Goal: Obtain resource: Obtain resource

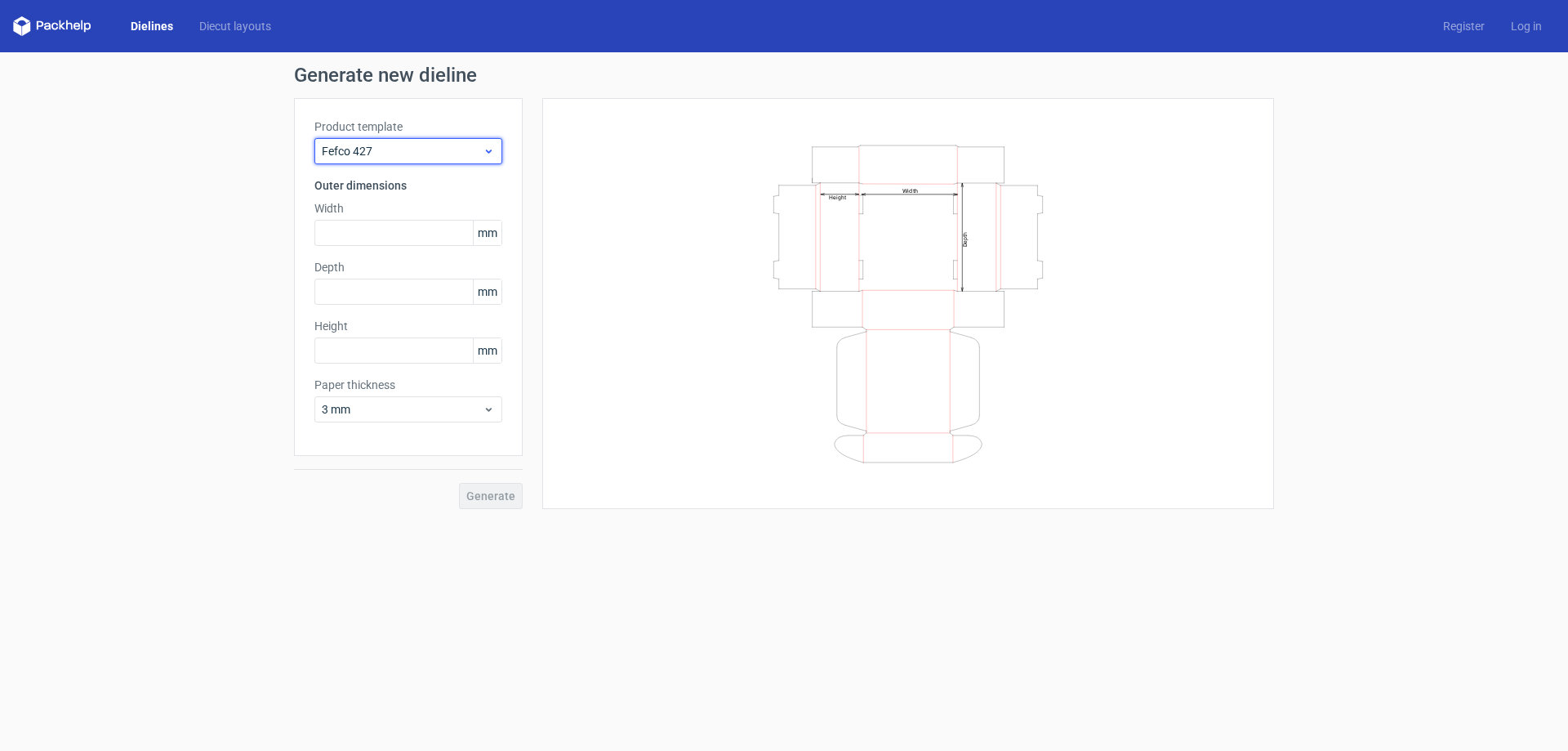
click at [474, 150] on span "Fefco 427" at bounding box center [402, 151] width 161 height 17
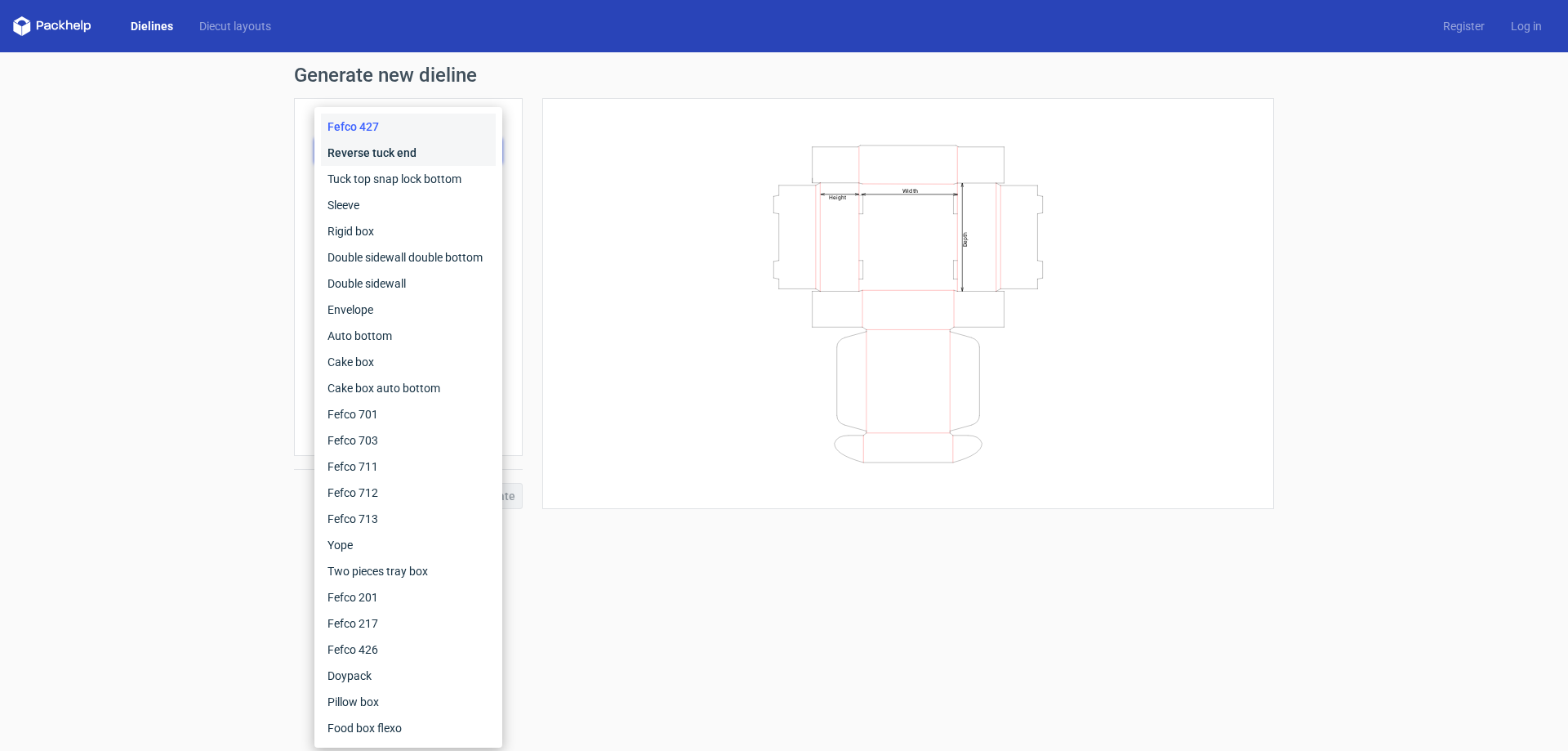
click at [390, 148] on div "Reverse tuck end" at bounding box center [408, 153] width 175 height 26
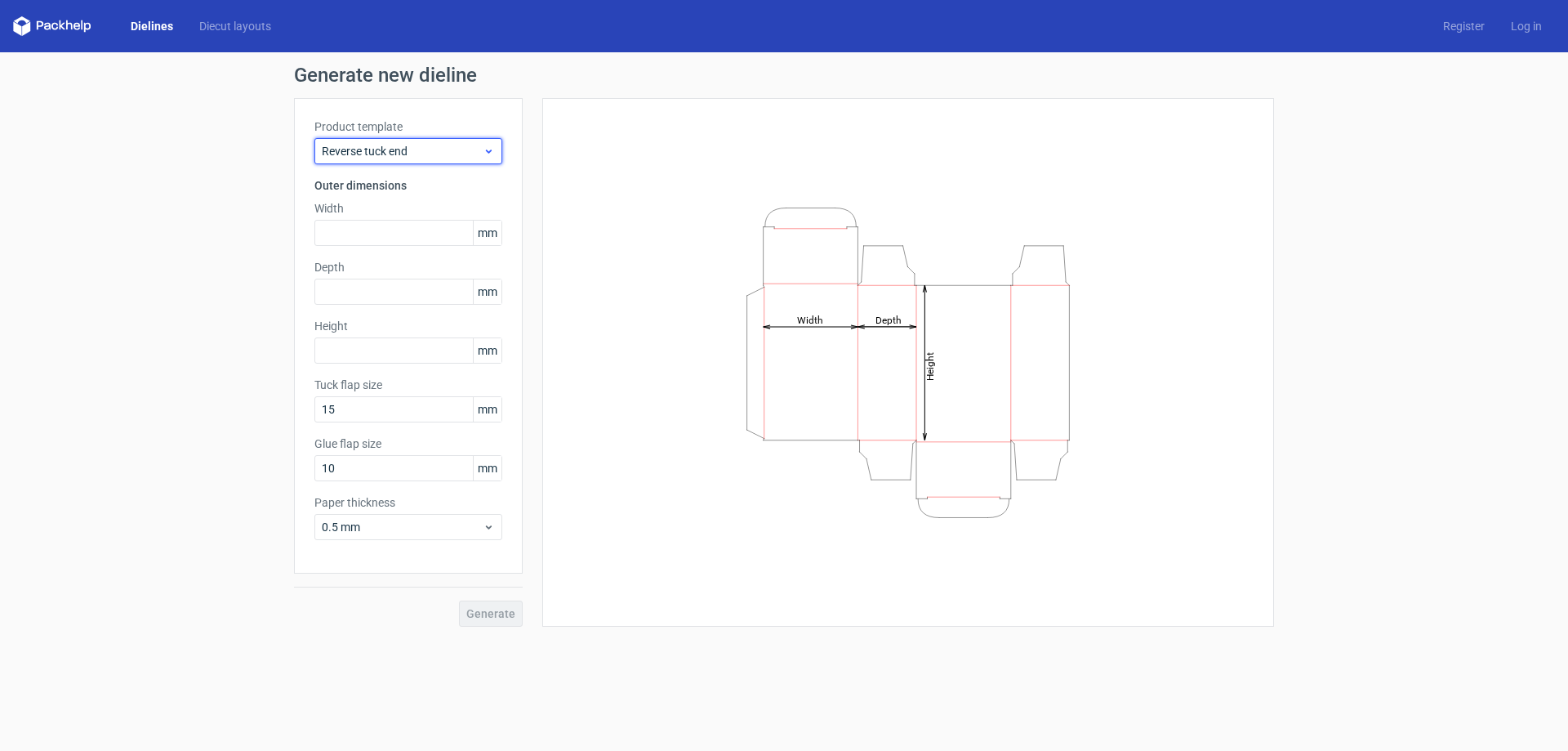
click at [489, 148] on icon at bounding box center [489, 151] width 13 height 13
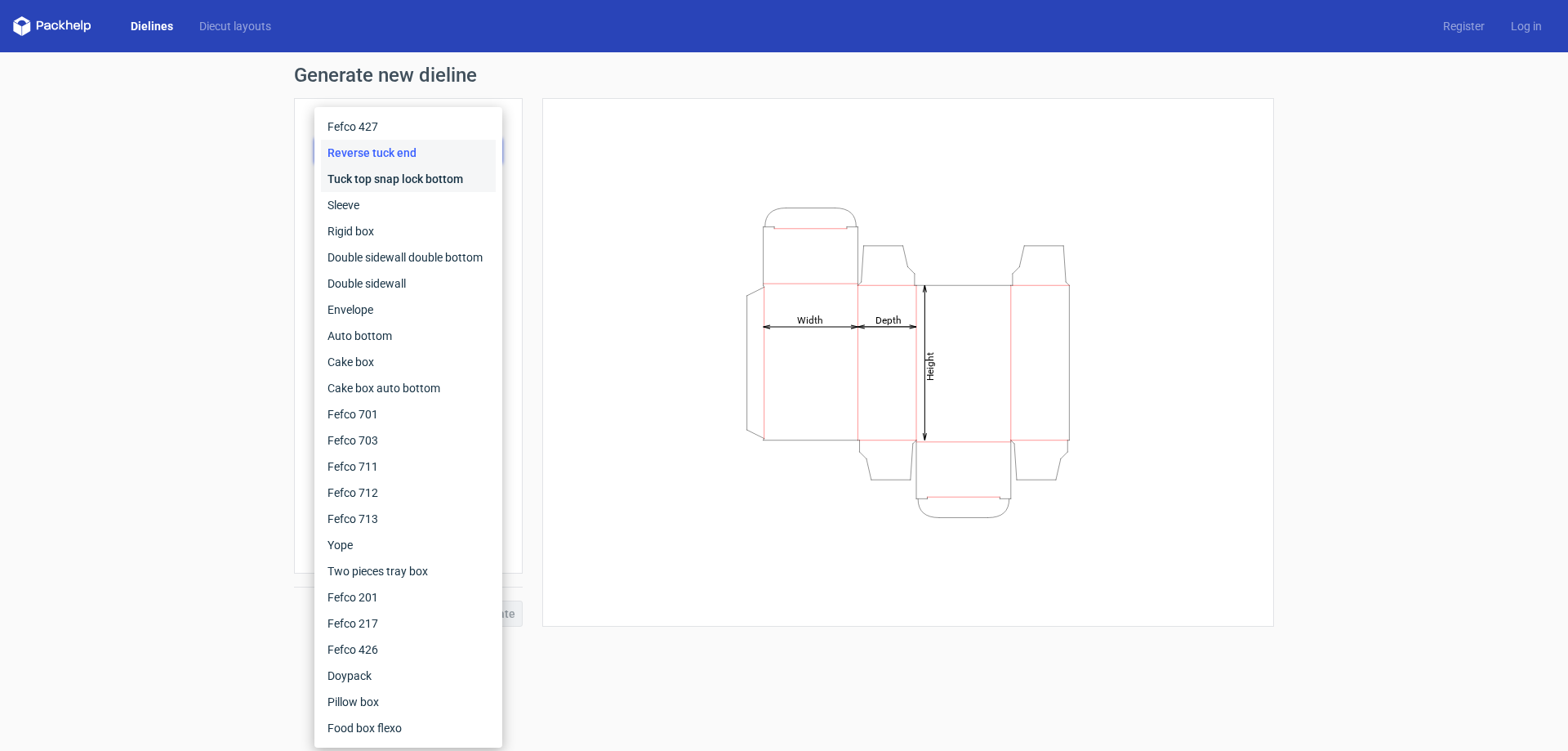
click at [442, 177] on div "Tuck top snap lock bottom" at bounding box center [408, 179] width 175 height 26
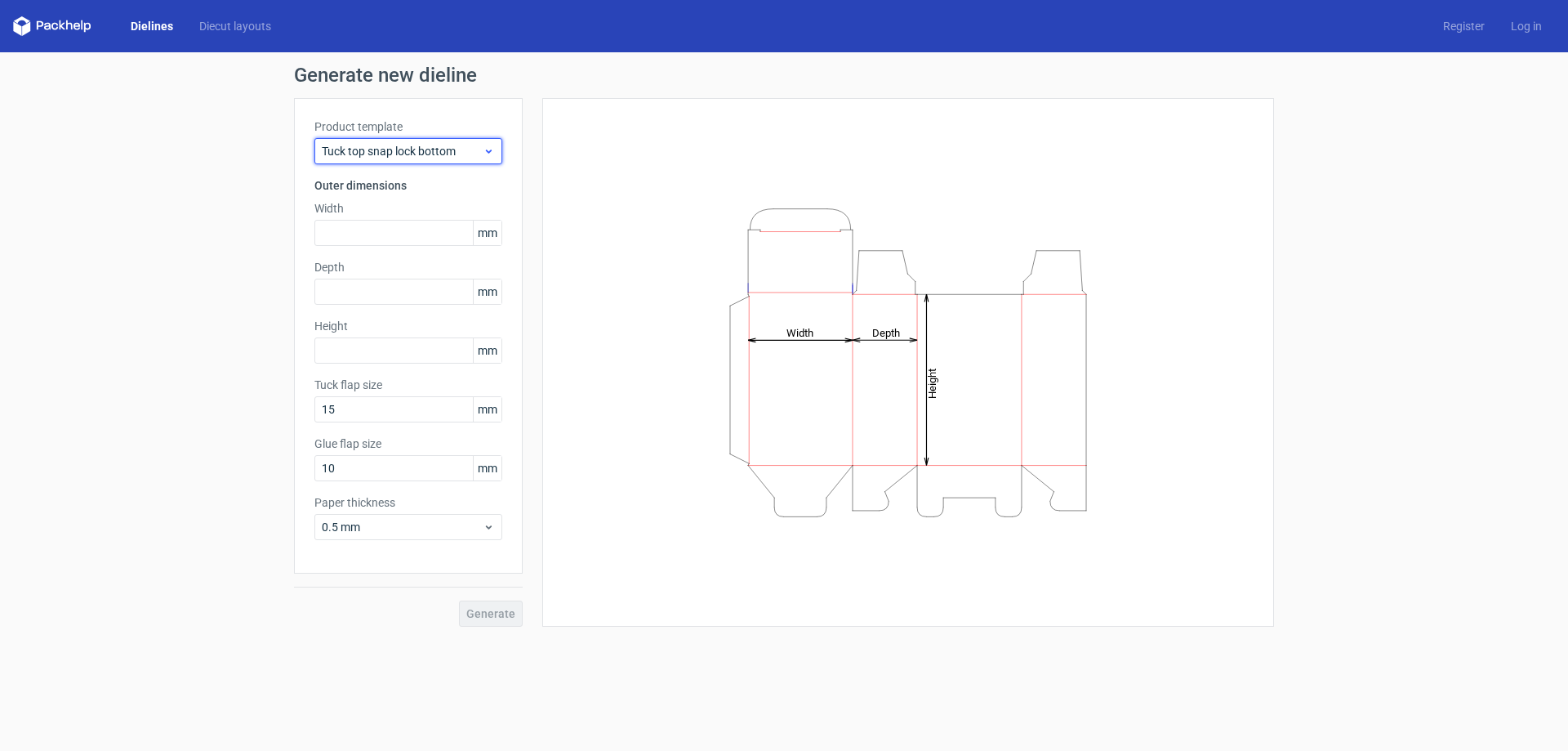
click at [482, 146] on span "Tuck top snap lock bottom" at bounding box center [402, 151] width 161 height 17
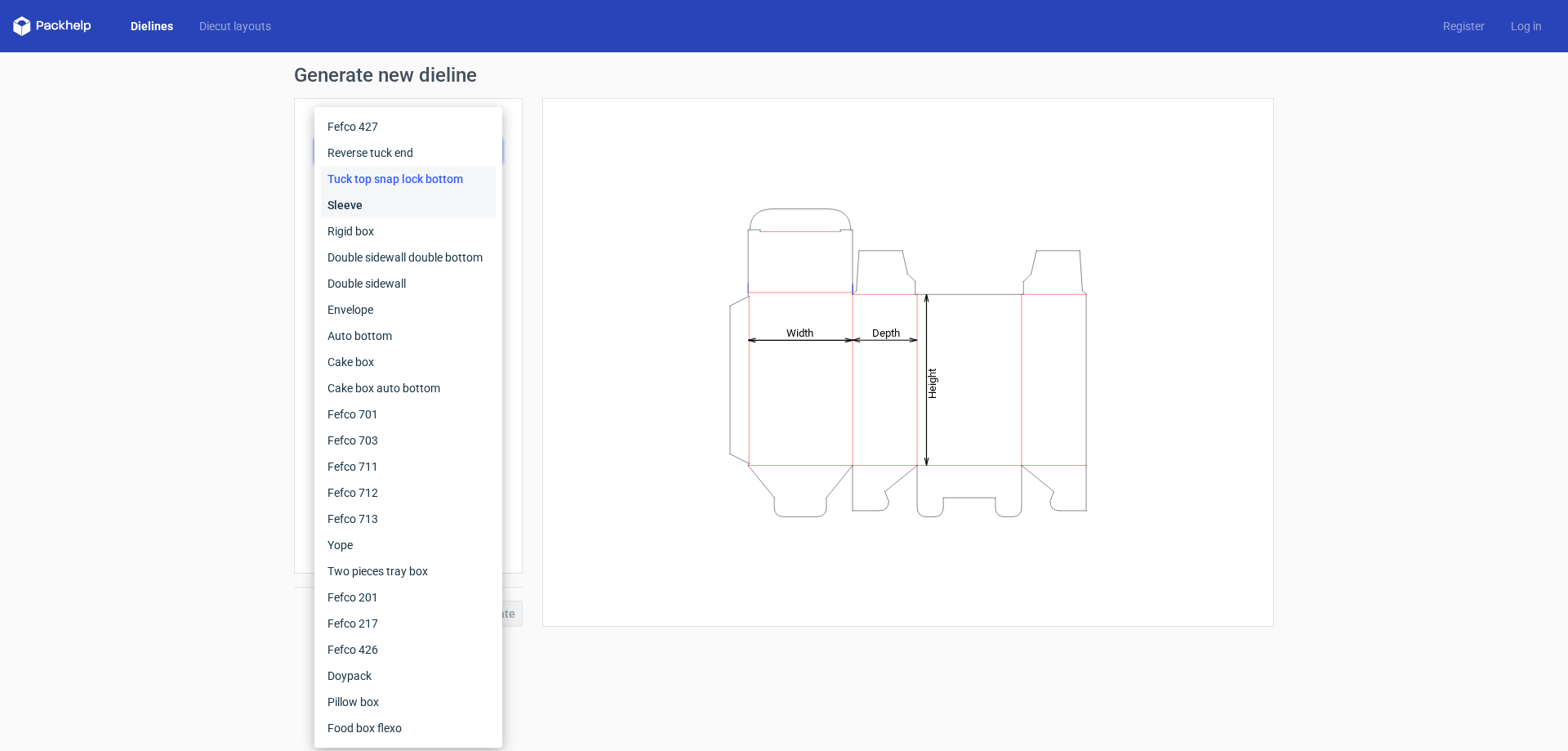
click at [401, 199] on div "Sleeve" at bounding box center [408, 204] width 175 height 26
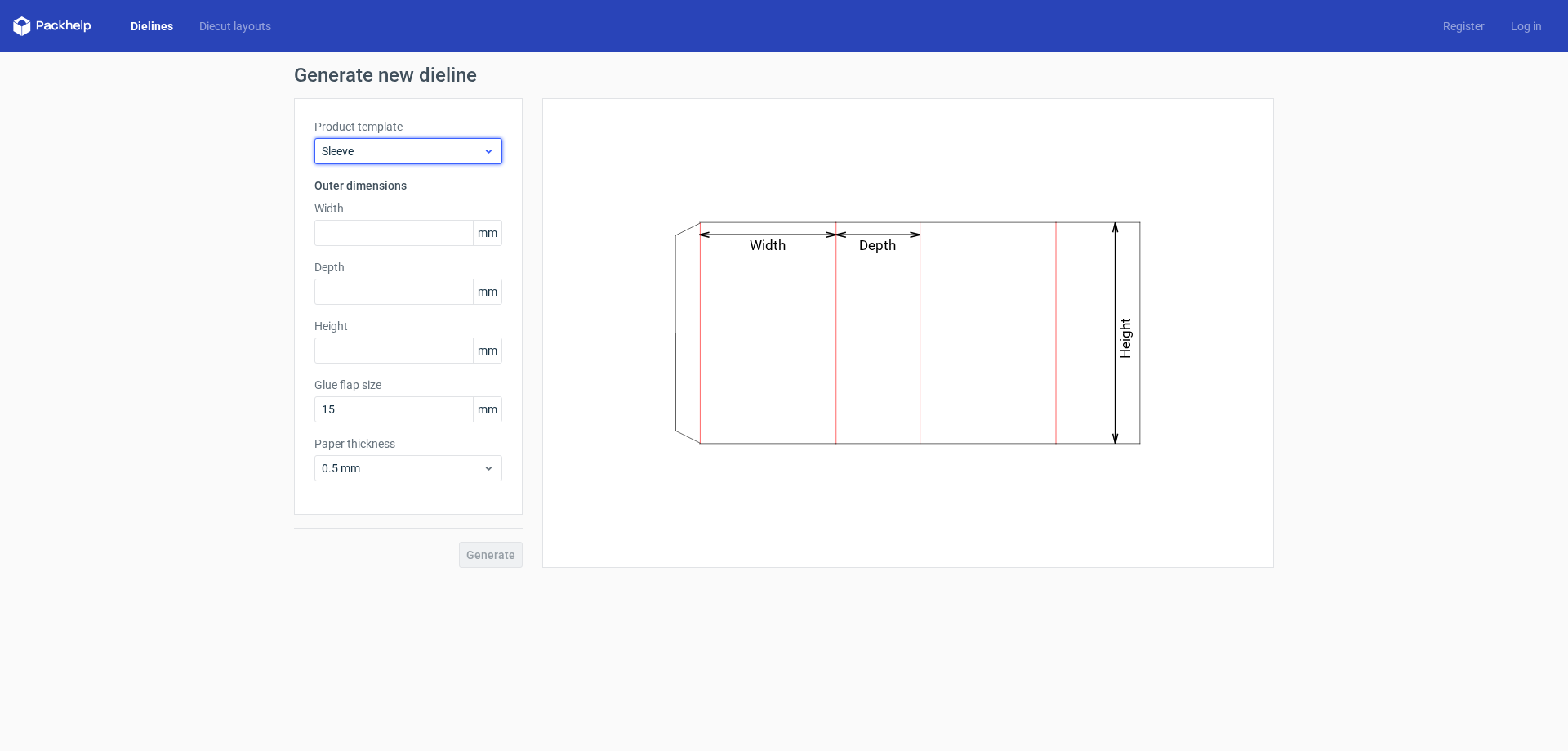
click at [494, 154] on icon at bounding box center [489, 151] width 13 height 13
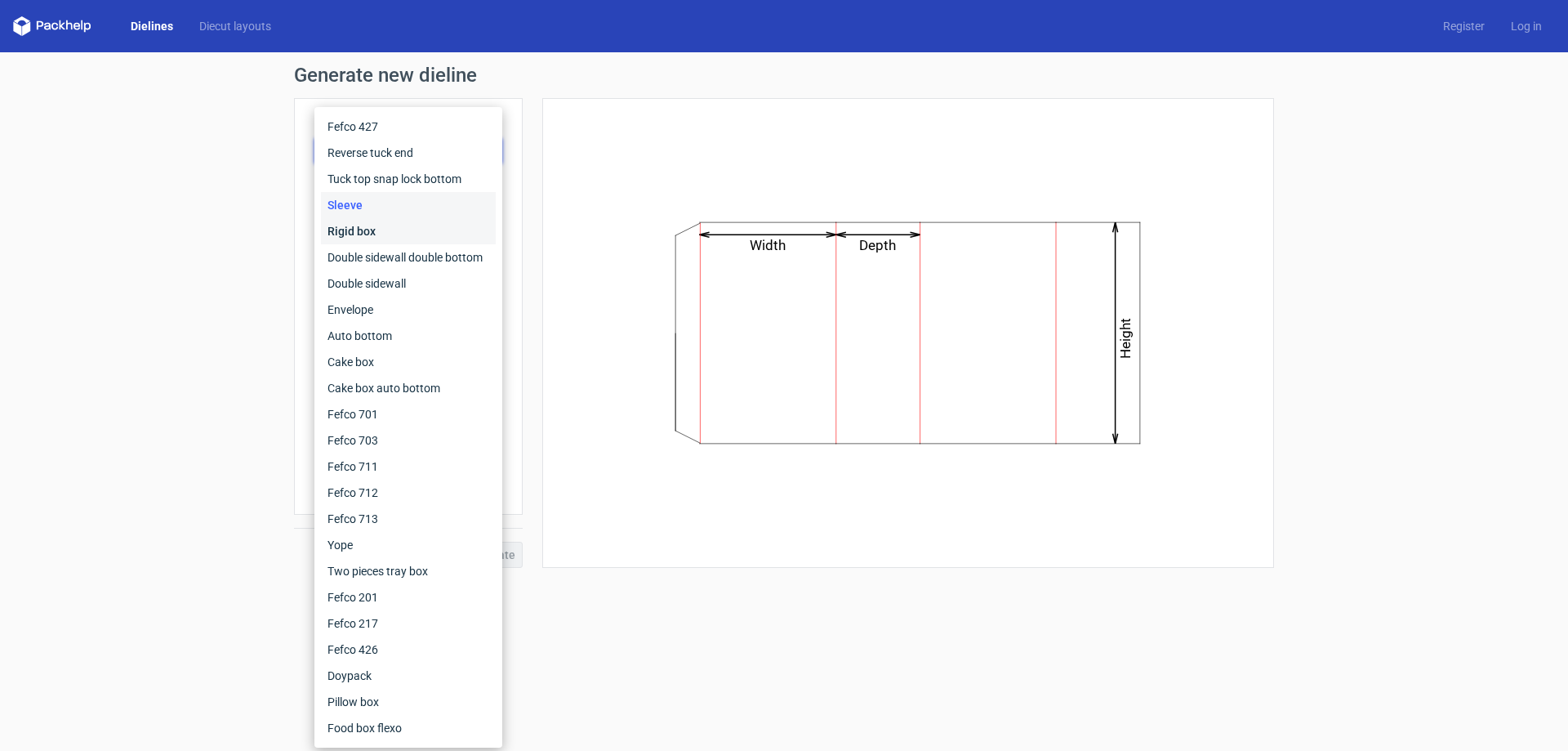
click at [358, 229] on div "Rigid box" at bounding box center [408, 231] width 175 height 26
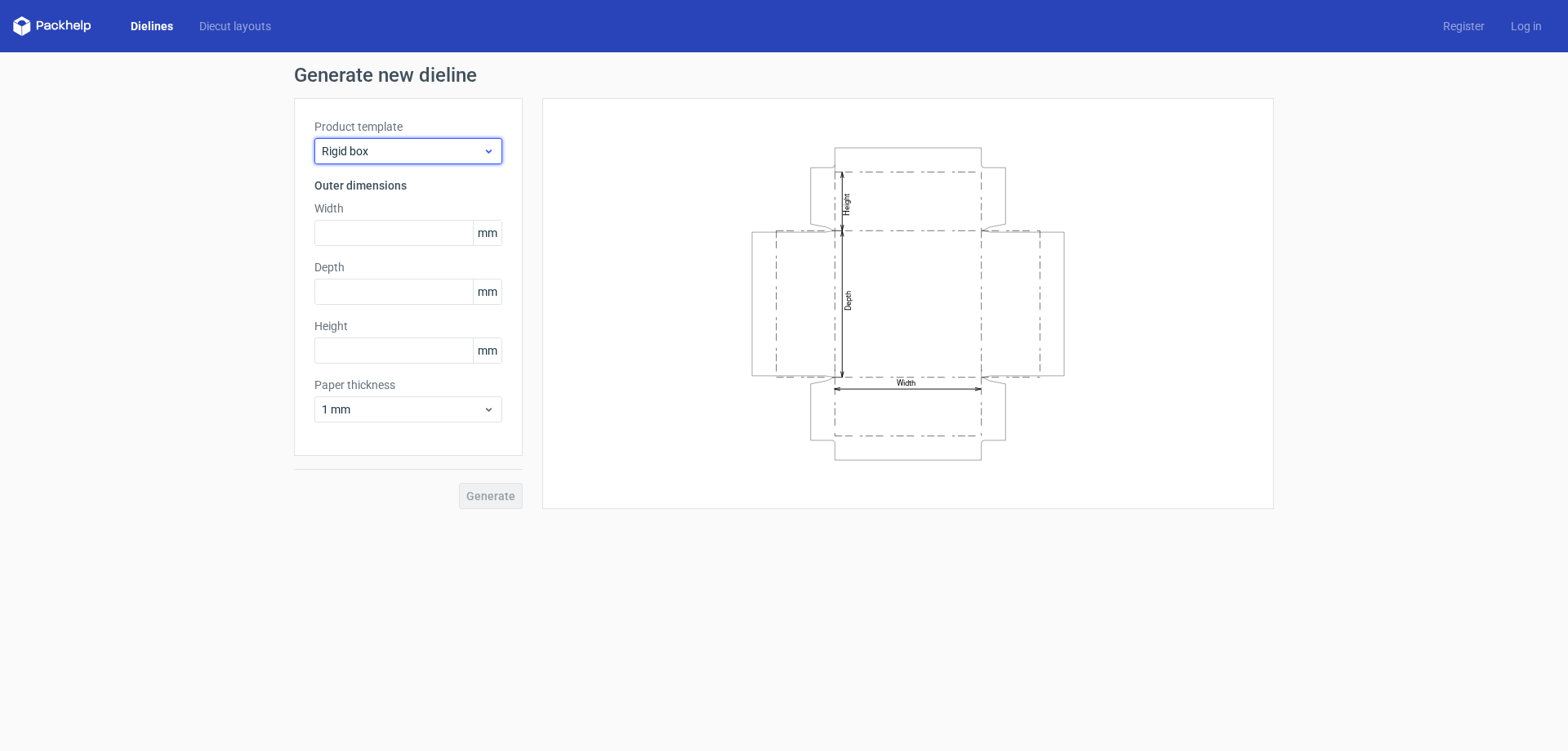
click at [499, 142] on div "Rigid box" at bounding box center [409, 151] width 188 height 26
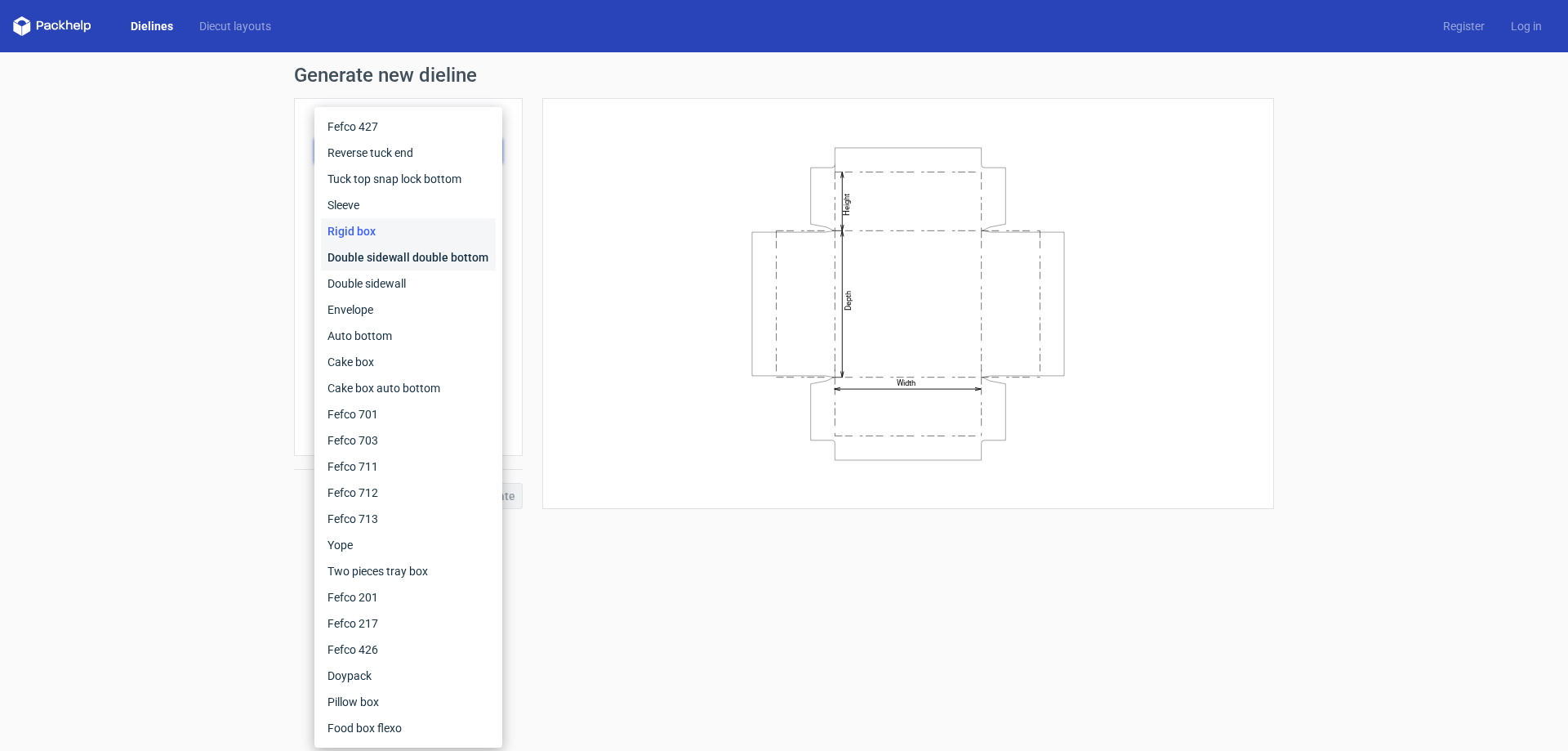
click at [398, 262] on div "Double sidewall double bottom" at bounding box center [408, 257] width 175 height 26
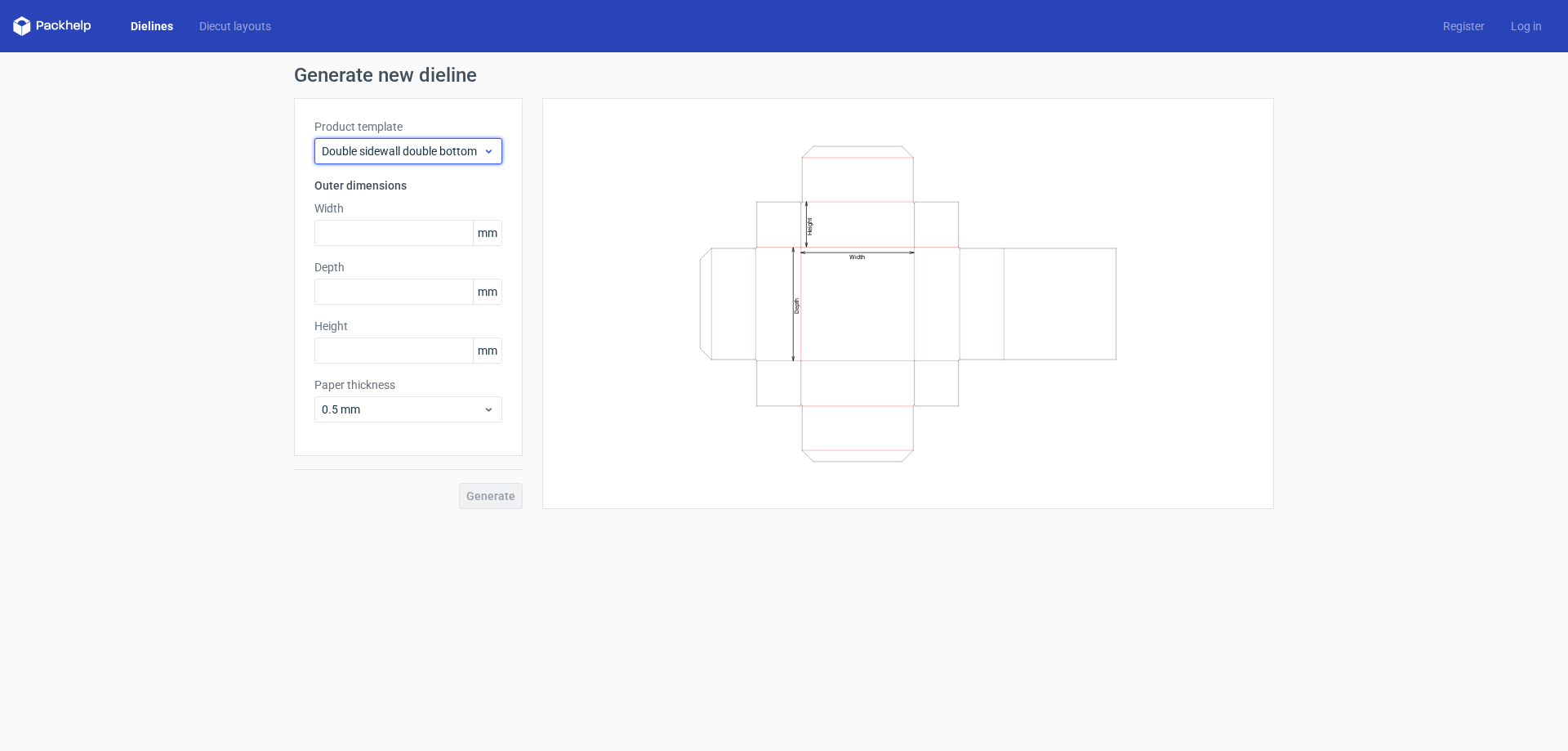
click at [493, 155] on icon at bounding box center [489, 151] width 13 height 13
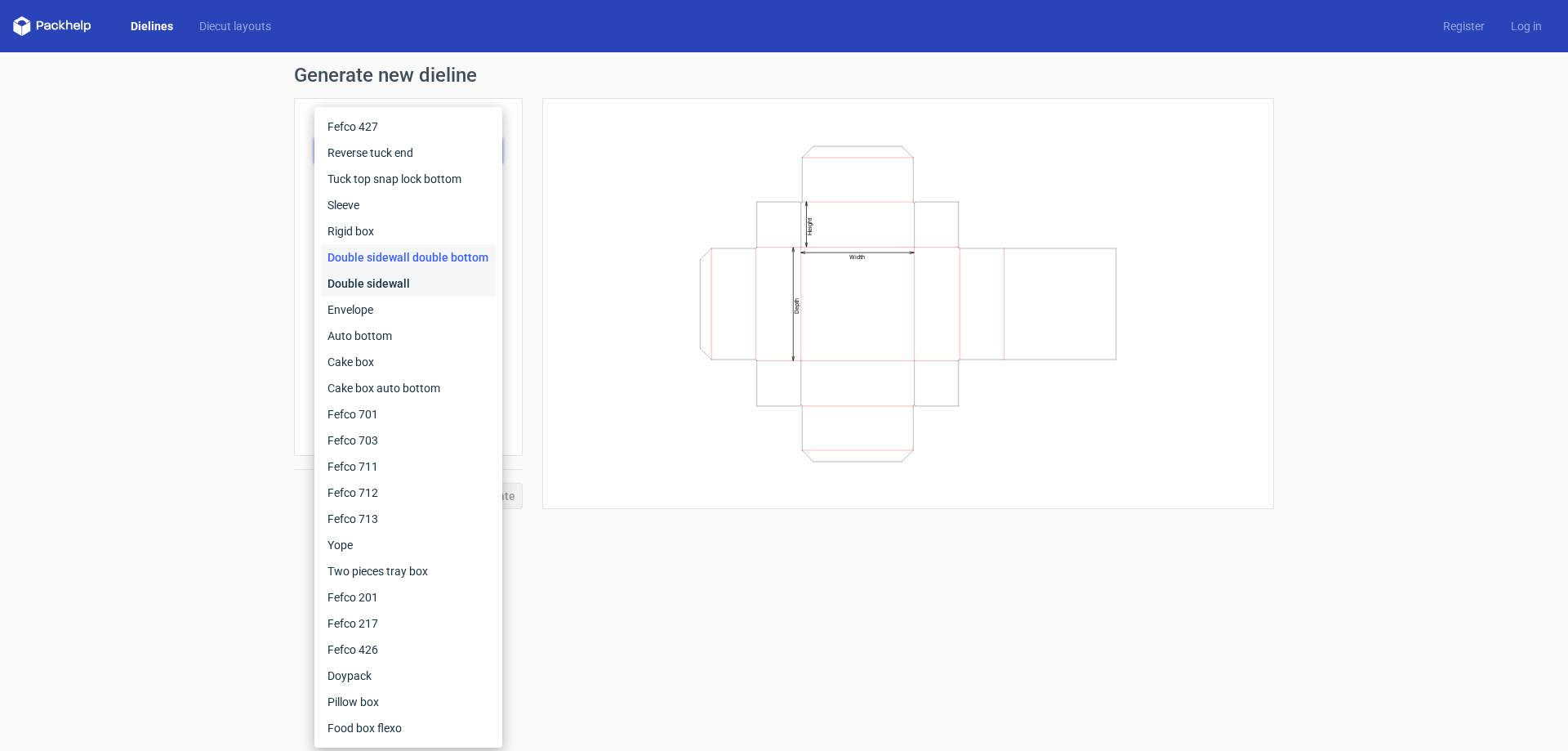
click at [383, 290] on div "Double sidewall" at bounding box center [408, 284] width 175 height 26
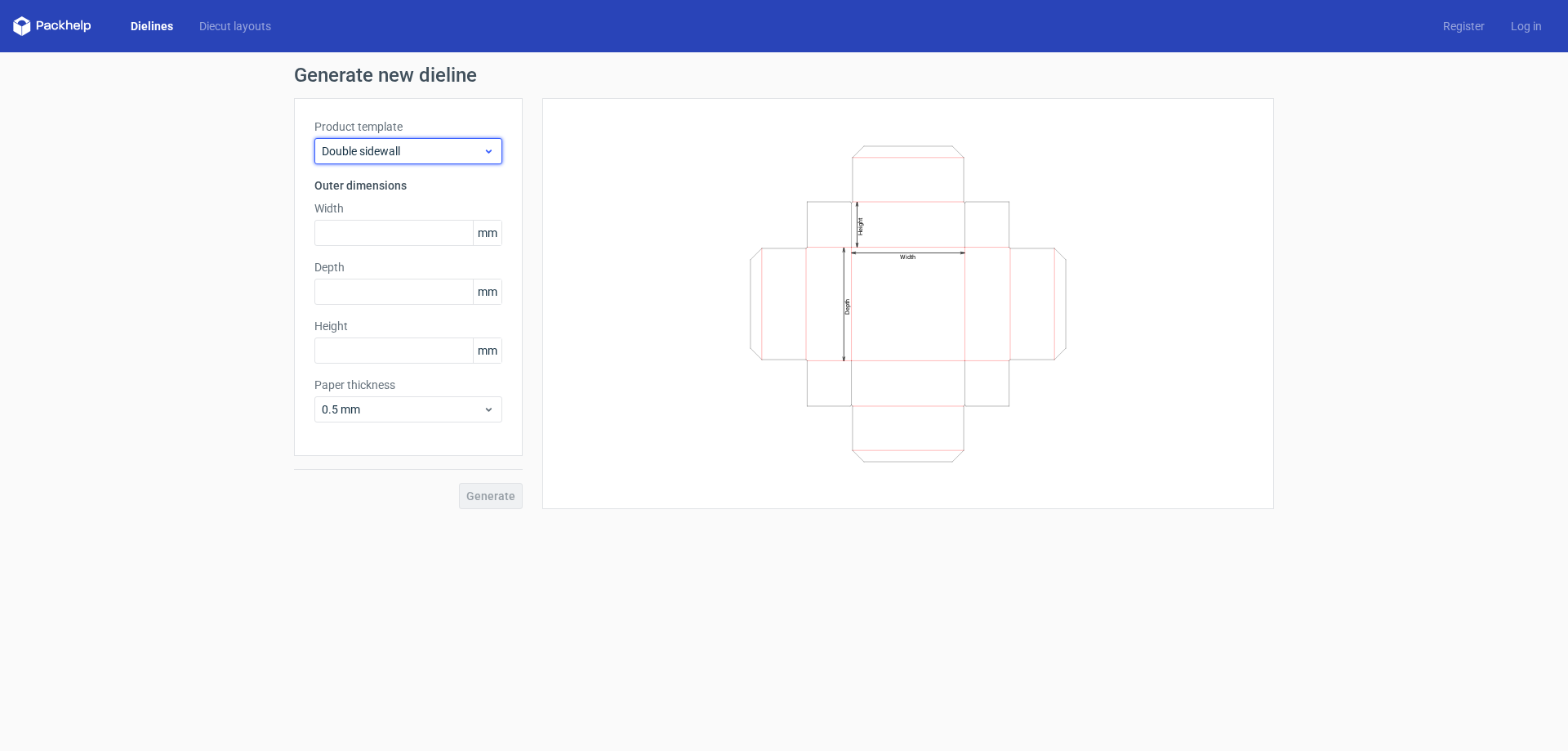
click at [497, 155] on div "Double sidewall" at bounding box center [409, 151] width 188 height 26
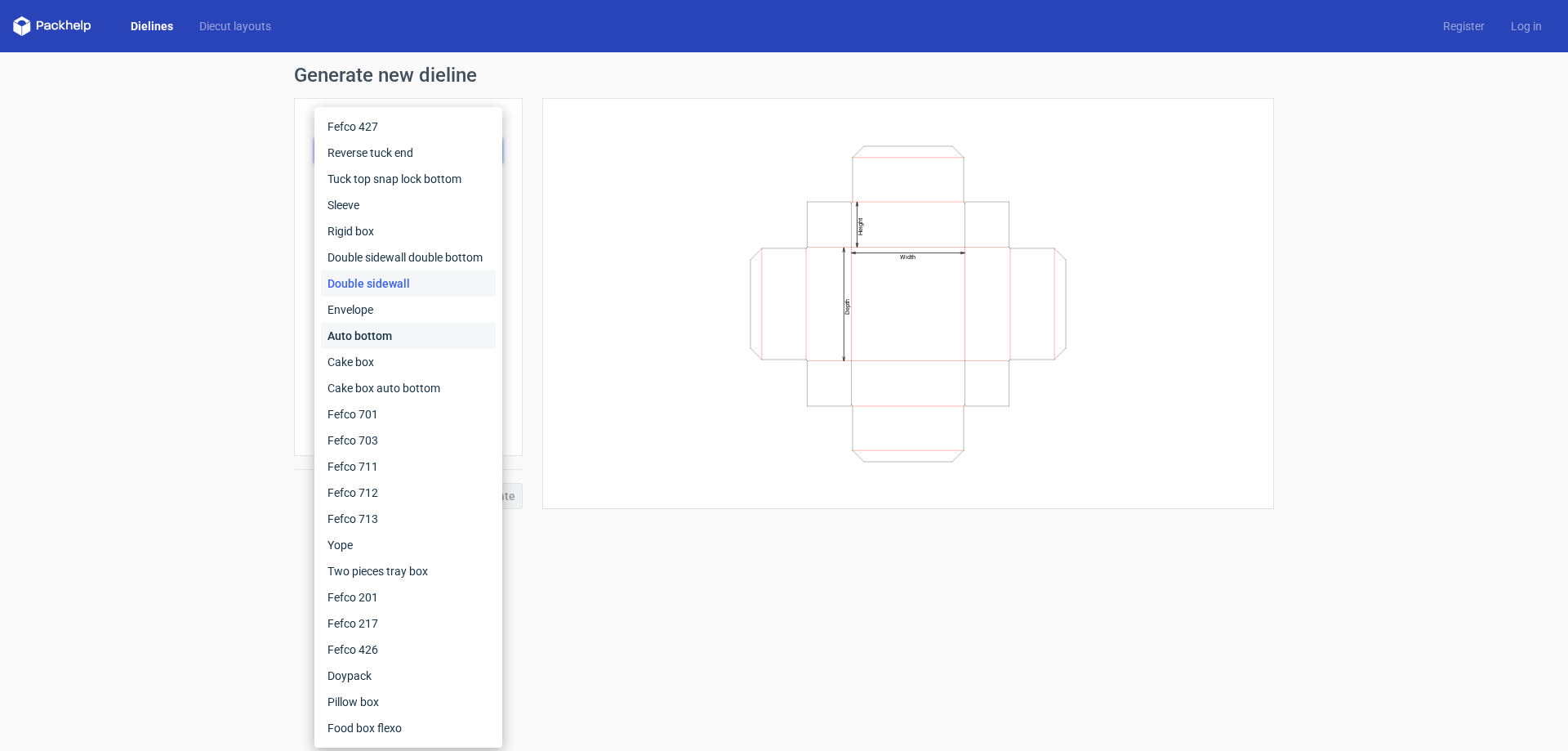
click at [378, 326] on div "Auto bottom" at bounding box center [408, 335] width 175 height 26
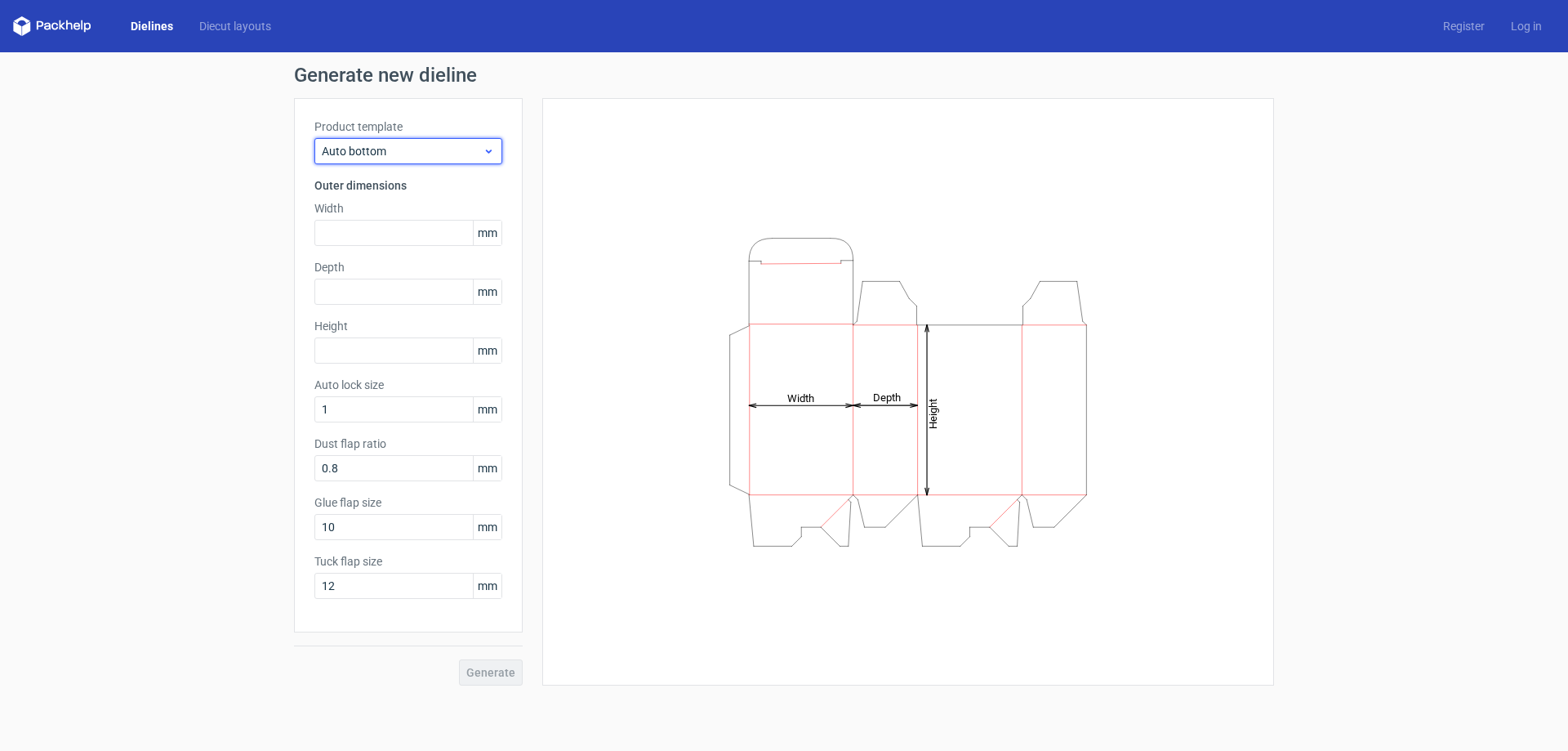
click at [497, 148] on div "Auto bottom" at bounding box center [409, 151] width 188 height 26
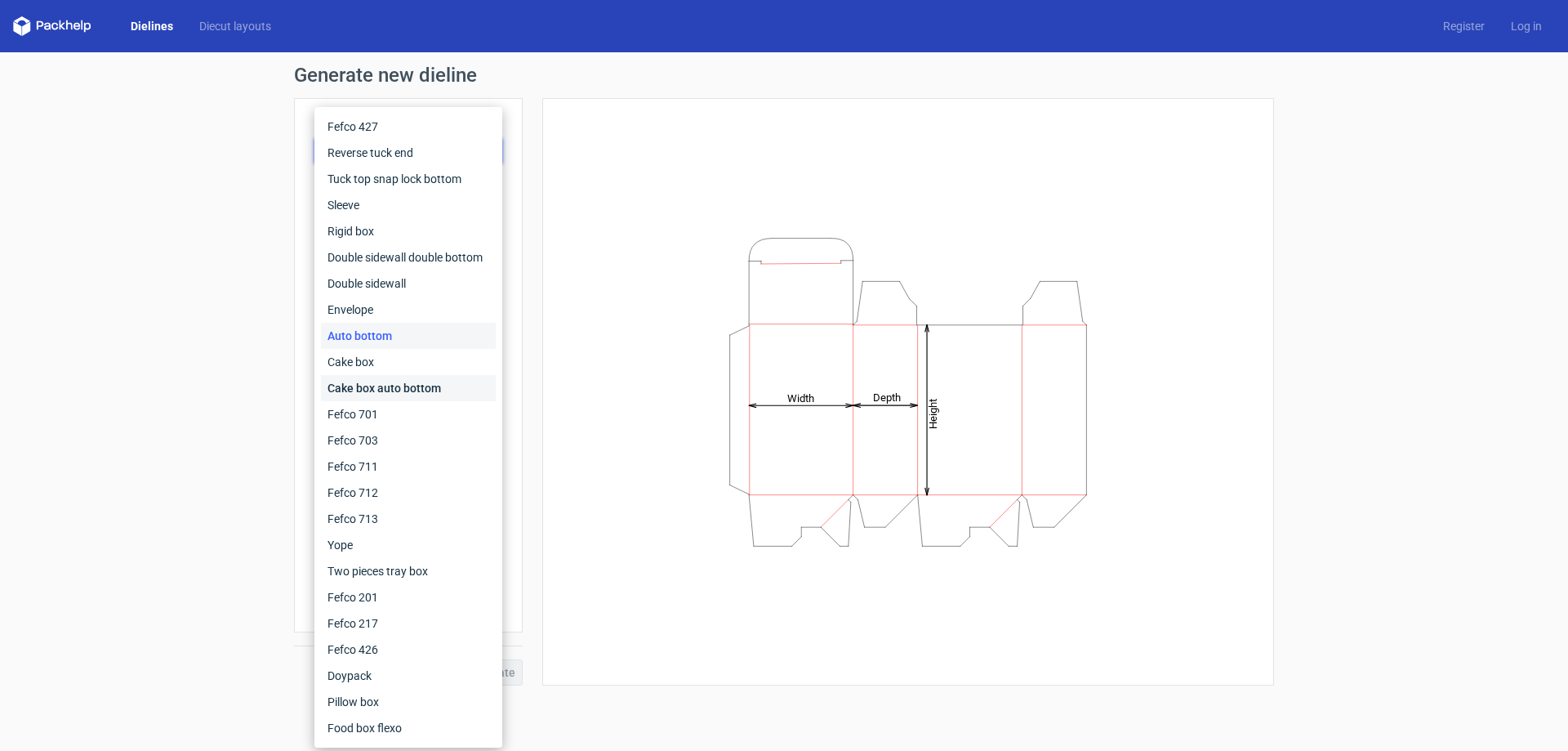
click at [356, 384] on div "Cake box auto bottom" at bounding box center [408, 387] width 175 height 26
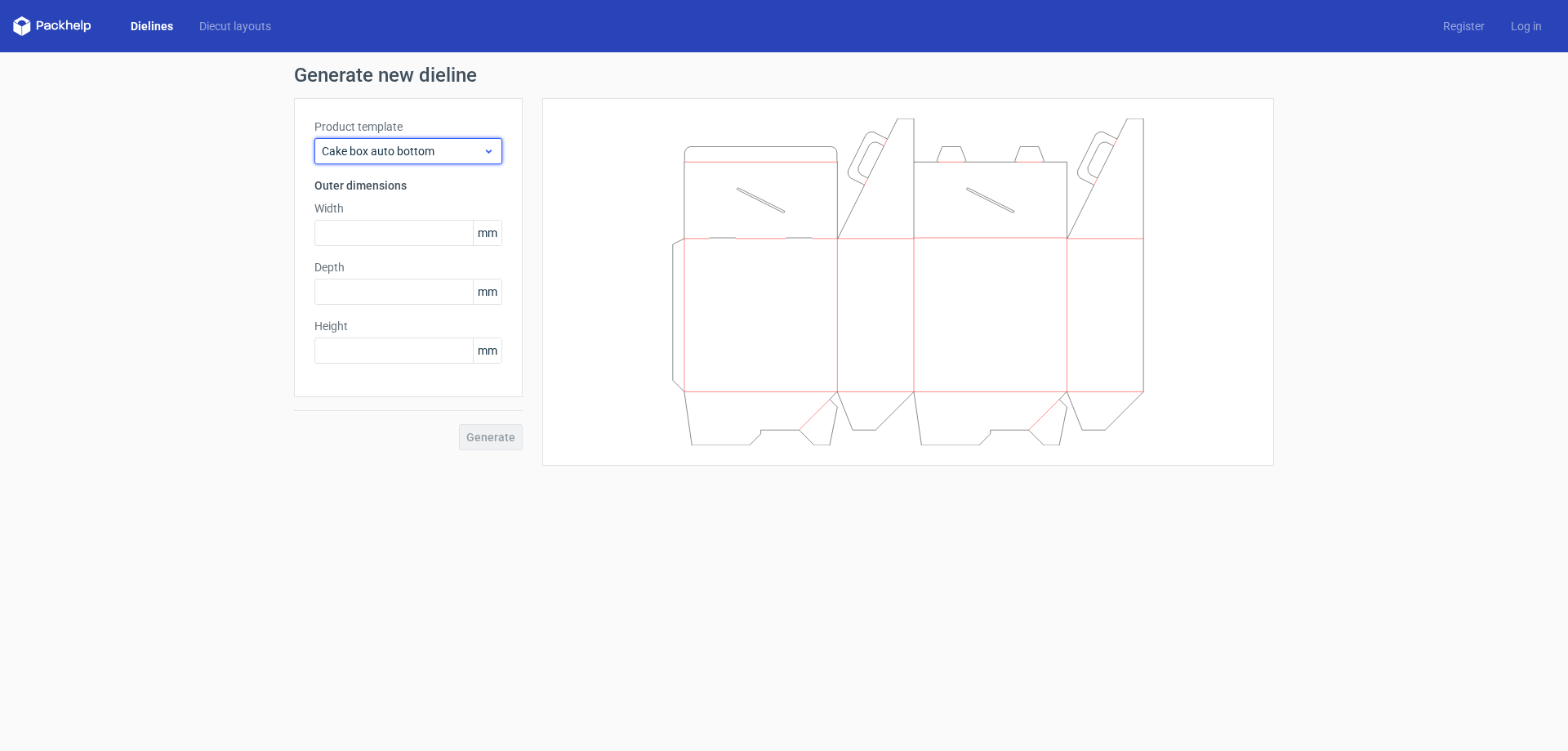
click at [489, 143] on div "Cake box auto bottom" at bounding box center [409, 151] width 188 height 26
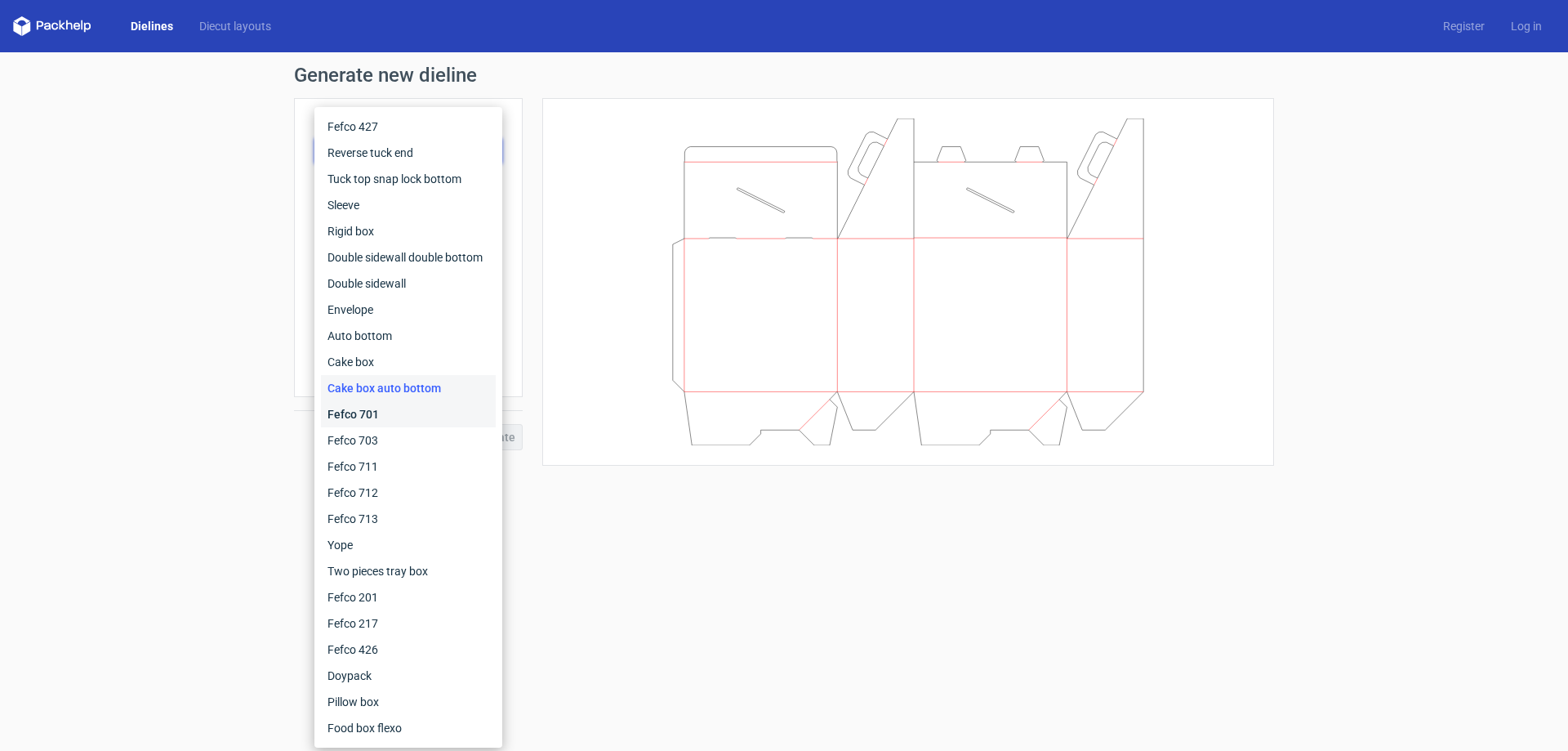
click at [410, 408] on div "Fefco 701" at bounding box center [408, 414] width 175 height 26
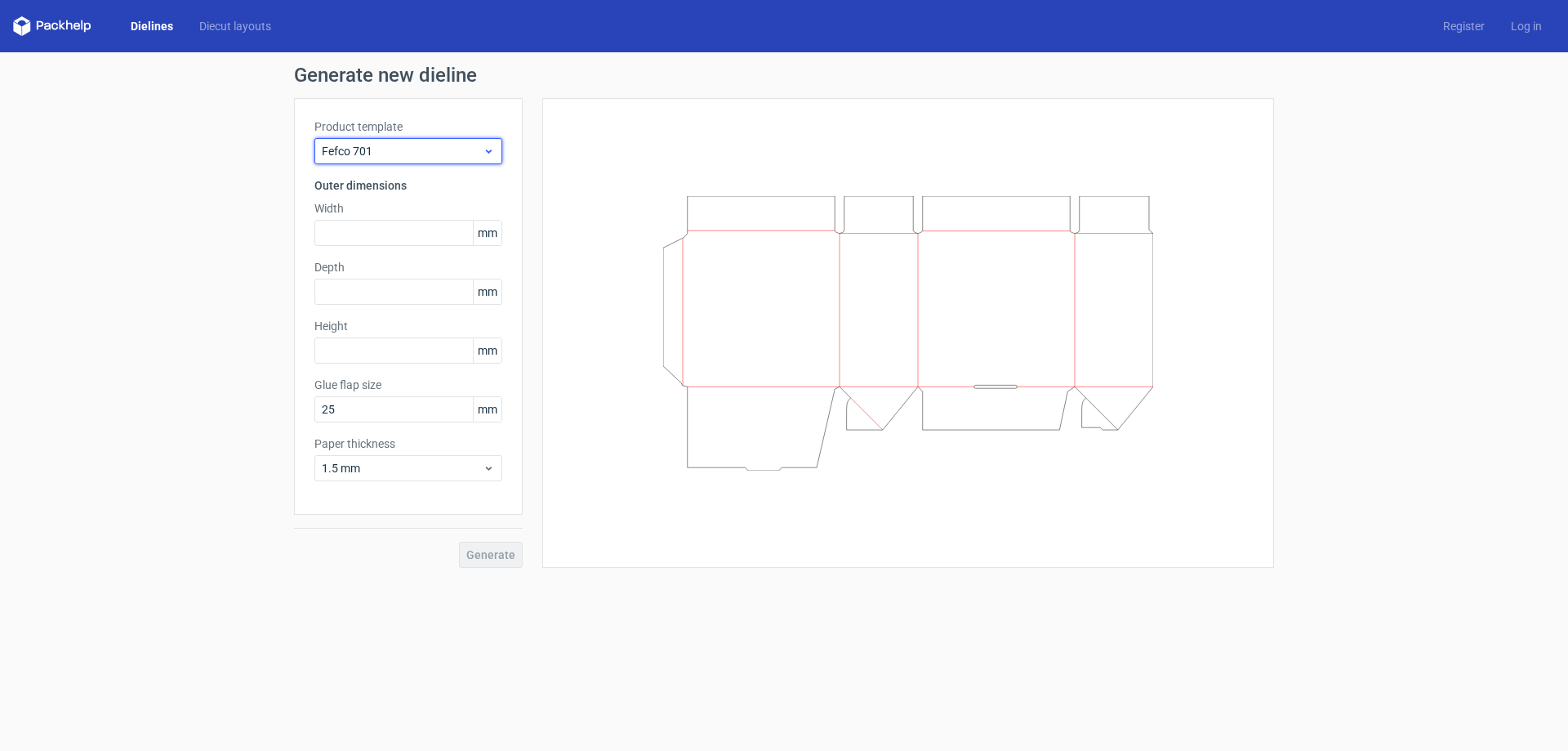
click at [495, 150] on div "Fefco 701" at bounding box center [409, 151] width 188 height 26
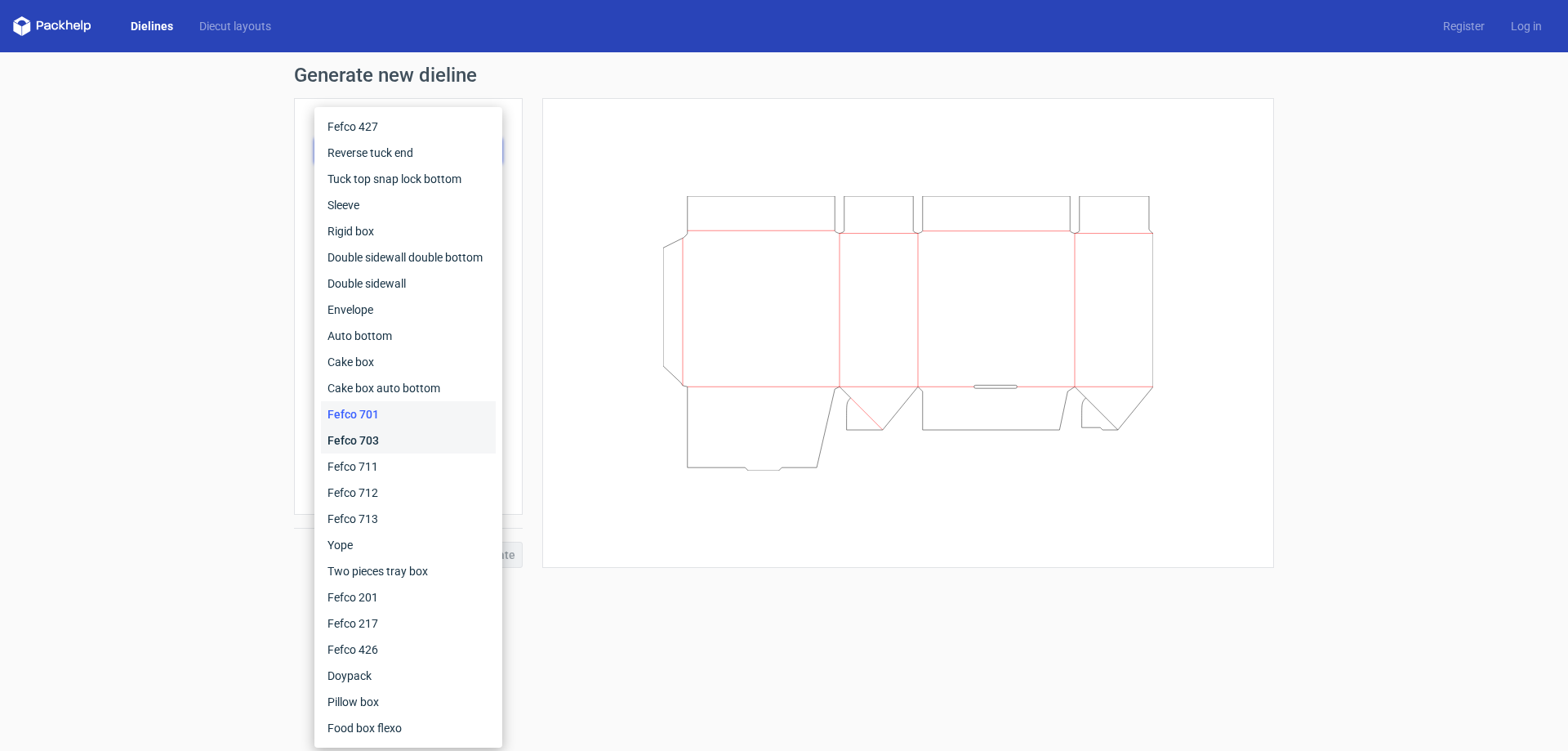
click at [360, 438] on div "Fefco 703" at bounding box center [408, 440] width 175 height 26
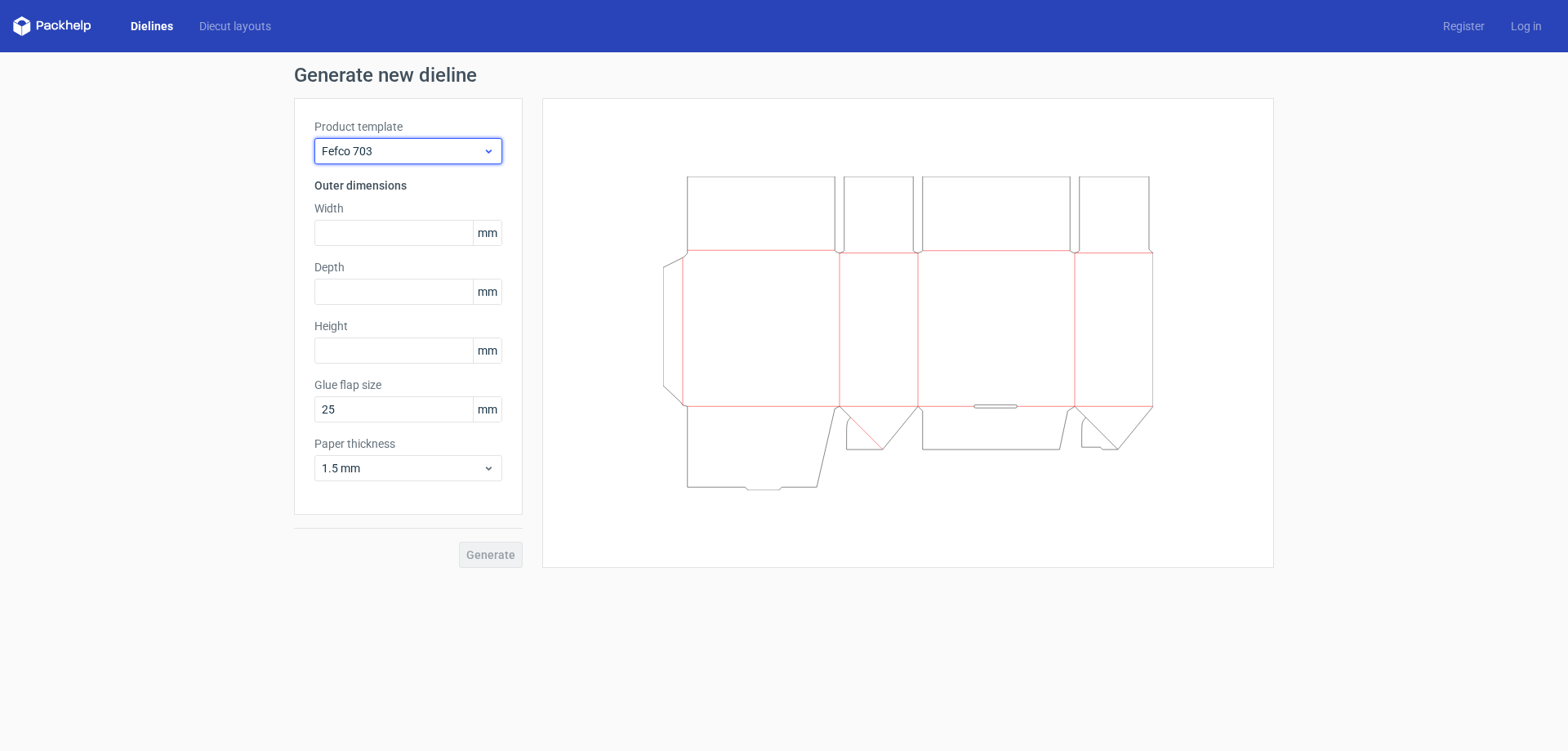
click at [481, 152] on span "Fefco 703" at bounding box center [402, 151] width 161 height 17
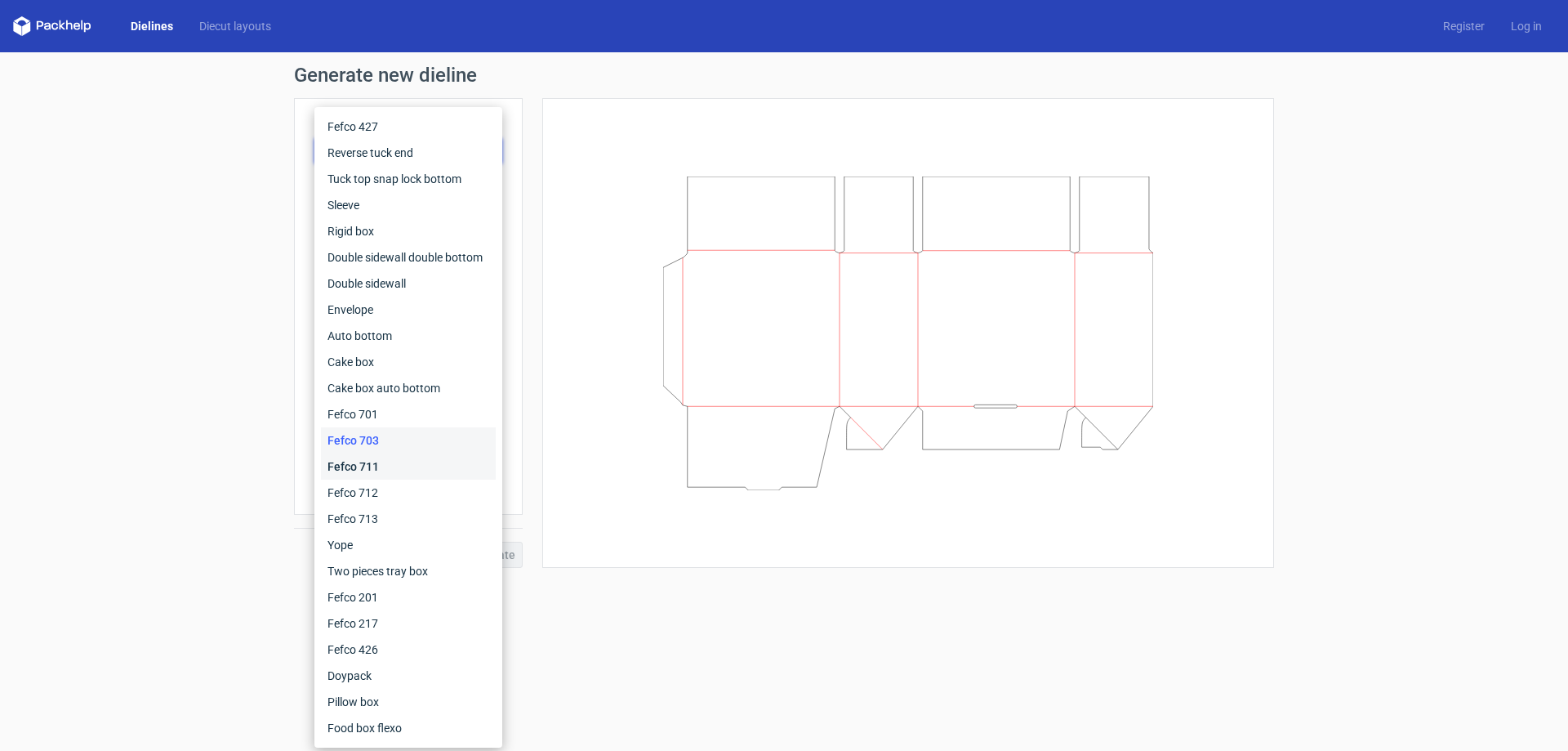
click at [365, 469] on div "Fefco 711" at bounding box center [408, 466] width 175 height 26
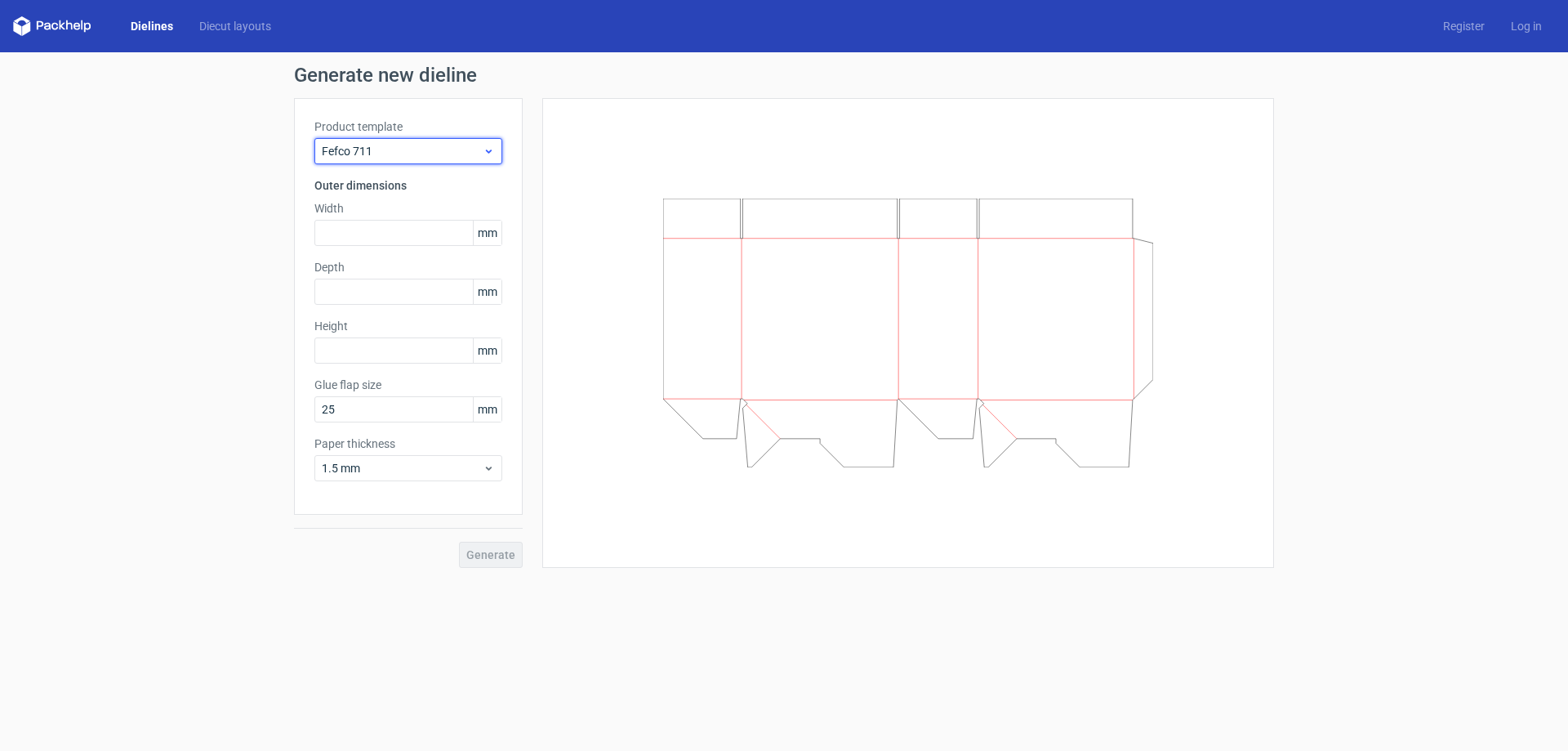
click at [482, 142] on div "Fefco 711" at bounding box center [409, 151] width 188 height 26
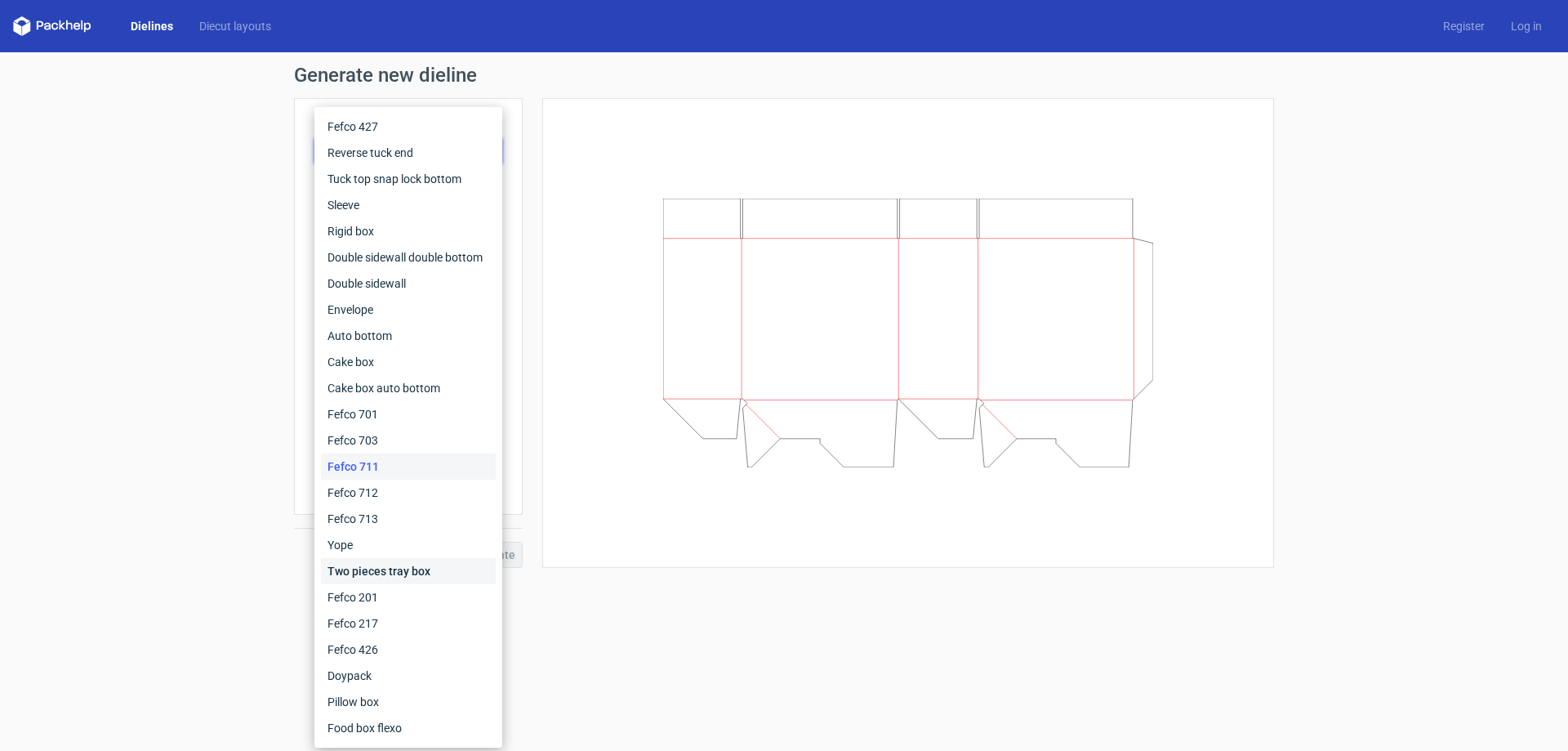
click at [396, 572] on div "Two pieces tray box" at bounding box center [408, 571] width 175 height 26
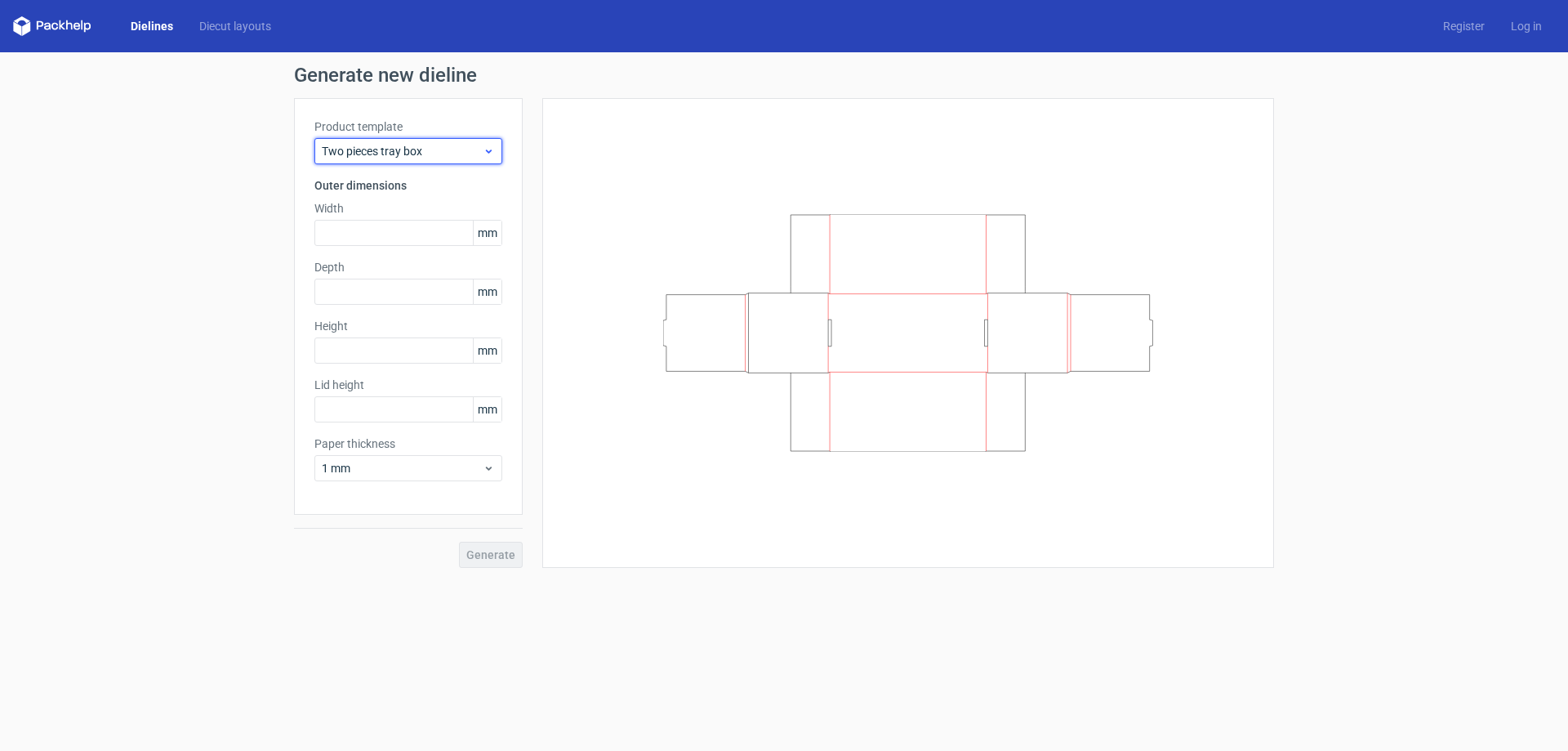
click at [483, 149] on icon at bounding box center [489, 151] width 13 height 13
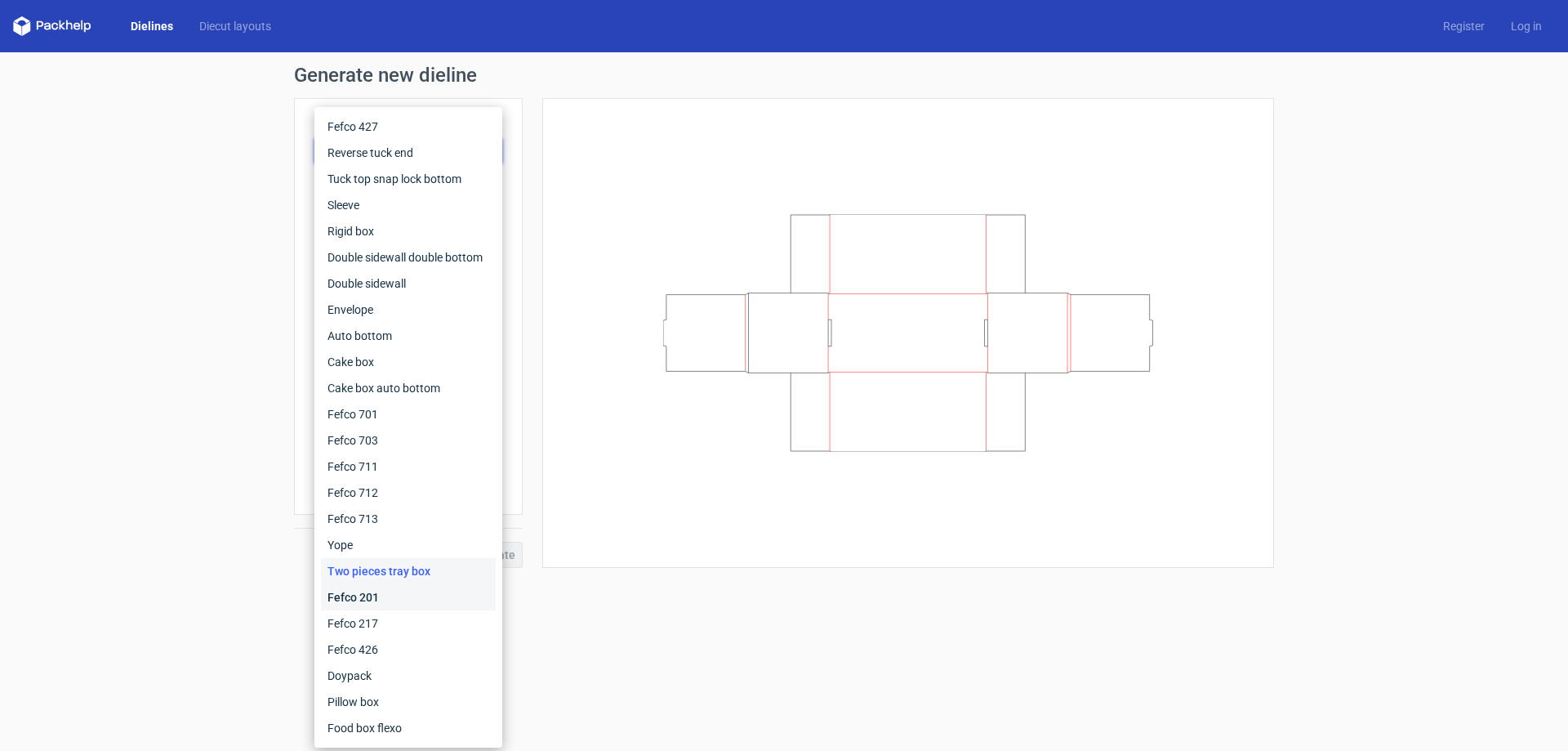
click at [381, 598] on div "Fefco 201" at bounding box center [408, 596] width 175 height 26
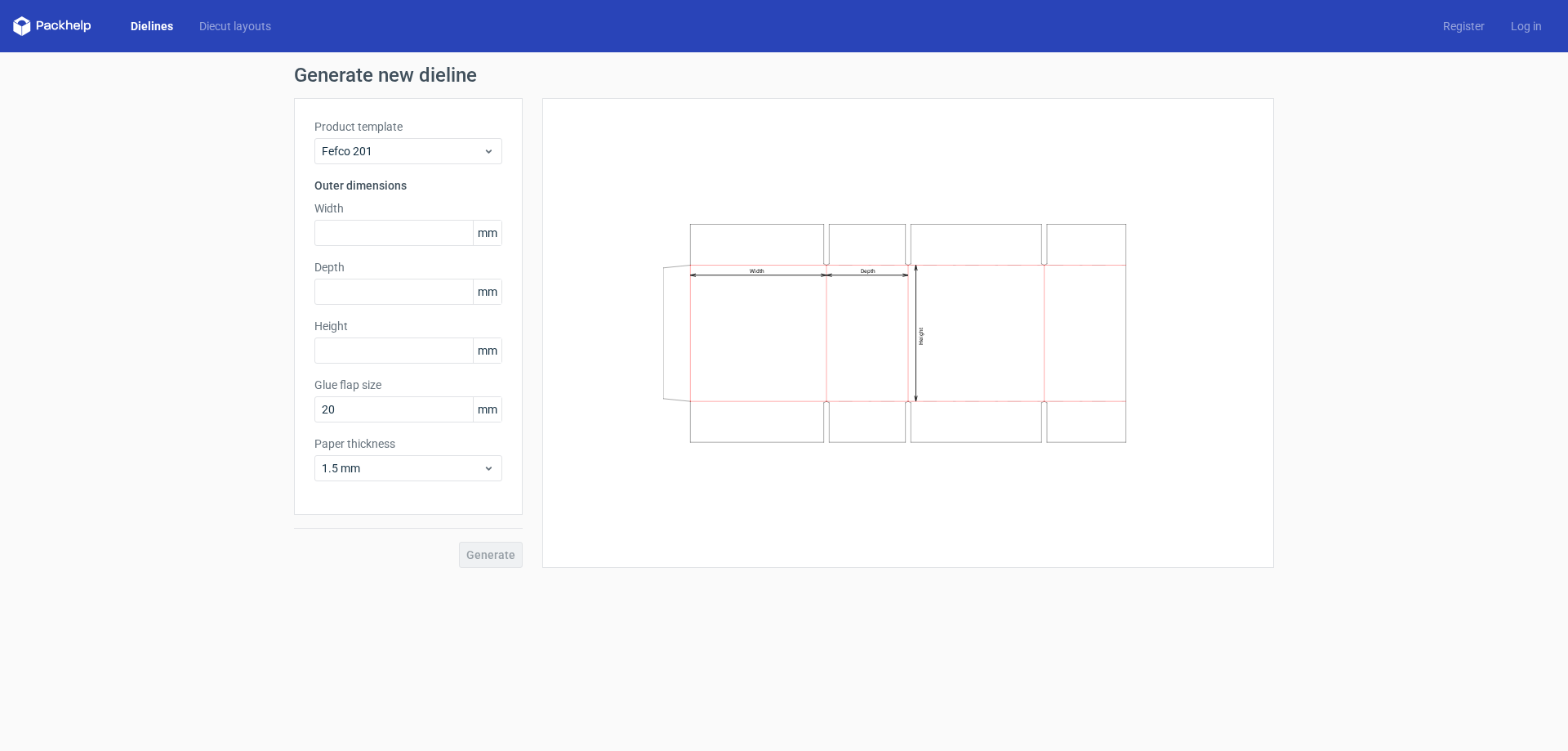
click at [498, 168] on div "Product template Fefco 201 Outer dimensions Width mm Depth mm Height mm Glue fl…" at bounding box center [409, 306] width 229 height 417
click at [499, 160] on div "Fefco 201" at bounding box center [409, 151] width 188 height 26
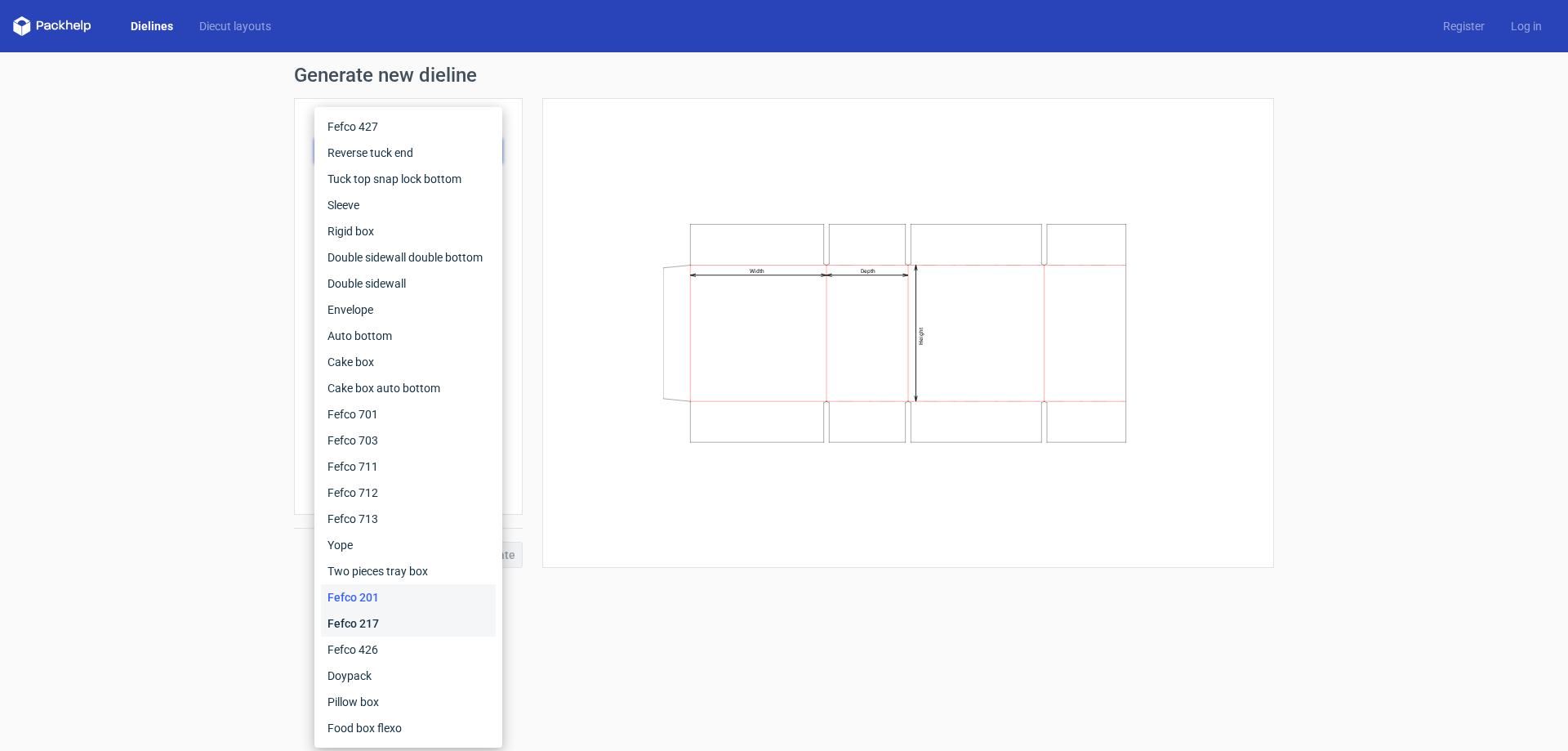
click at [387, 628] on div "Fefco 217" at bounding box center [408, 623] width 175 height 26
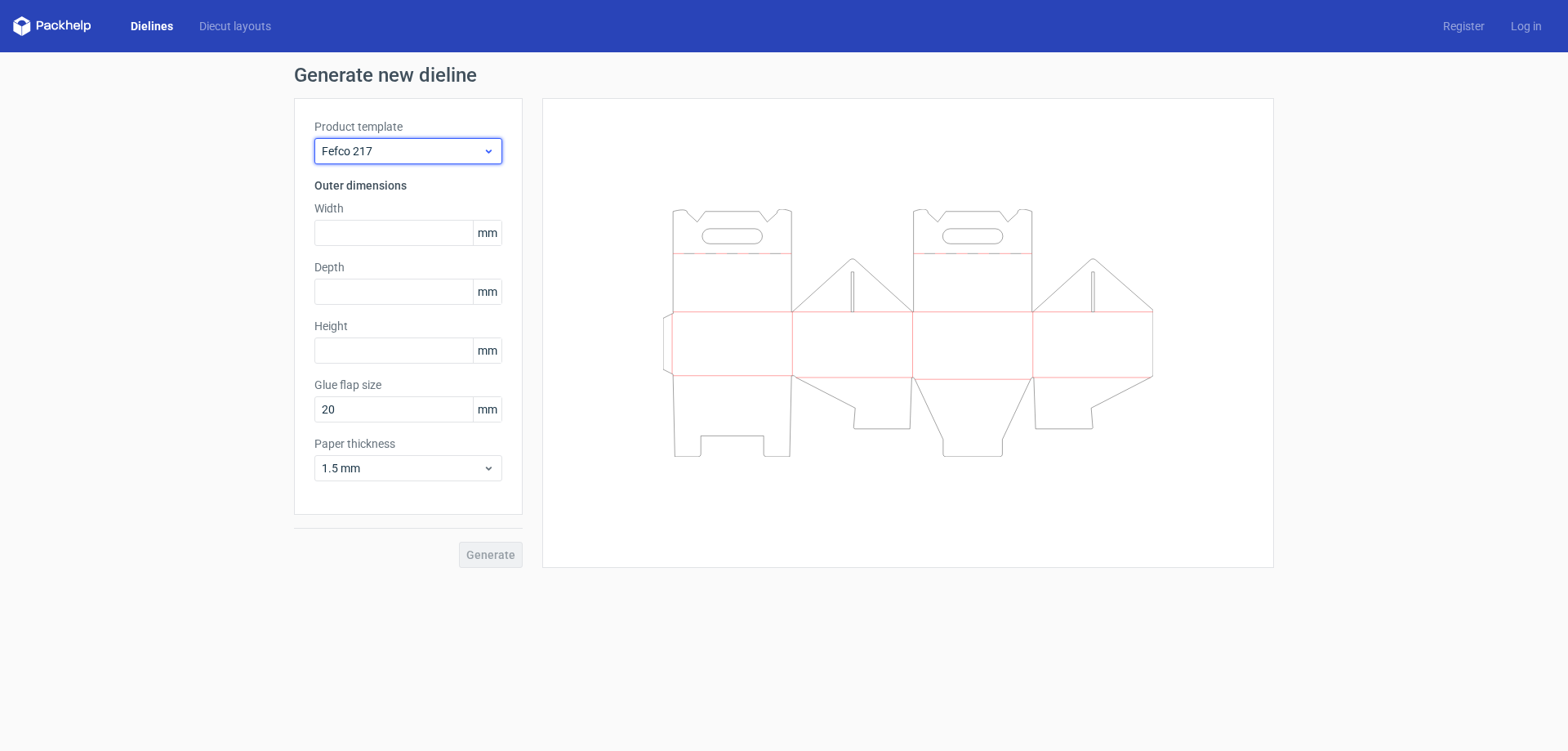
click at [489, 147] on icon at bounding box center [489, 151] width 13 height 13
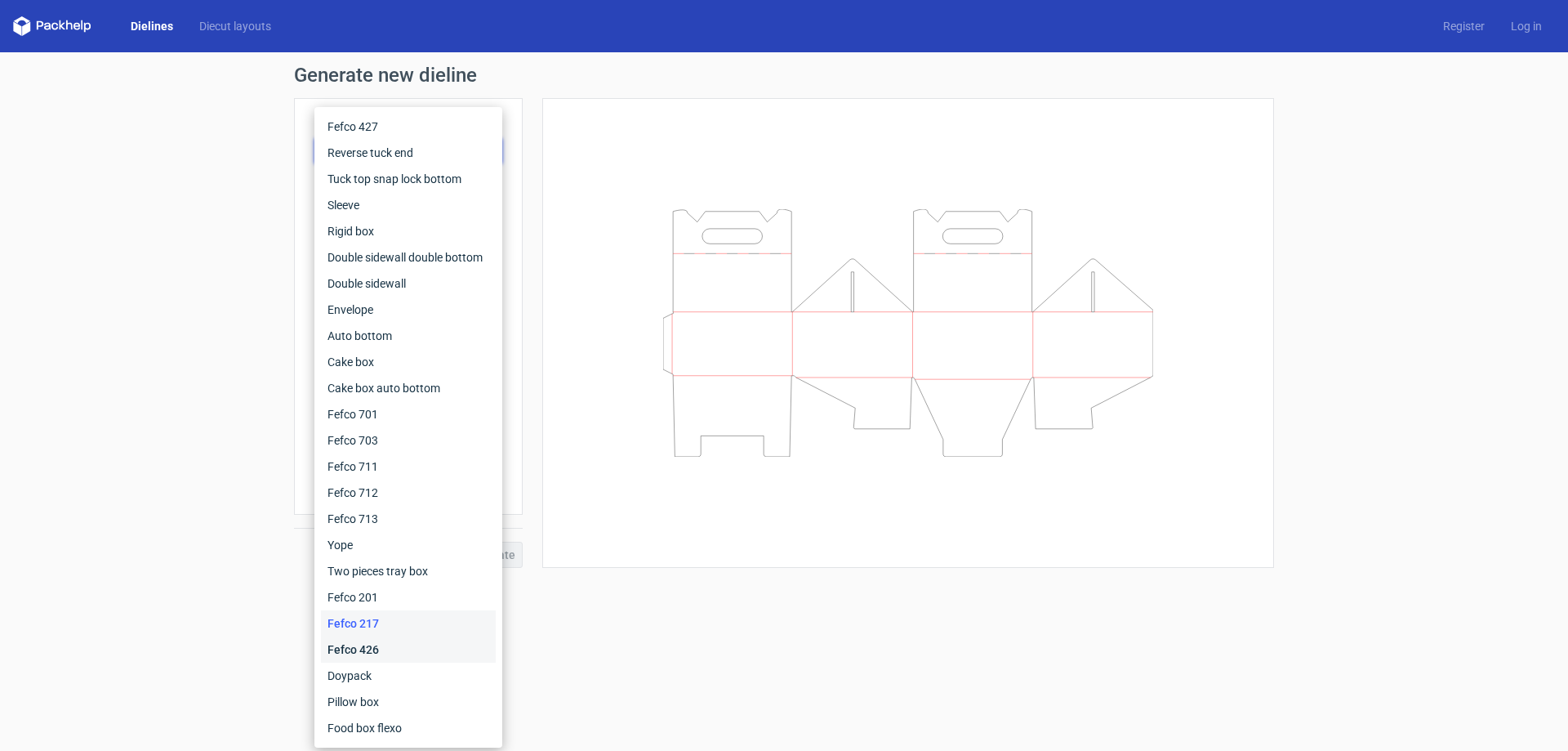
click at [362, 654] on div "Fefco 426" at bounding box center [408, 649] width 175 height 26
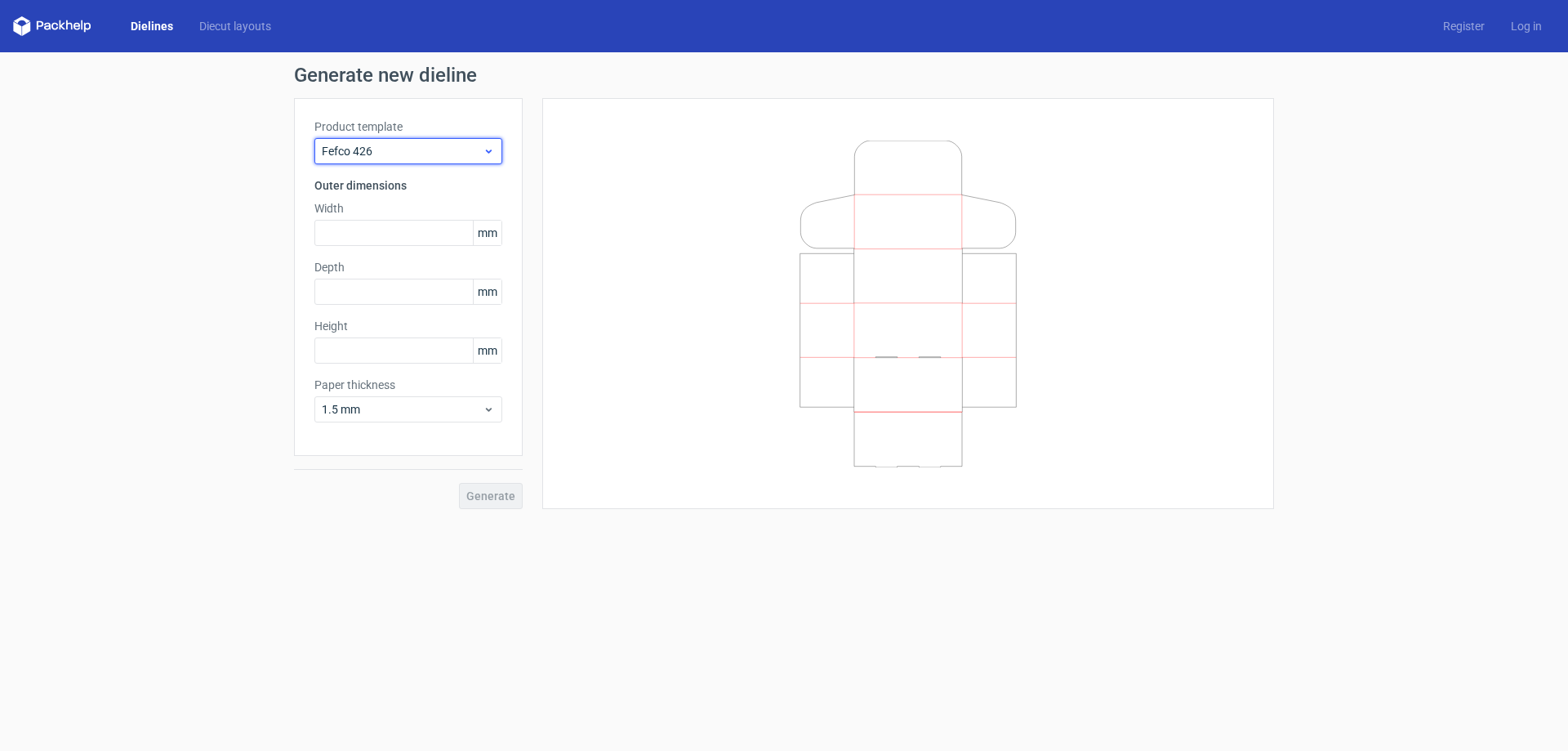
click at [482, 160] on div "Fefco 426" at bounding box center [409, 151] width 188 height 26
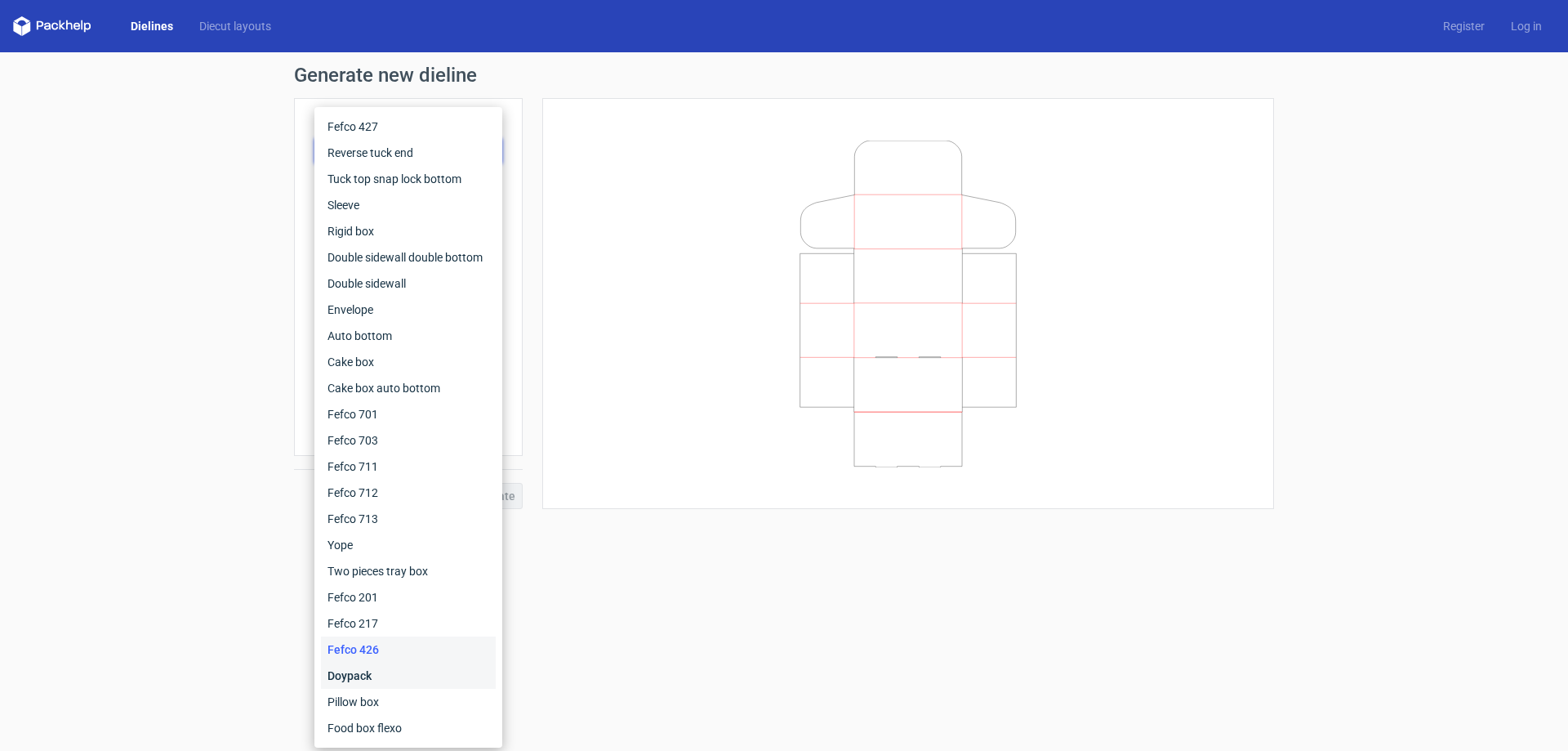
click at [359, 678] on div "Doypack" at bounding box center [408, 675] width 175 height 26
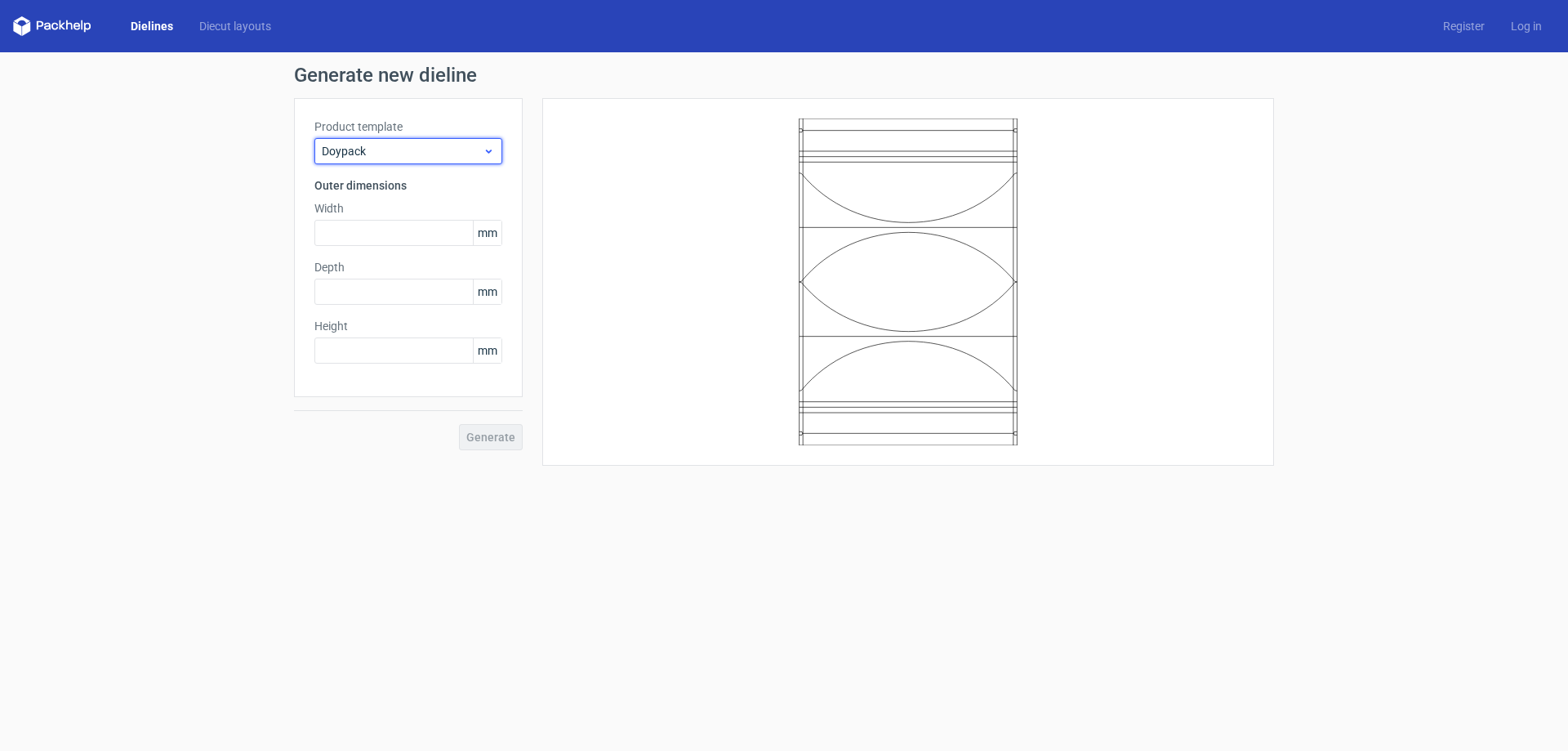
click at [499, 147] on div "Doypack" at bounding box center [409, 151] width 188 height 26
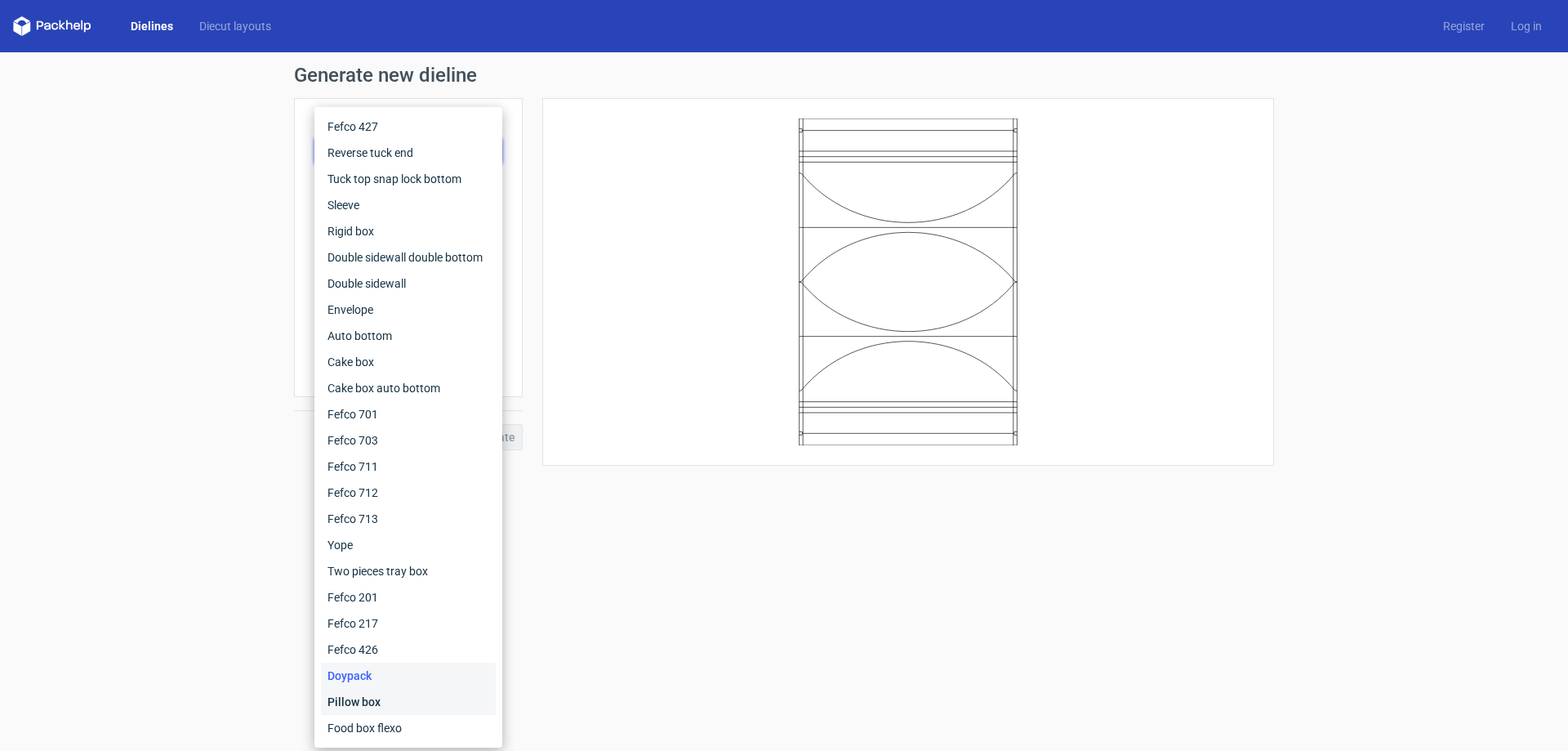
click at [385, 701] on div "Pillow box" at bounding box center [408, 701] width 175 height 26
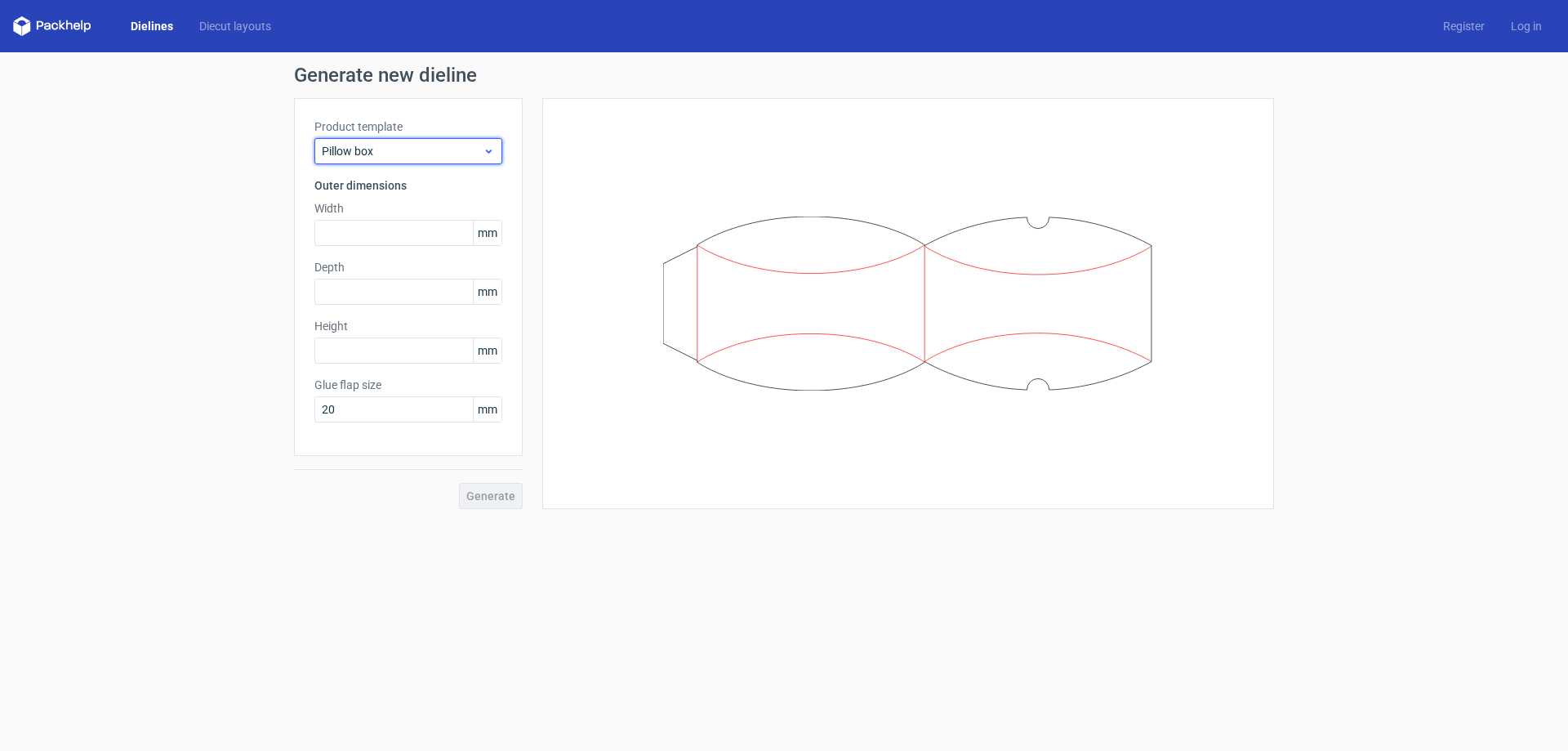
click at [494, 156] on icon at bounding box center [489, 151] width 13 height 13
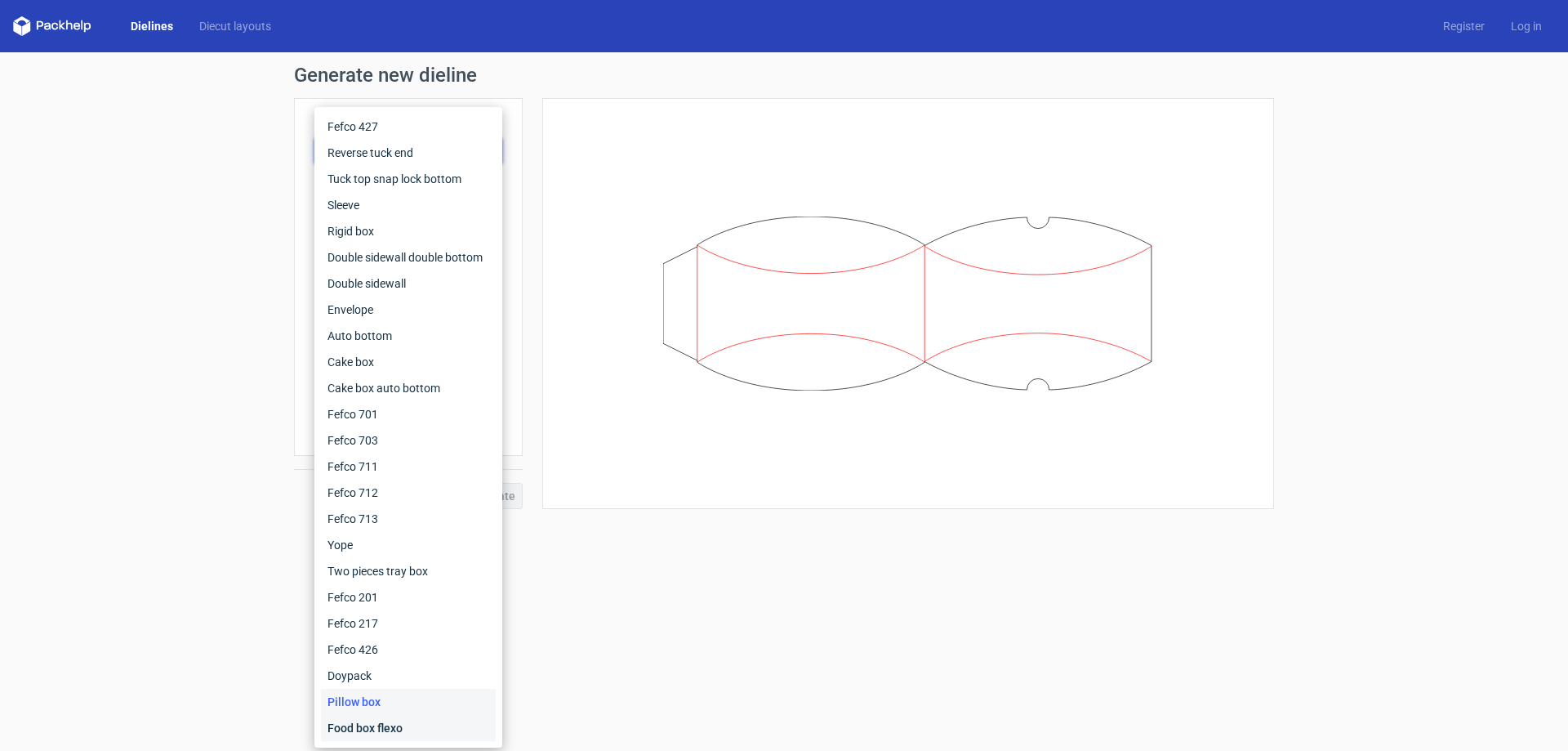
click at [404, 722] on div "Food box flexo" at bounding box center [408, 728] width 175 height 26
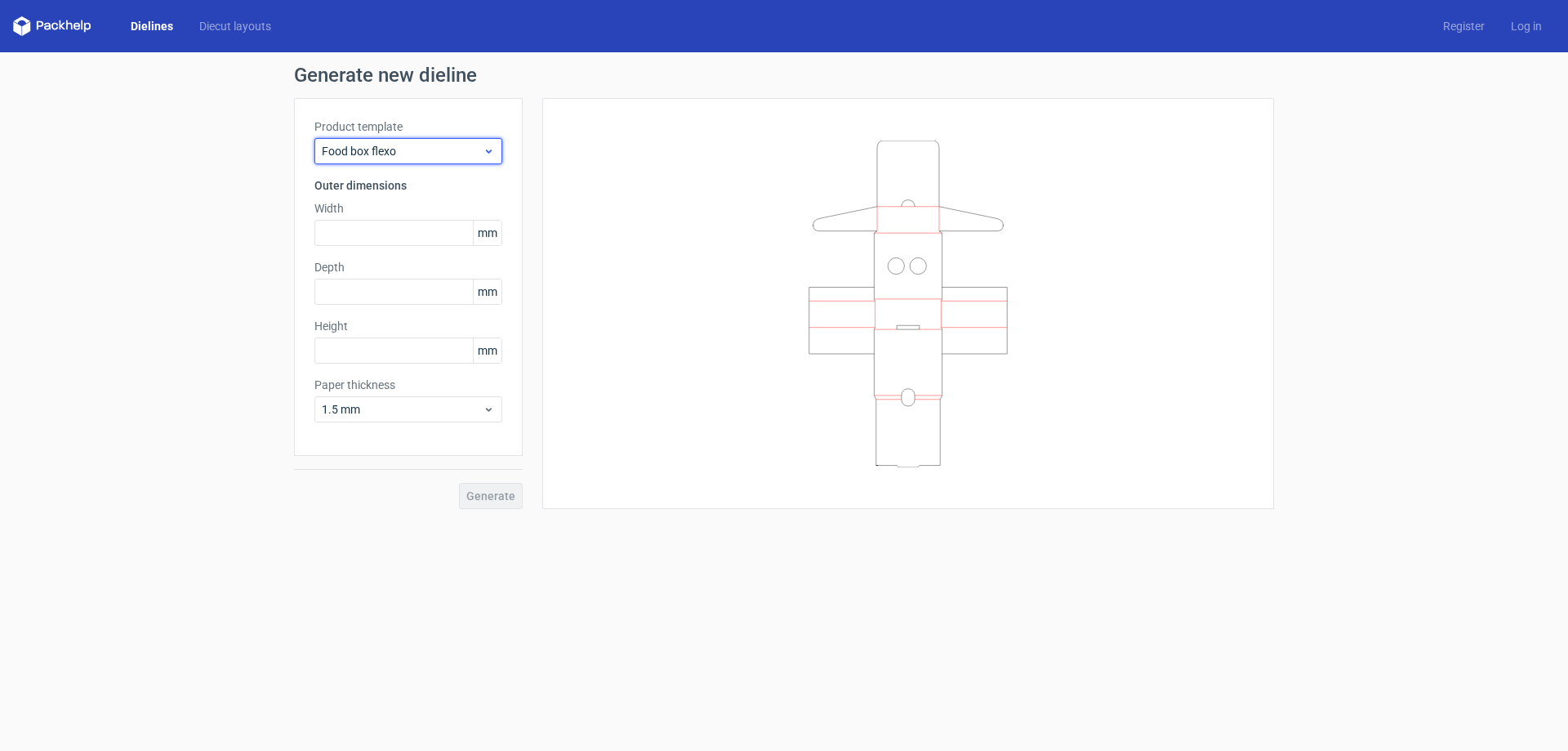
click at [483, 156] on icon at bounding box center [489, 151] width 13 height 13
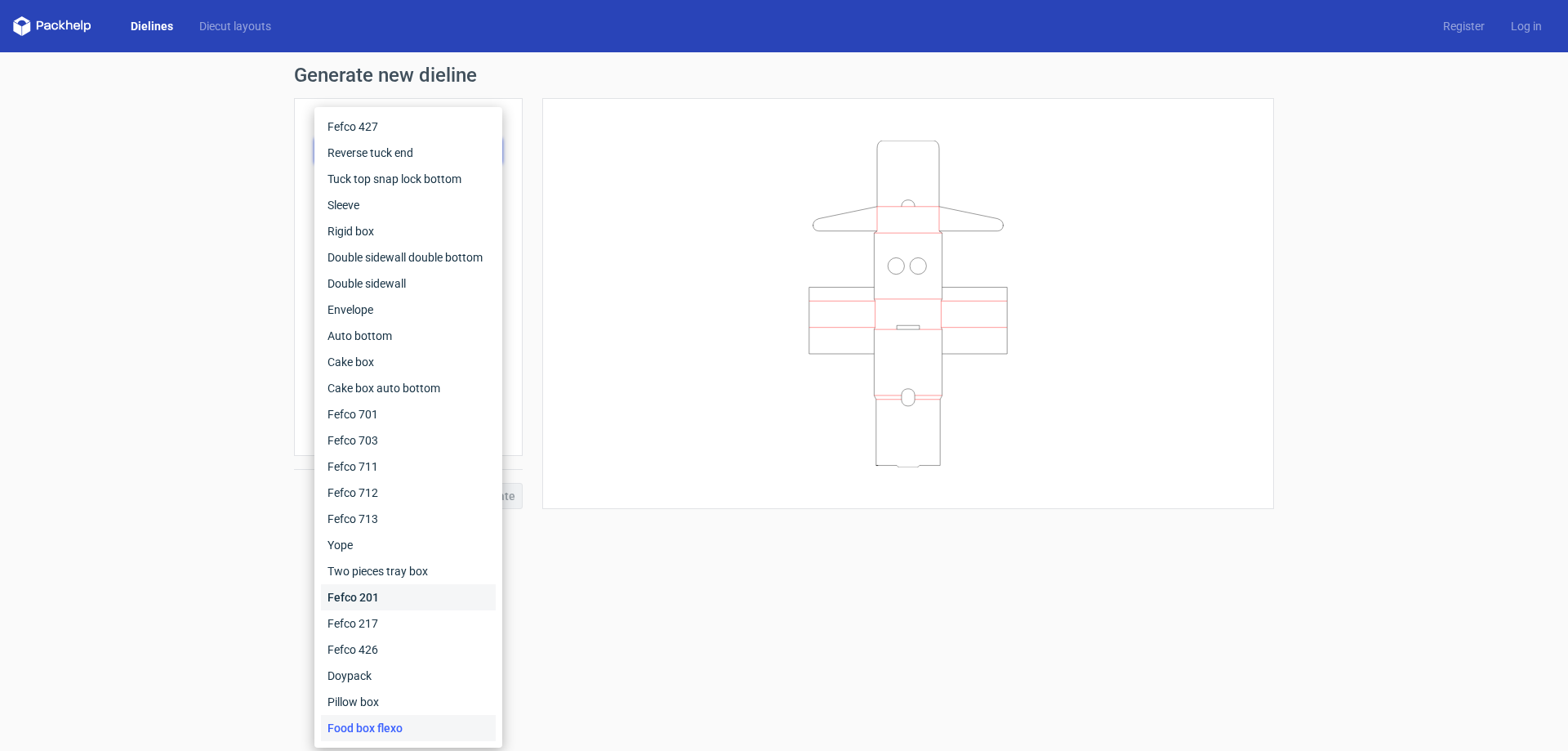
click at [366, 598] on div "Fefco 201" at bounding box center [408, 596] width 175 height 26
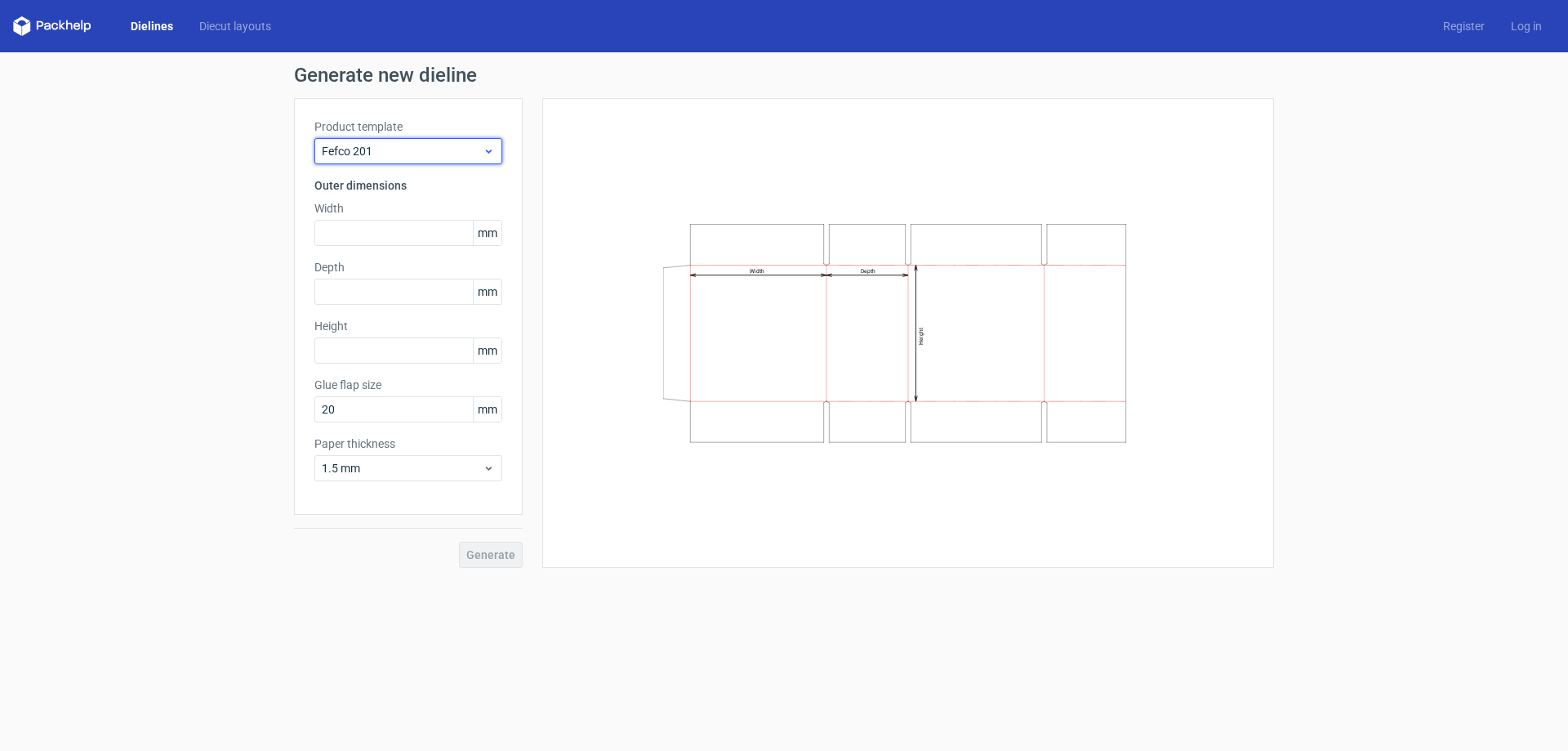
click at [471, 148] on span "Fefco 201" at bounding box center [402, 151] width 161 height 17
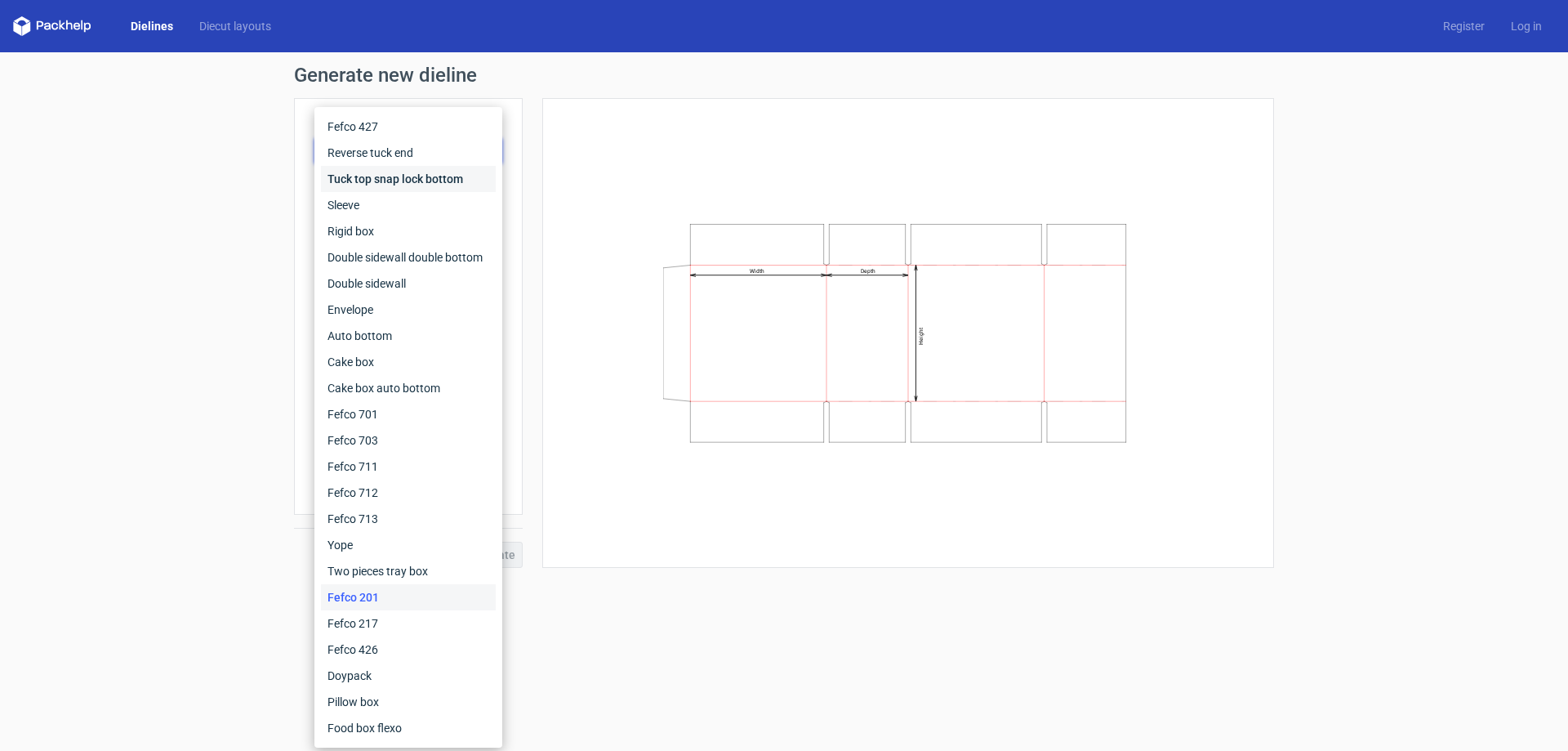
click at [384, 186] on div "Tuck top snap lock bottom" at bounding box center [408, 179] width 175 height 26
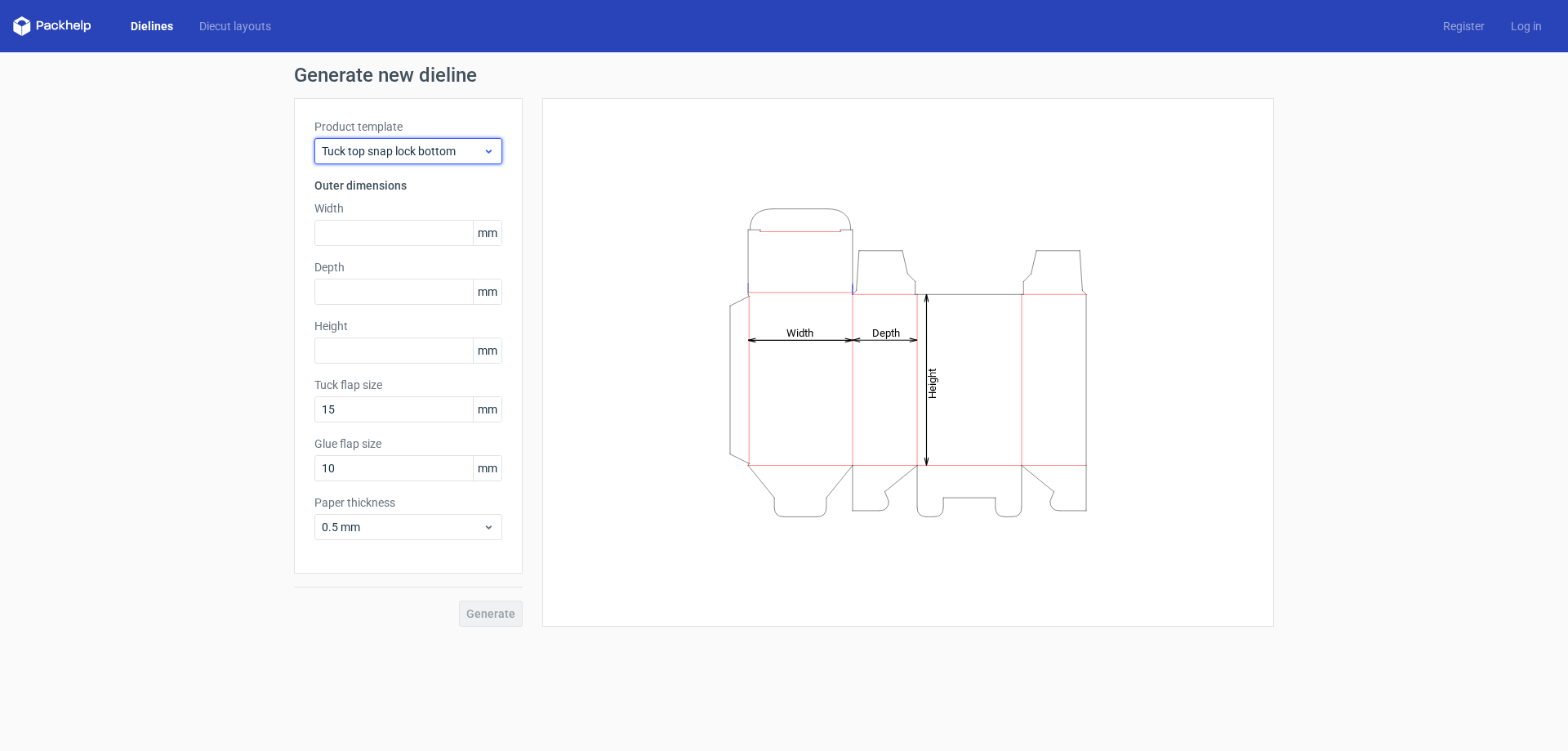
click at [493, 145] on icon at bounding box center [489, 151] width 13 height 13
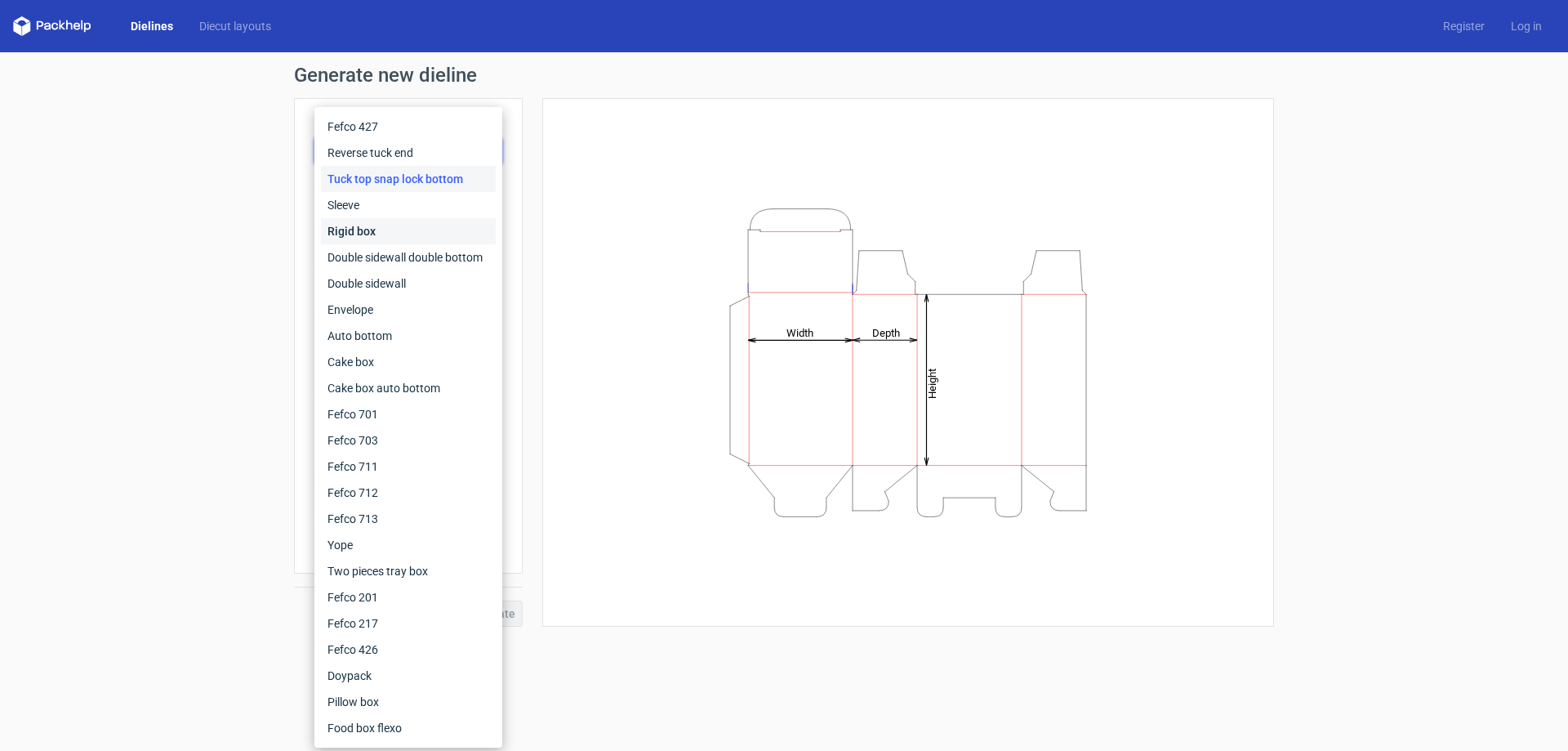
click at [395, 235] on div "Rigid box" at bounding box center [408, 231] width 175 height 26
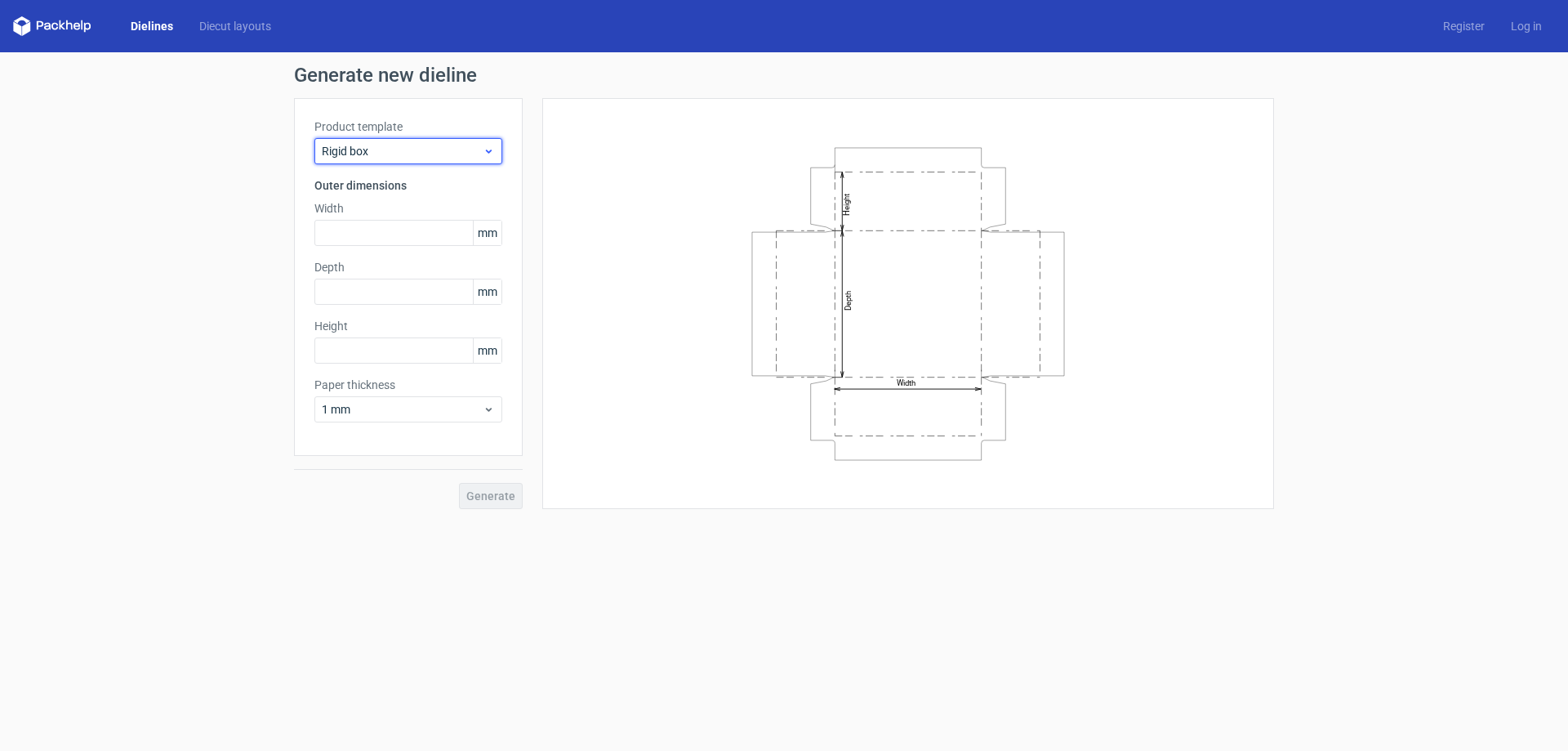
click at [490, 154] on icon at bounding box center [489, 151] width 13 height 13
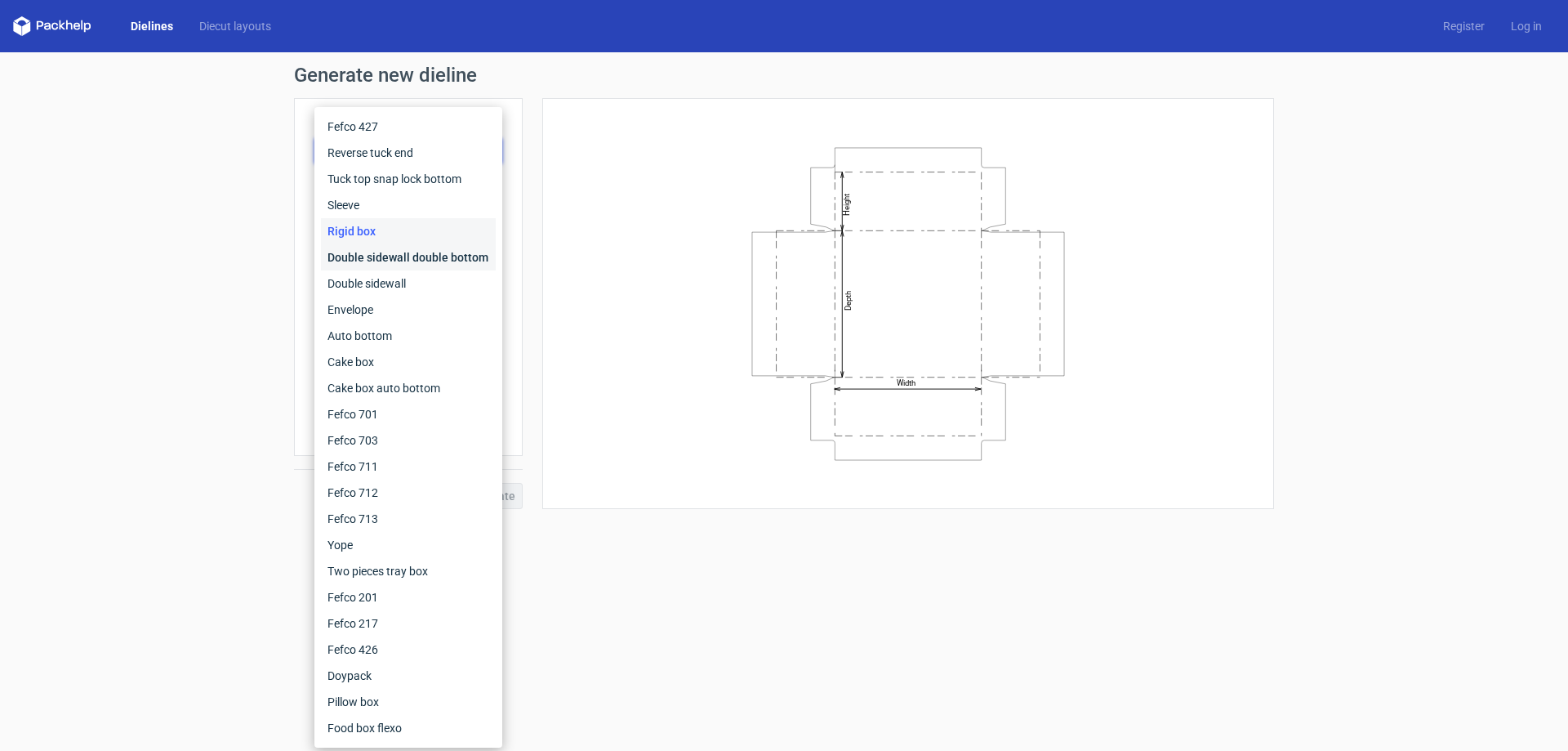
click at [374, 254] on div "Double sidewall double bottom" at bounding box center [408, 257] width 175 height 26
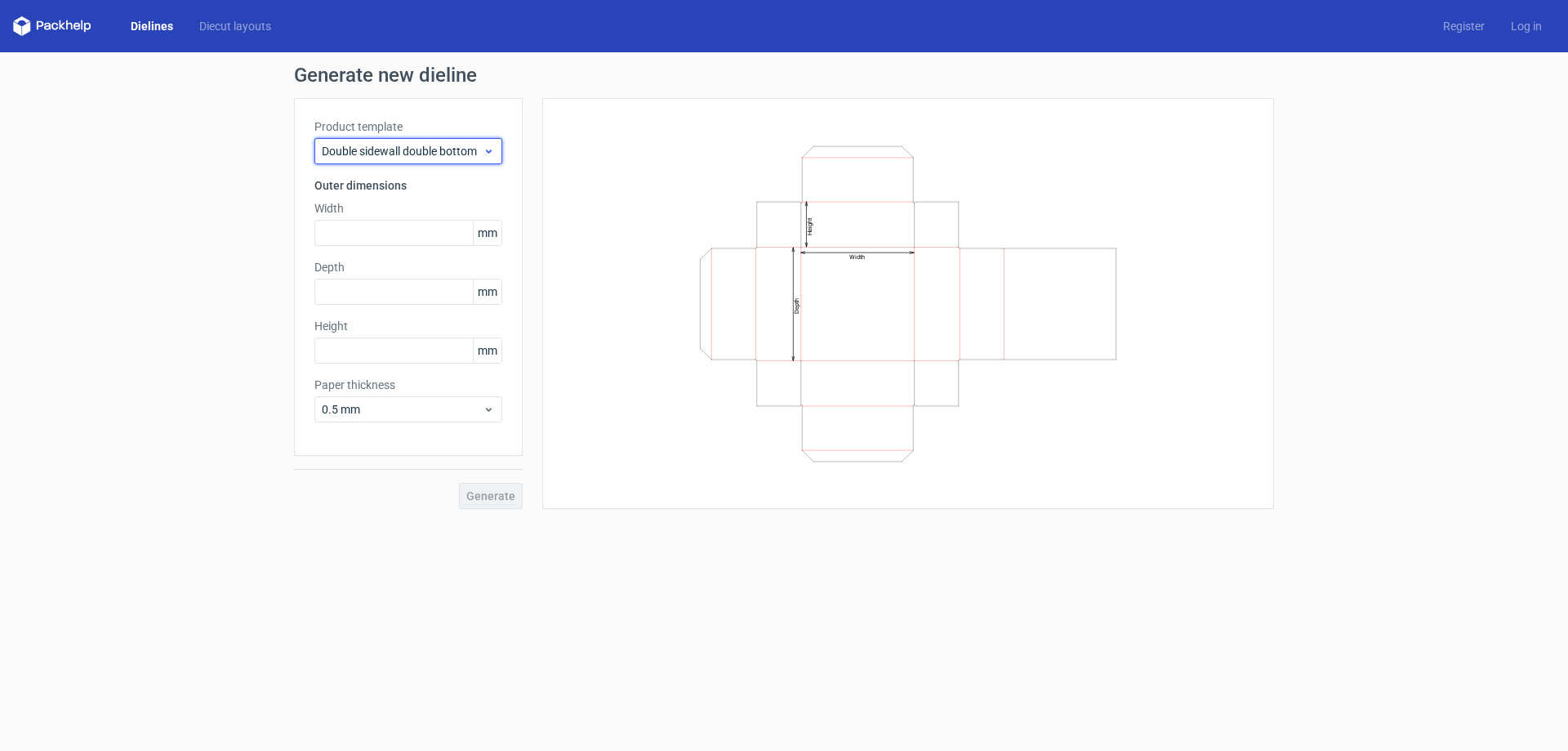
click at [498, 156] on div "Double sidewall double bottom" at bounding box center [409, 151] width 188 height 26
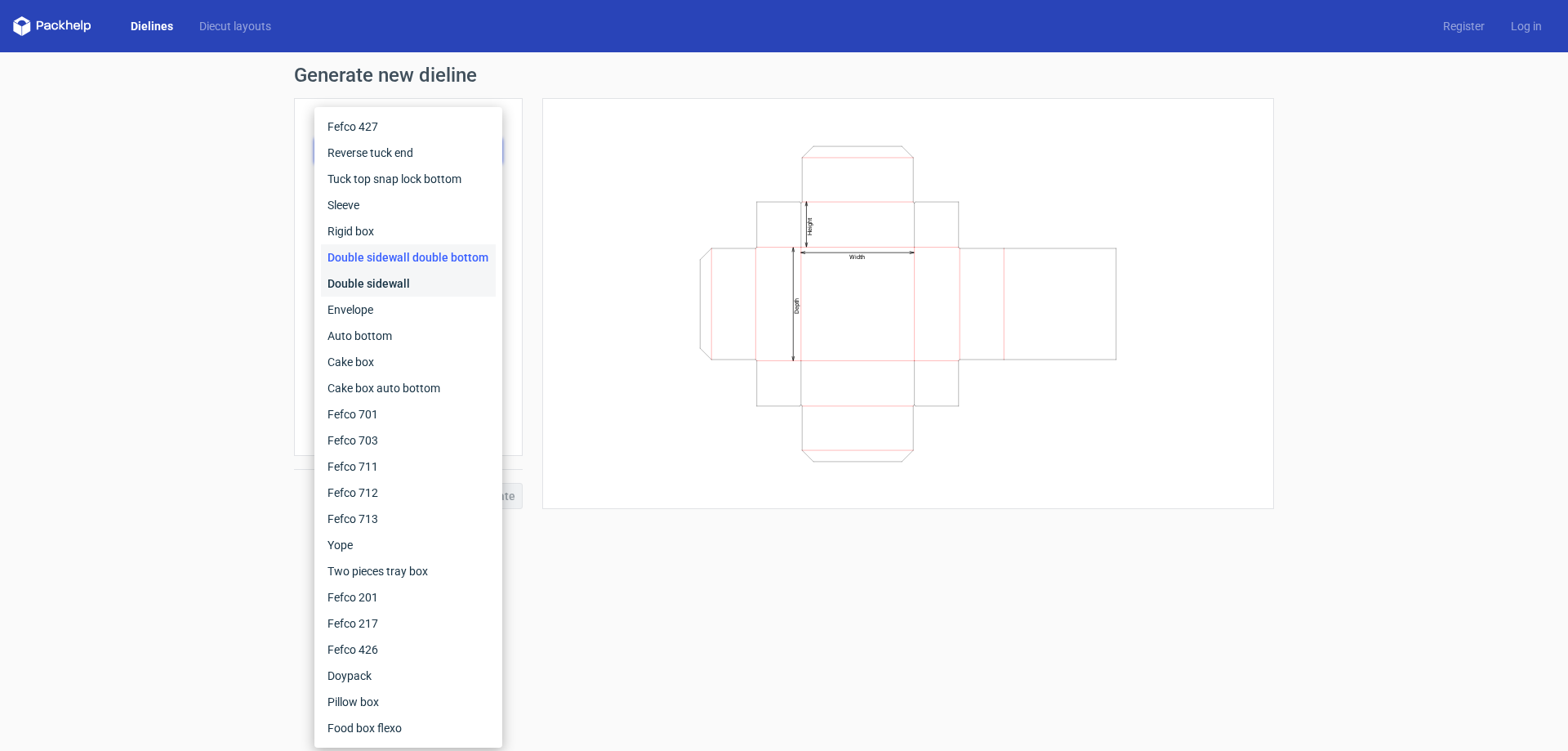
click at [402, 279] on div "Double sidewall" at bounding box center [408, 284] width 175 height 26
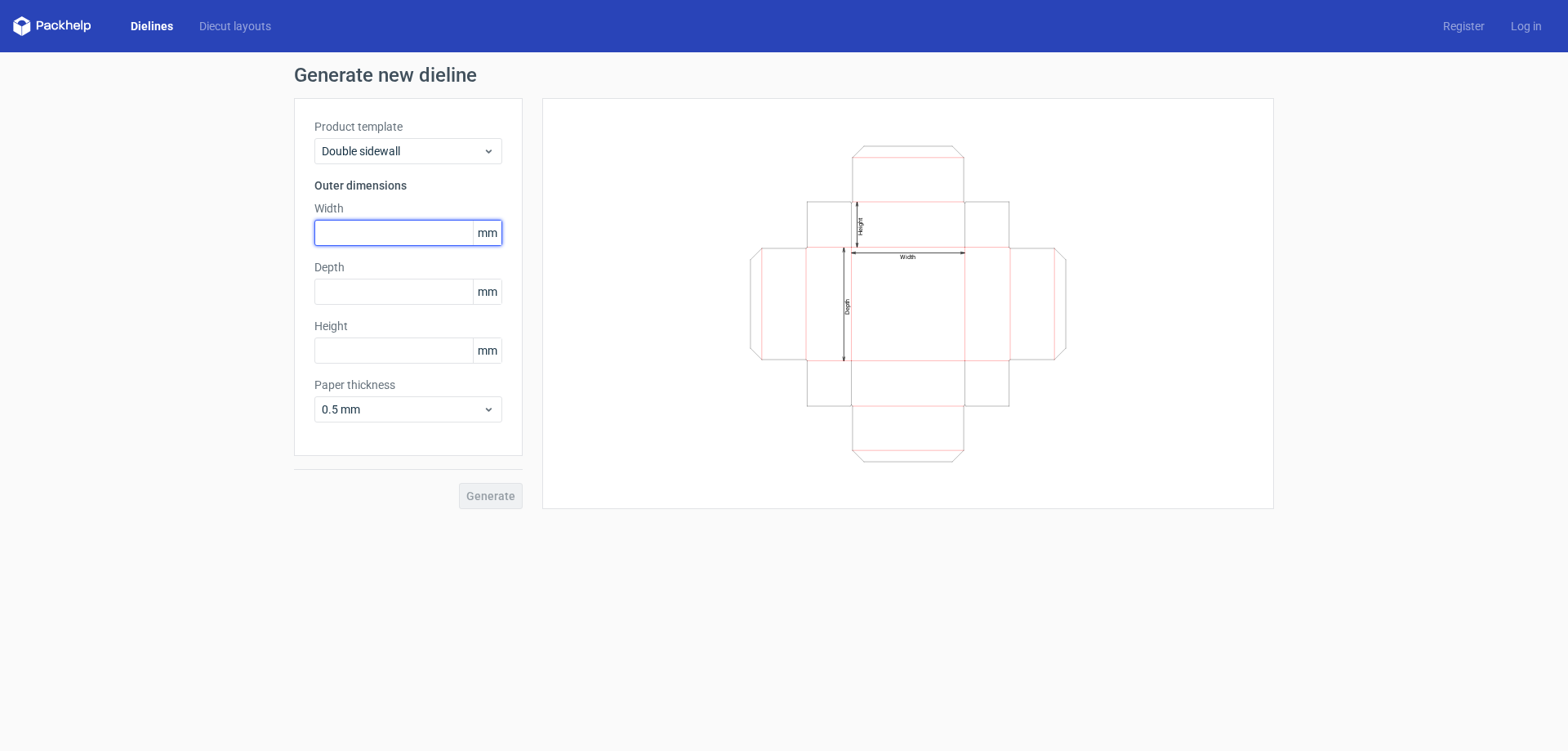
click at [445, 240] on input "text" at bounding box center [409, 233] width 188 height 26
click at [492, 415] on icon at bounding box center [489, 409] width 13 height 13
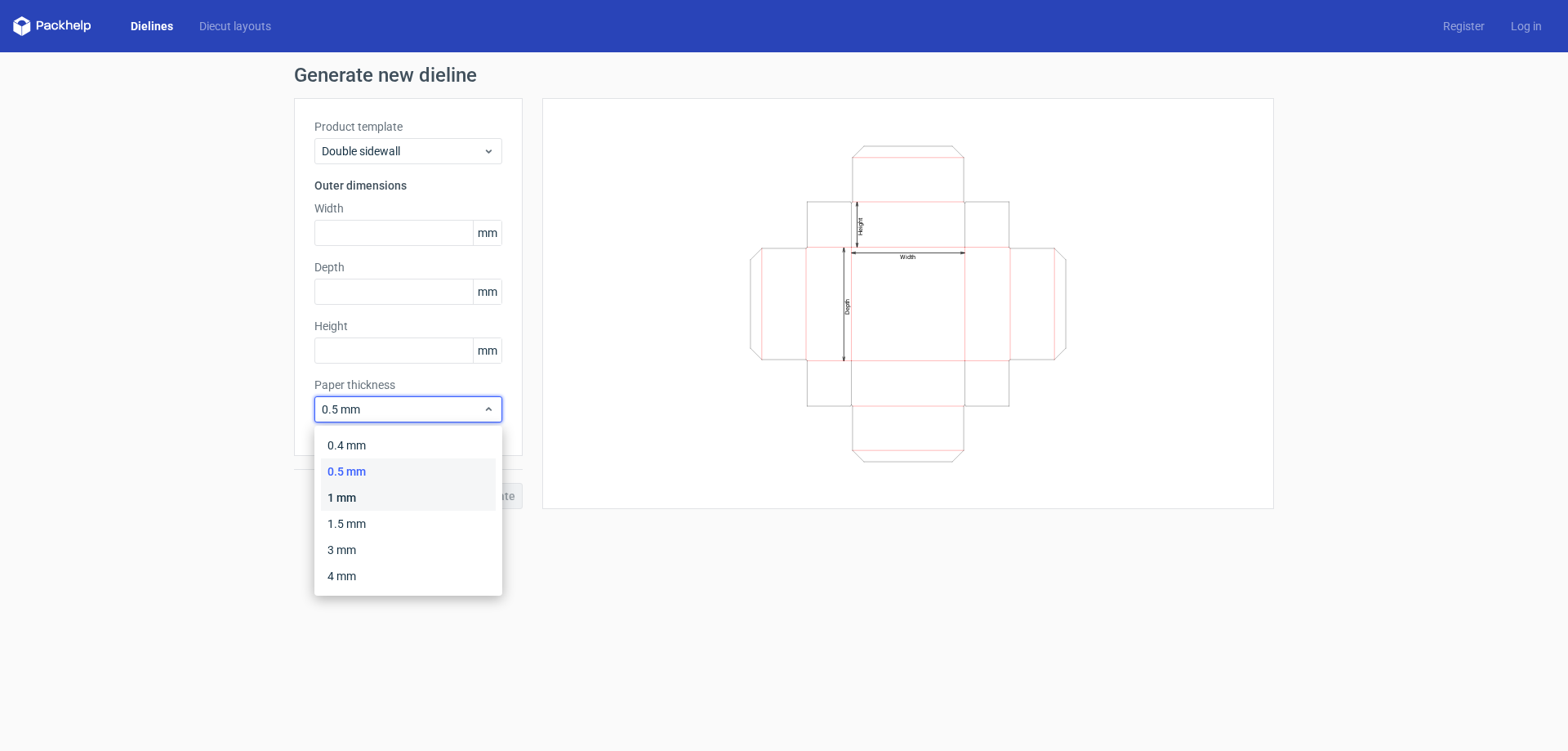
click at [392, 491] on div "1 mm" at bounding box center [408, 497] width 175 height 26
click at [501, 402] on div "1 mm" at bounding box center [409, 409] width 188 height 26
click at [355, 523] on div "1.5 mm" at bounding box center [408, 523] width 175 height 26
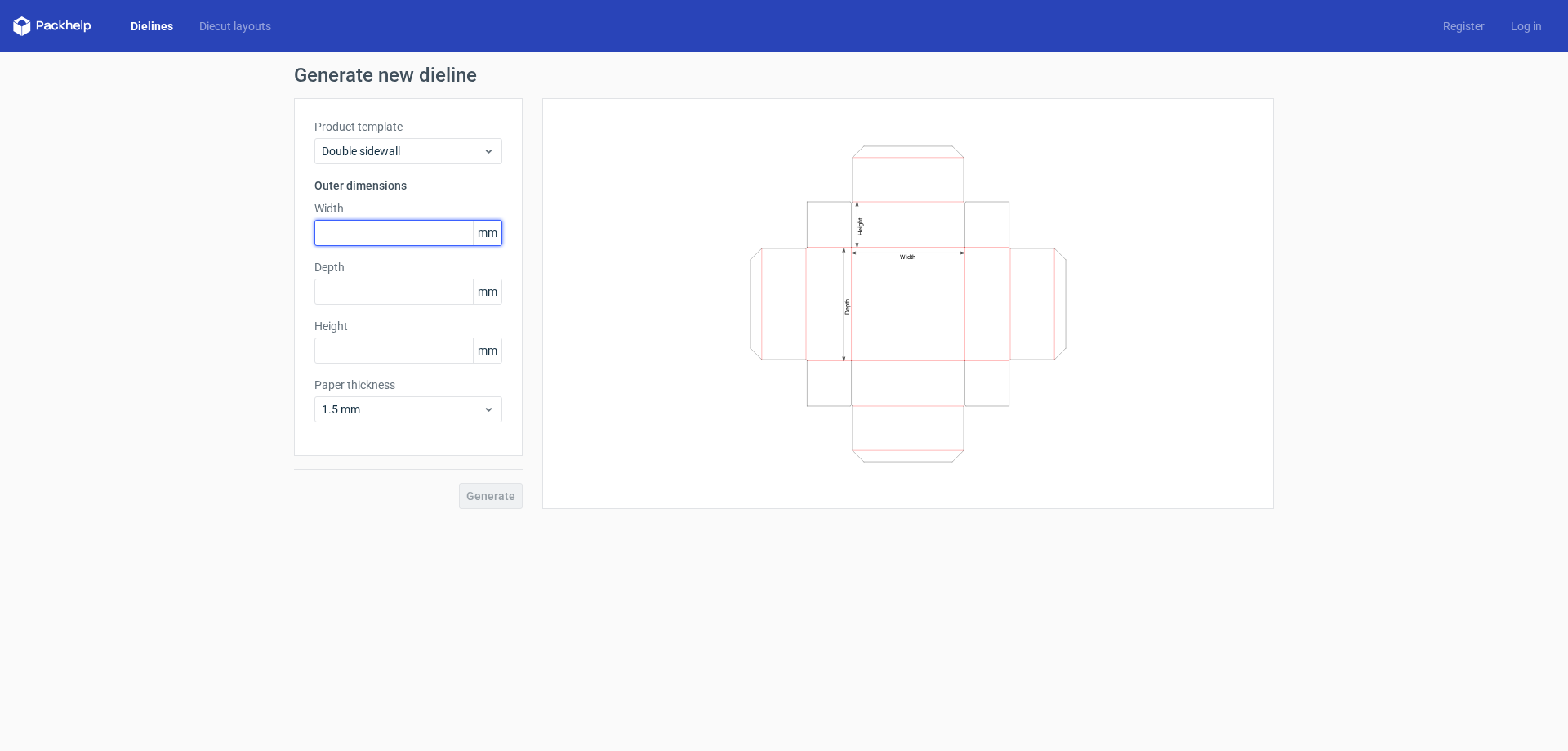
click at [392, 239] on input "text" at bounding box center [409, 233] width 188 height 26
type input "280"
click at [405, 284] on input "text" at bounding box center [409, 291] width 188 height 26
click at [395, 350] on input "text" at bounding box center [409, 350] width 188 height 26
click at [422, 296] on input "text" at bounding box center [409, 291] width 188 height 26
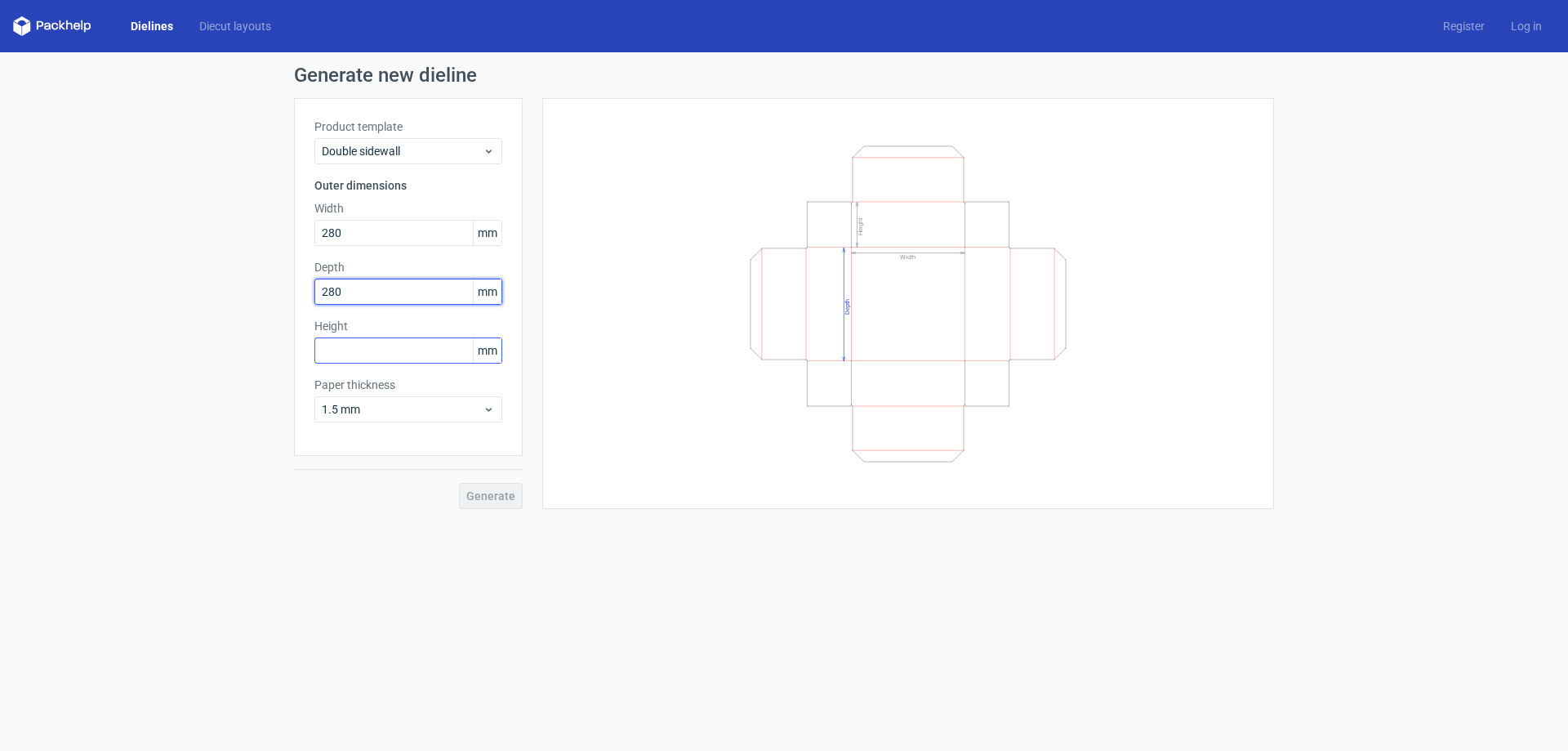
type input "280"
click at [379, 359] on input "text" at bounding box center [409, 350] width 188 height 26
type input "25"
click at [481, 490] on span "Generate" at bounding box center [491, 496] width 49 height 12
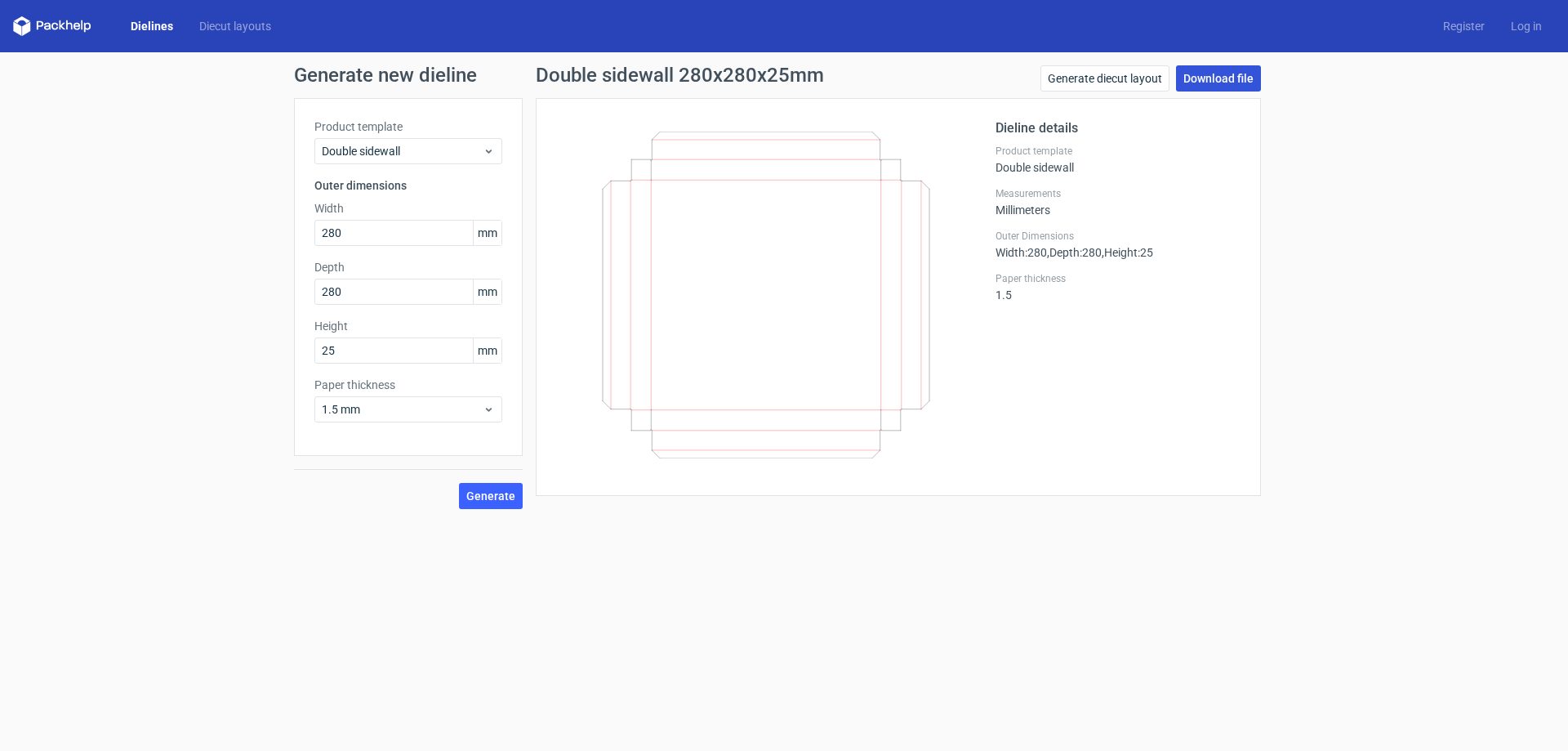
click at [1213, 77] on link "Download file" at bounding box center [1218, 78] width 85 height 26
click at [1089, 74] on link "Generate diecut layout" at bounding box center [1105, 78] width 129 height 26
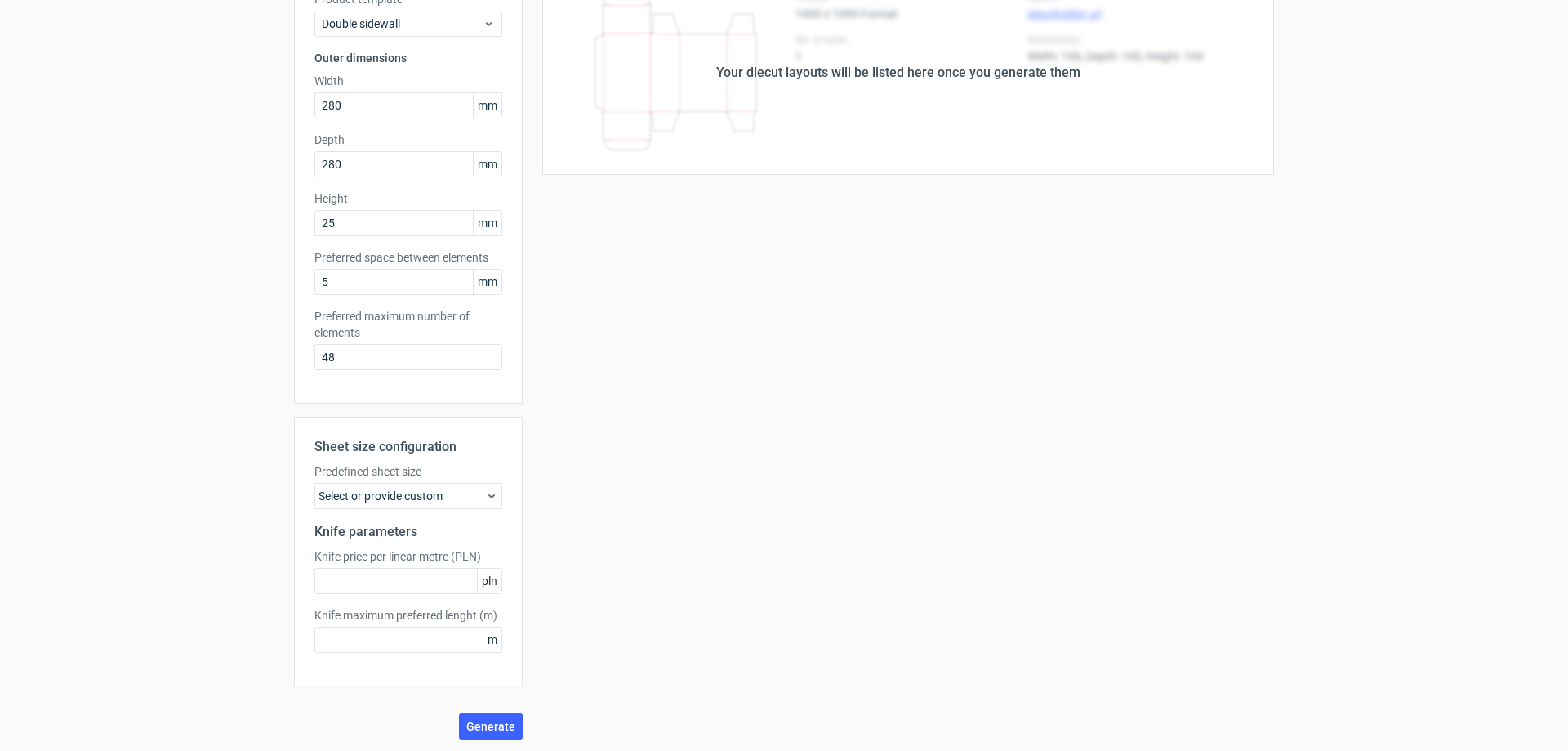
scroll to position [129, 0]
click at [488, 491] on icon at bounding box center [491, 494] width 13 height 13
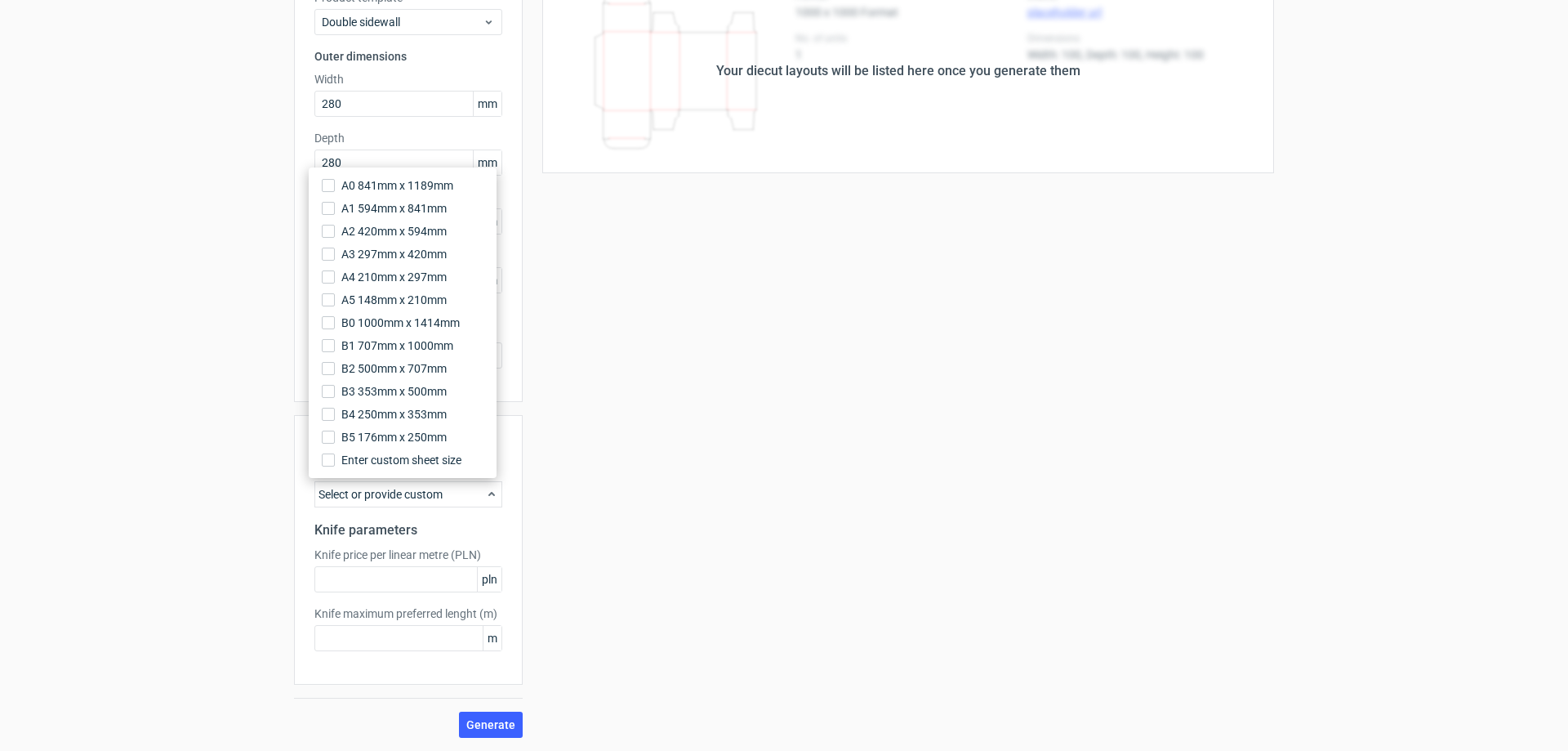
click at [486, 489] on icon at bounding box center [491, 494] width 13 height 13
click at [489, 494] on use at bounding box center [492, 494] width 7 height 4
click at [621, 445] on div "Your diecut layouts will be listed here once you generate them Height Depth Wid…" at bounding box center [898, 353] width 752 height 769
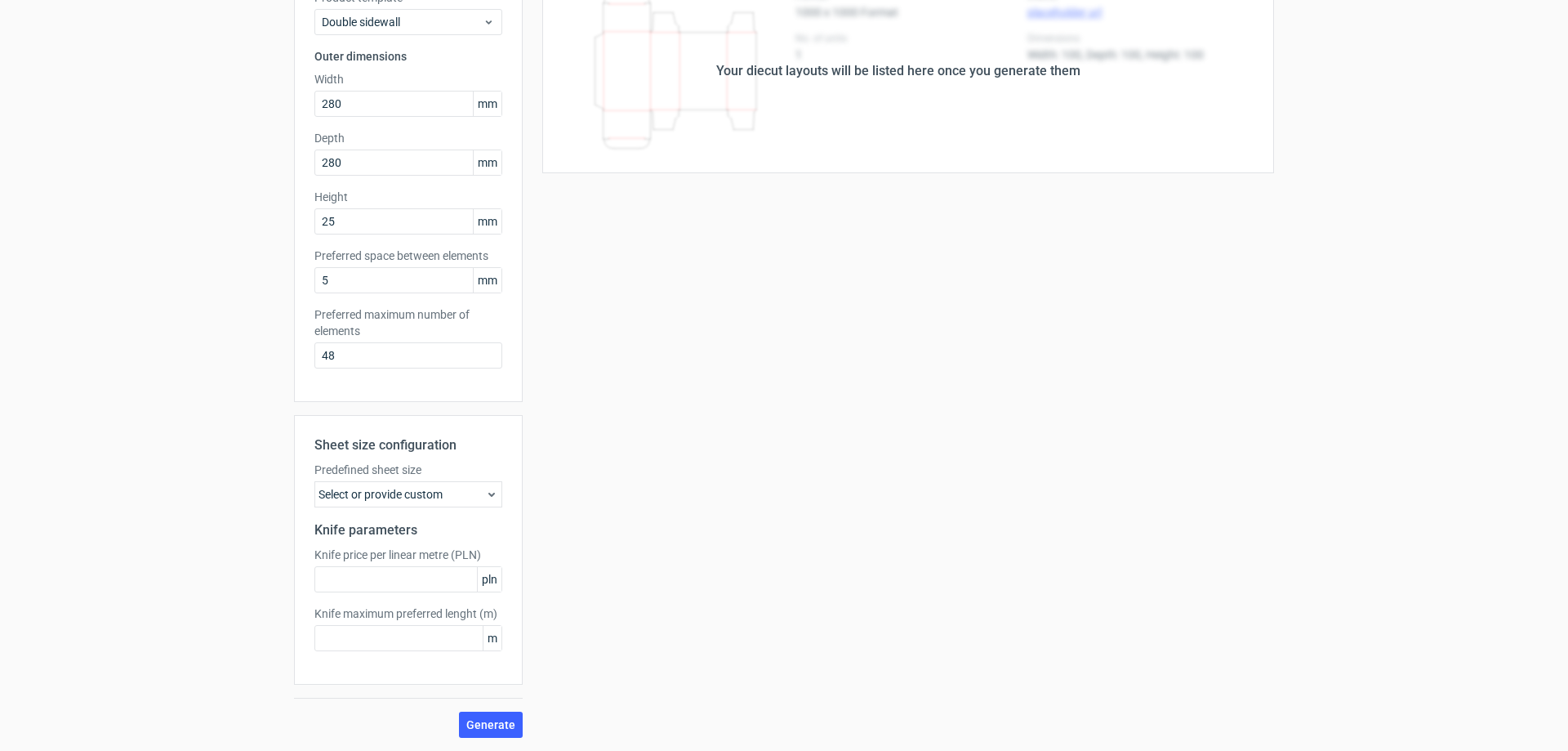
scroll to position [0, 0]
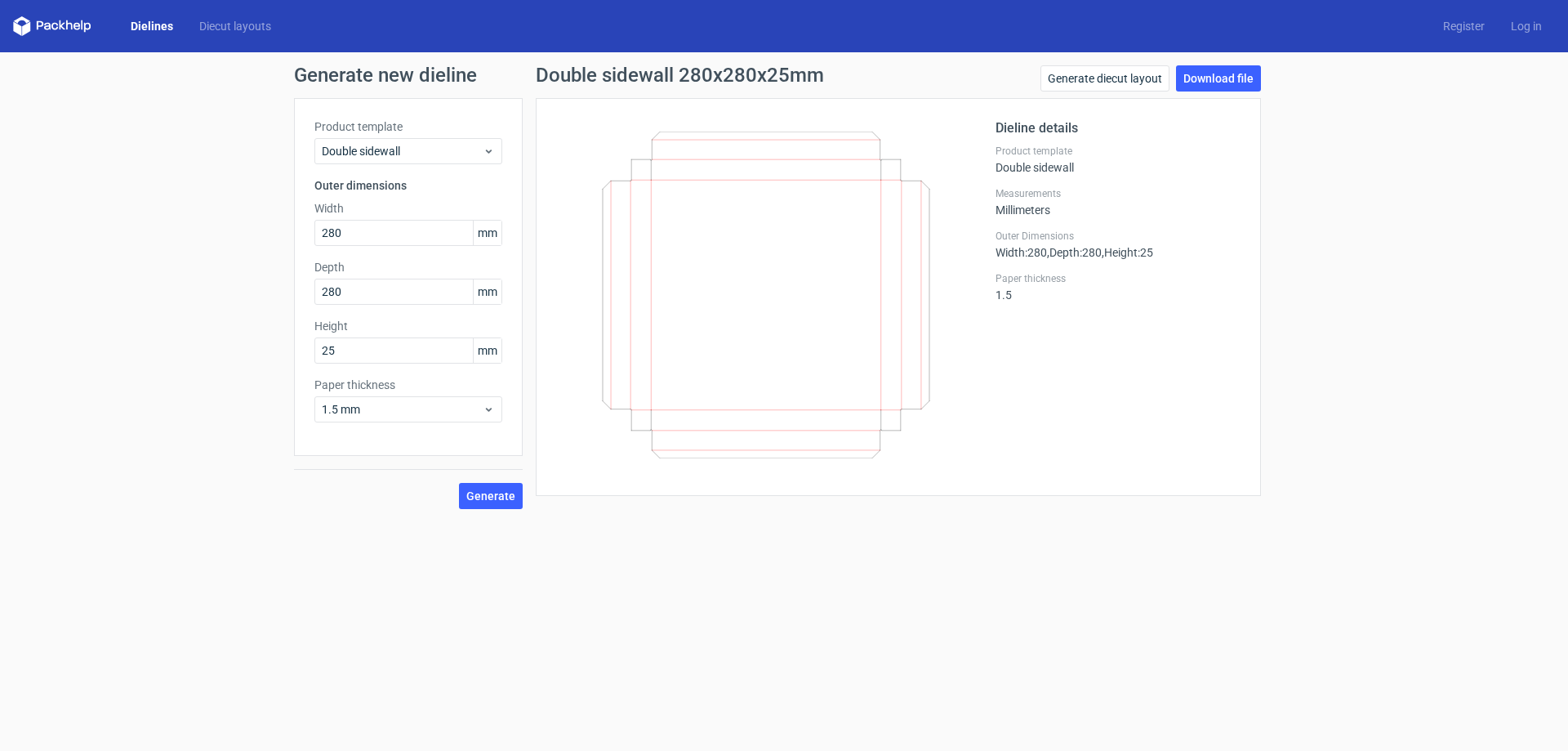
click at [1099, 354] on div "Dieline details Product template Double sidewall Measurements Millimeters Outer…" at bounding box center [1117, 296] width 245 height 357
click at [1217, 75] on link "Download file" at bounding box center [1218, 78] width 85 height 26
click at [479, 486] on button "Generate" at bounding box center [490, 496] width 64 height 26
click at [1231, 74] on link "Download file" at bounding box center [1218, 78] width 85 height 26
click at [1029, 389] on div "Dieline details Product template Double sidewall Measurements Millimeters Outer…" at bounding box center [1117, 296] width 245 height 357
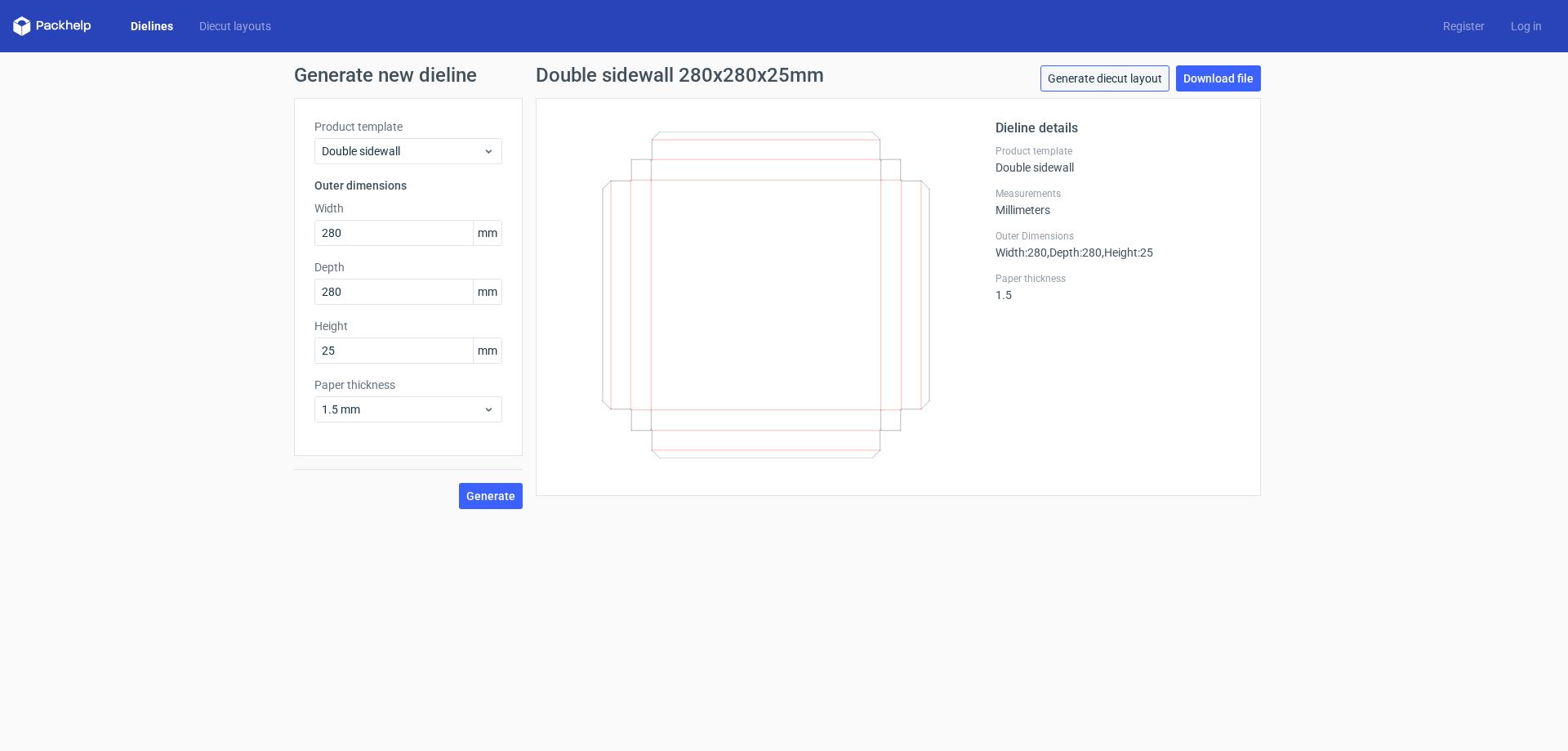
click at [1109, 76] on link "Generate diecut layout" at bounding box center [1105, 78] width 129 height 26
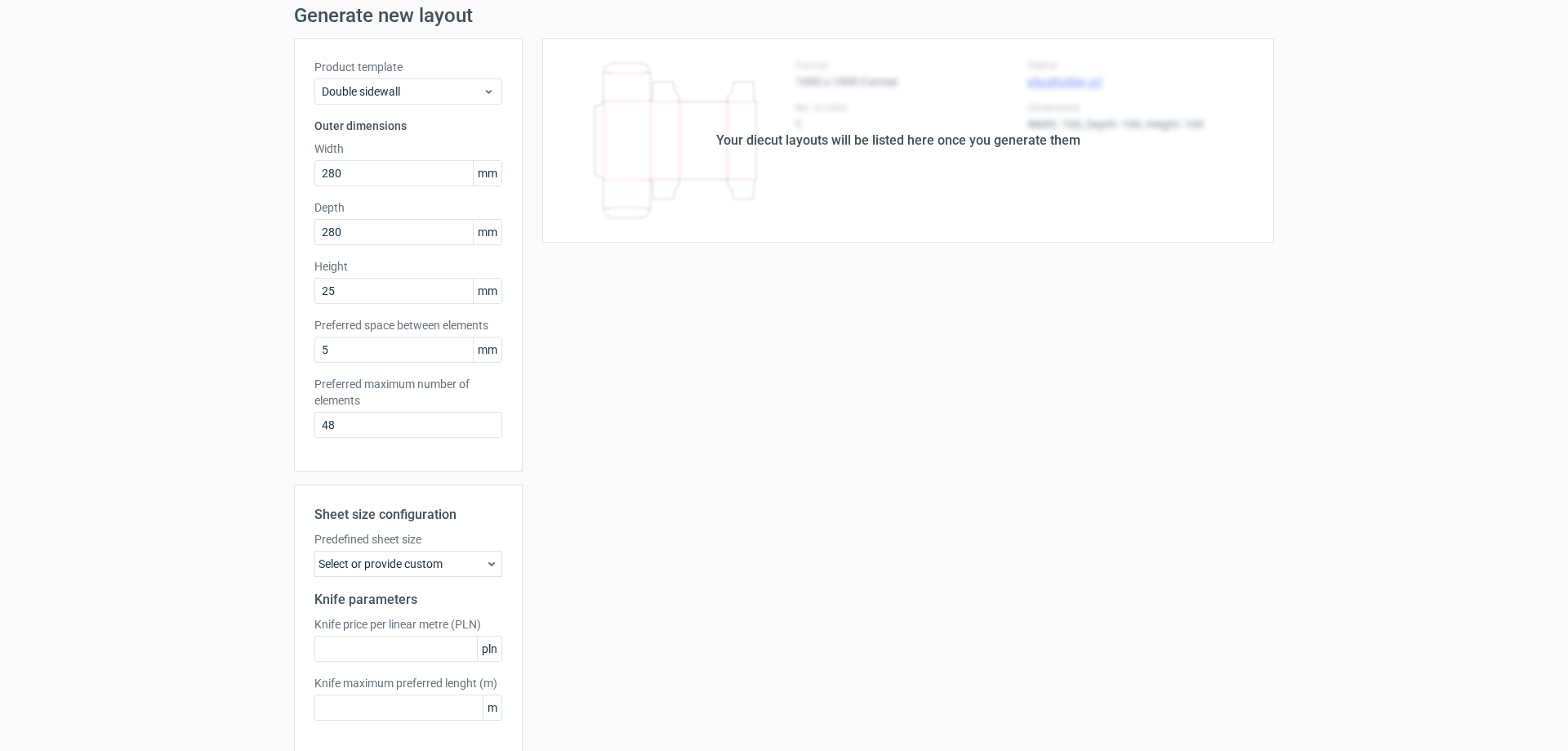
scroll to position [129, 0]
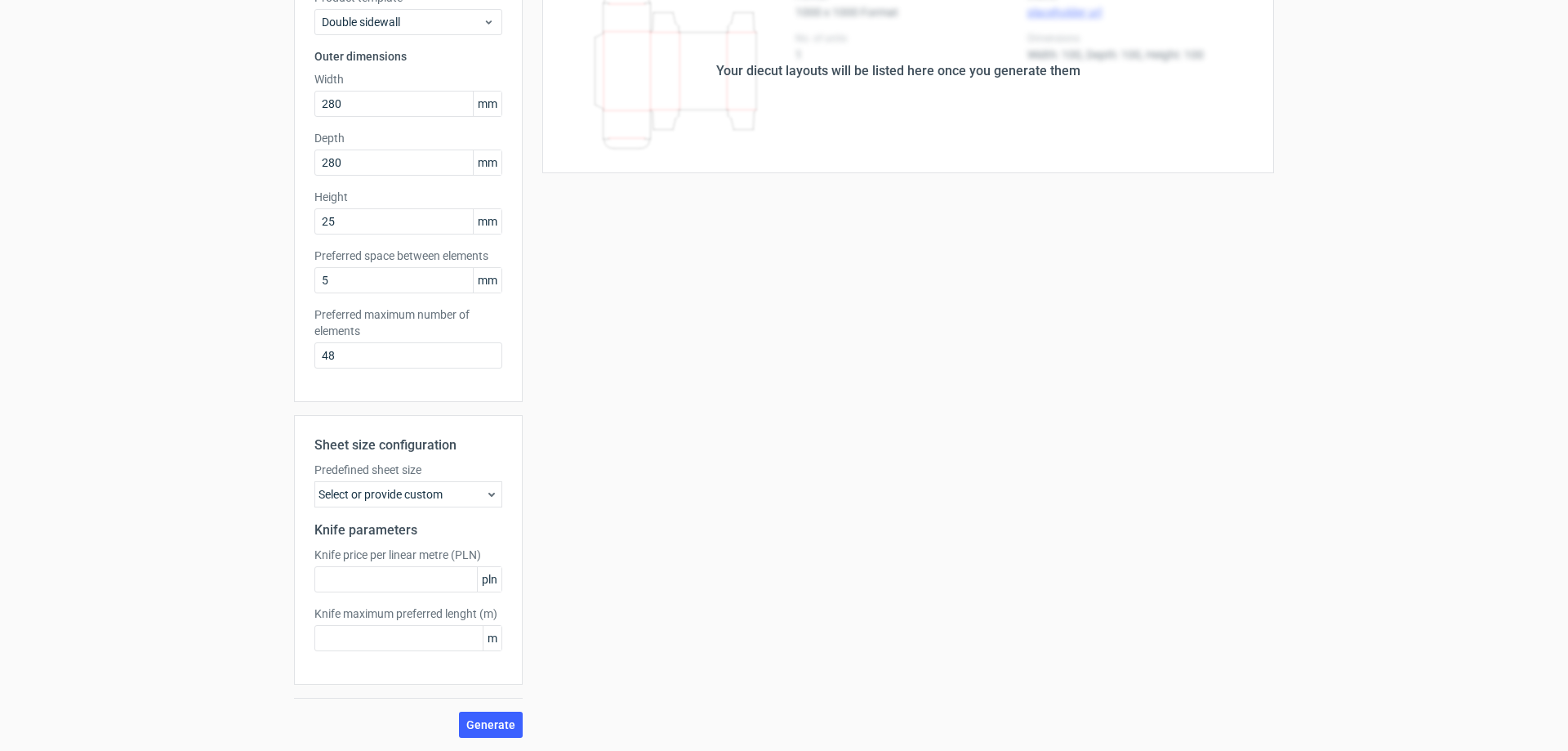
click at [491, 477] on label "Predefined sheet size" at bounding box center [409, 469] width 188 height 17
click at [490, 486] on div "Select or provide custom" at bounding box center [409, 494] width 188 height 26
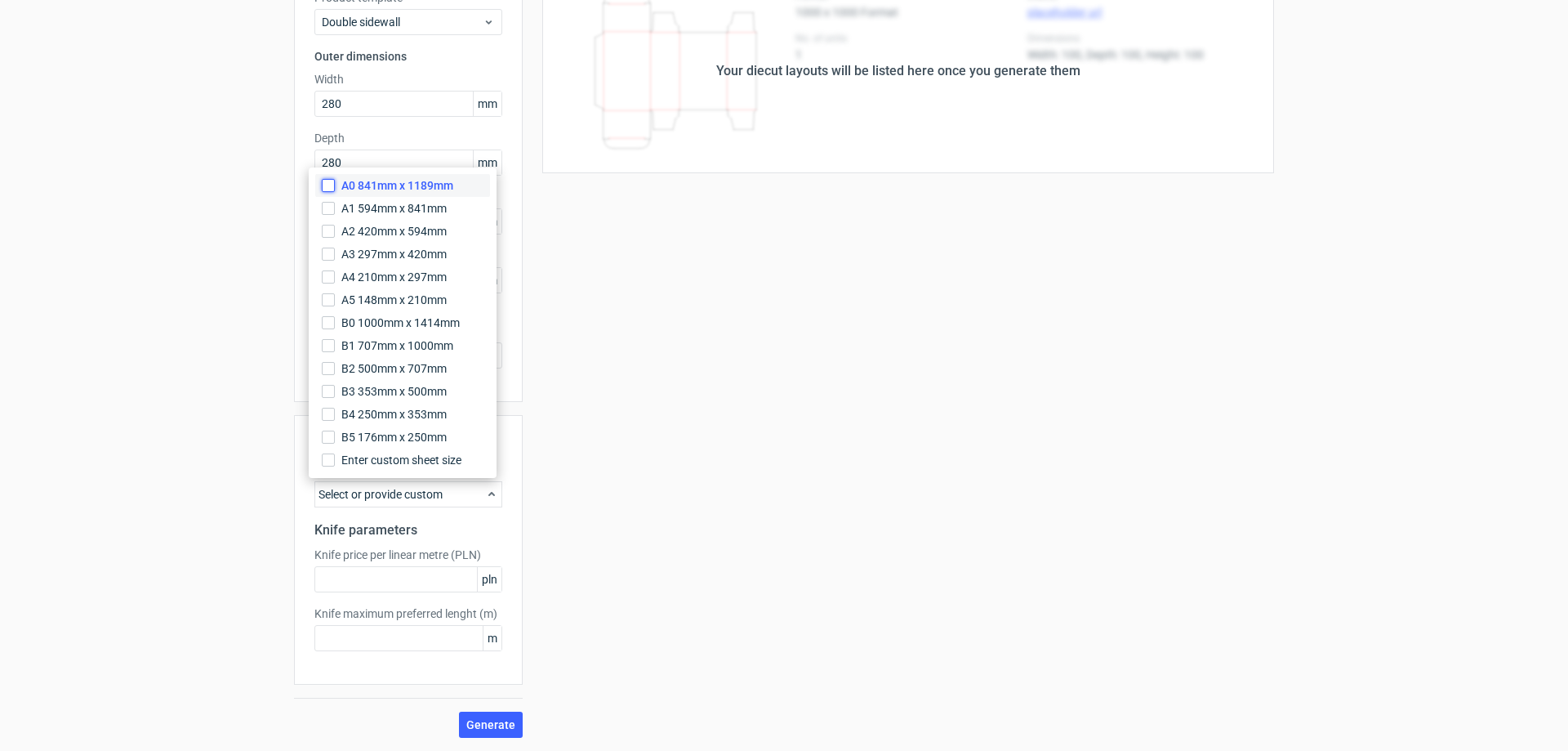
click at [329, 181] on input "A0 841mm x 1189mm" at bounding box center [327, 185] width 13 height 13
click at [229, 508] on div "Generate new layout Product template Double sidewall Outer dimensions Width 280…" at bounding box center [784, 336] width 1568 height 827
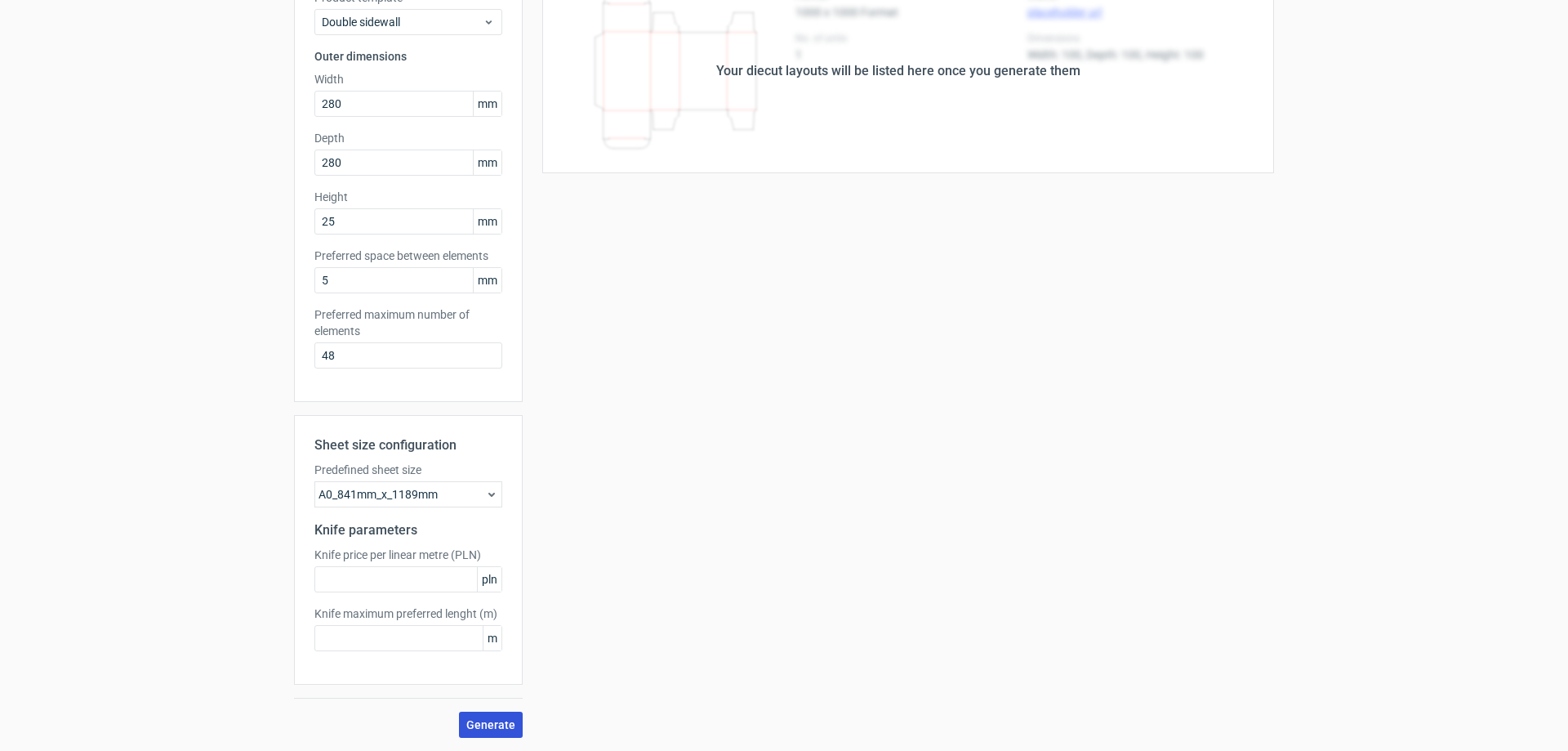
click at [476, 722] on span "Generate" at bounding box center [491, 725] width 49 height 12
click at [382, 577] on input "text" at bounding box center [409, 579] width 188 height 26
type input "20"
click at [375, 638] on input "text" at bounding box center [409, 638] width 188 height 26
type input "0"
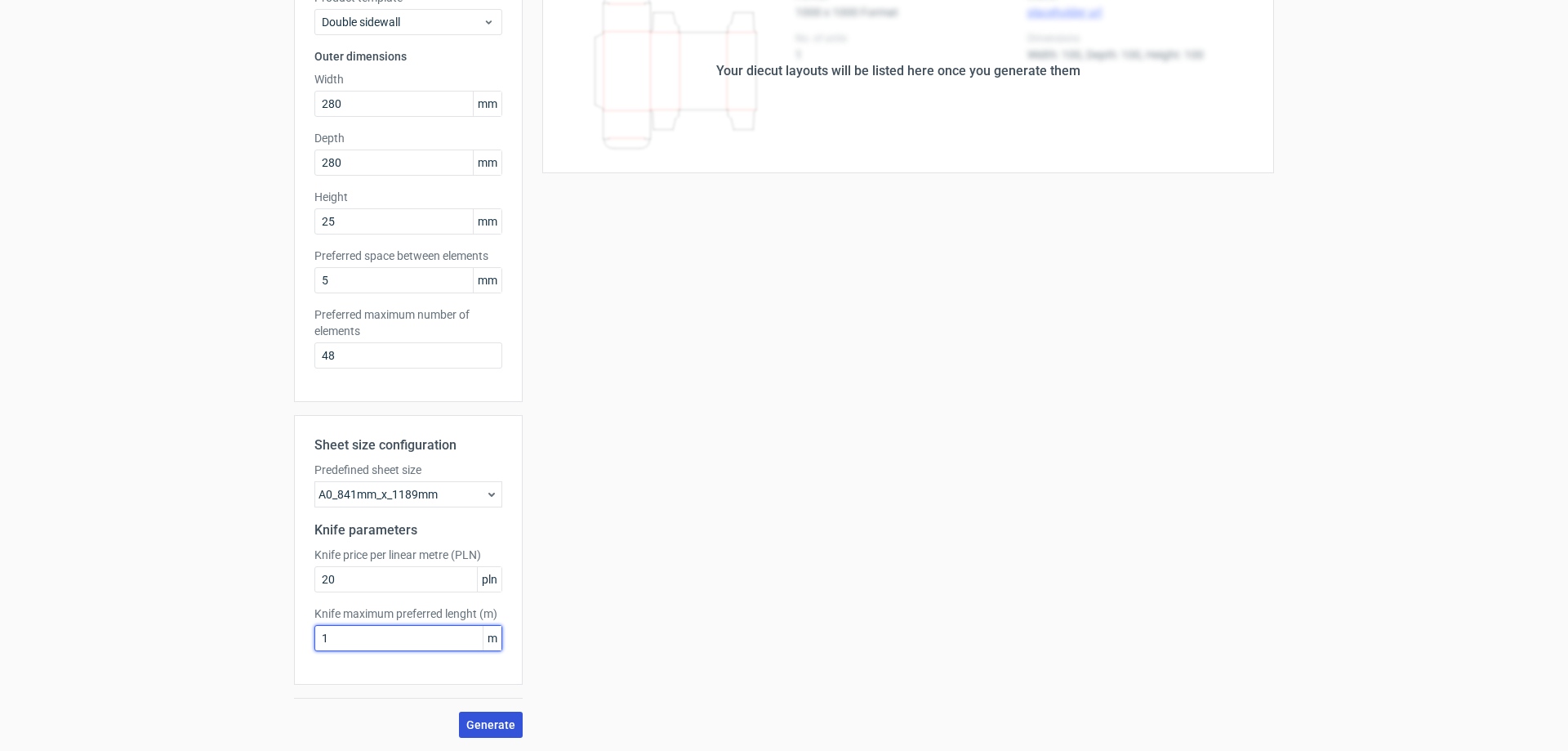
type input "1"
click at [483, 727] on span "Generate" at bounding box center [491, 725] width 49 height 12
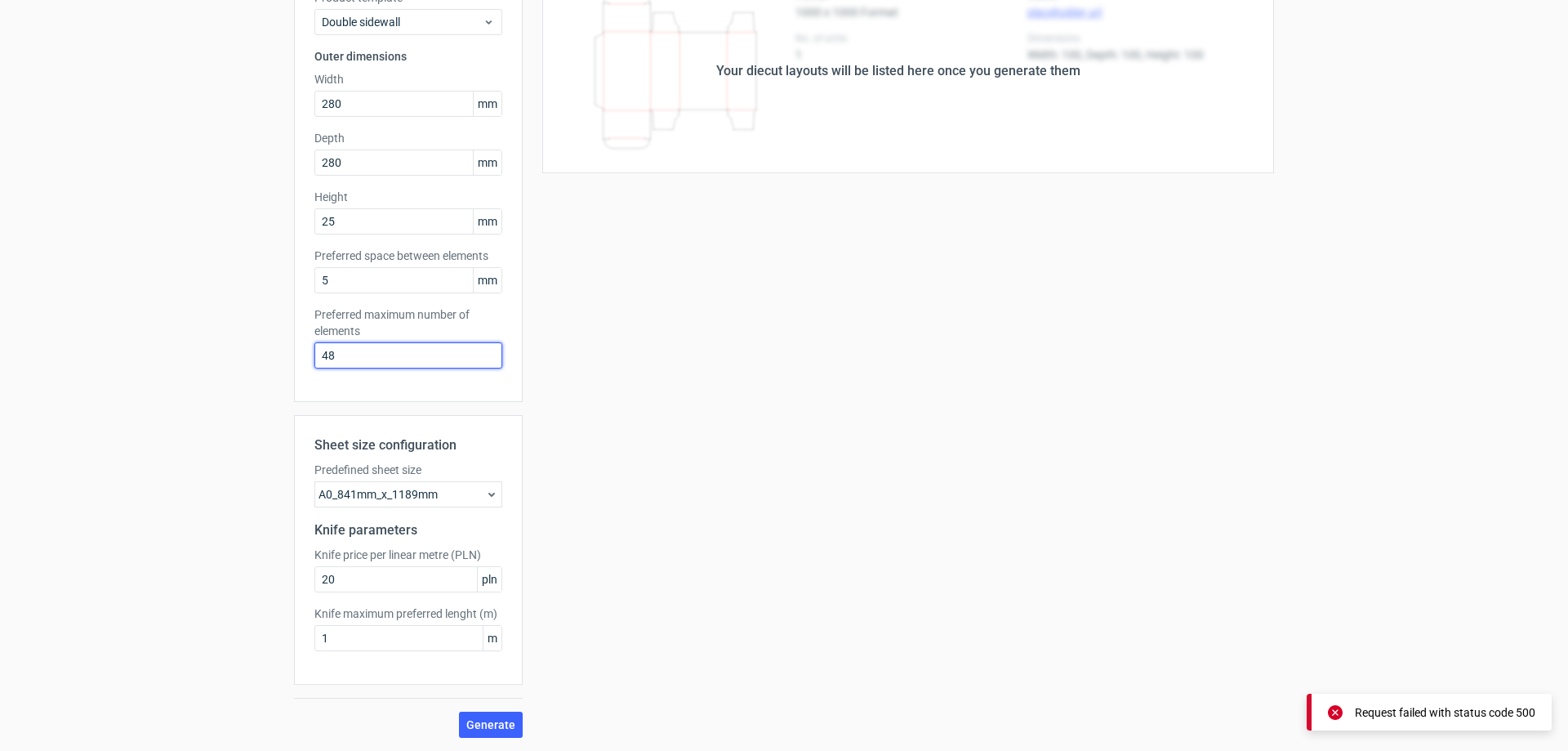
drag, startPoint x: 306, startPoint y: 344, endPoint x: 216, endPoint y: 329, distance: 91.2
click at [233, 330] on div "Generate new layout Product template Double sidewall Outer dimensions Width 280…" at bounding box center [784, 336] width 1568 height 827
type input "1"
click at [509, 729] on button "Generate" at bounding box center [490, 725] width 64 height 26
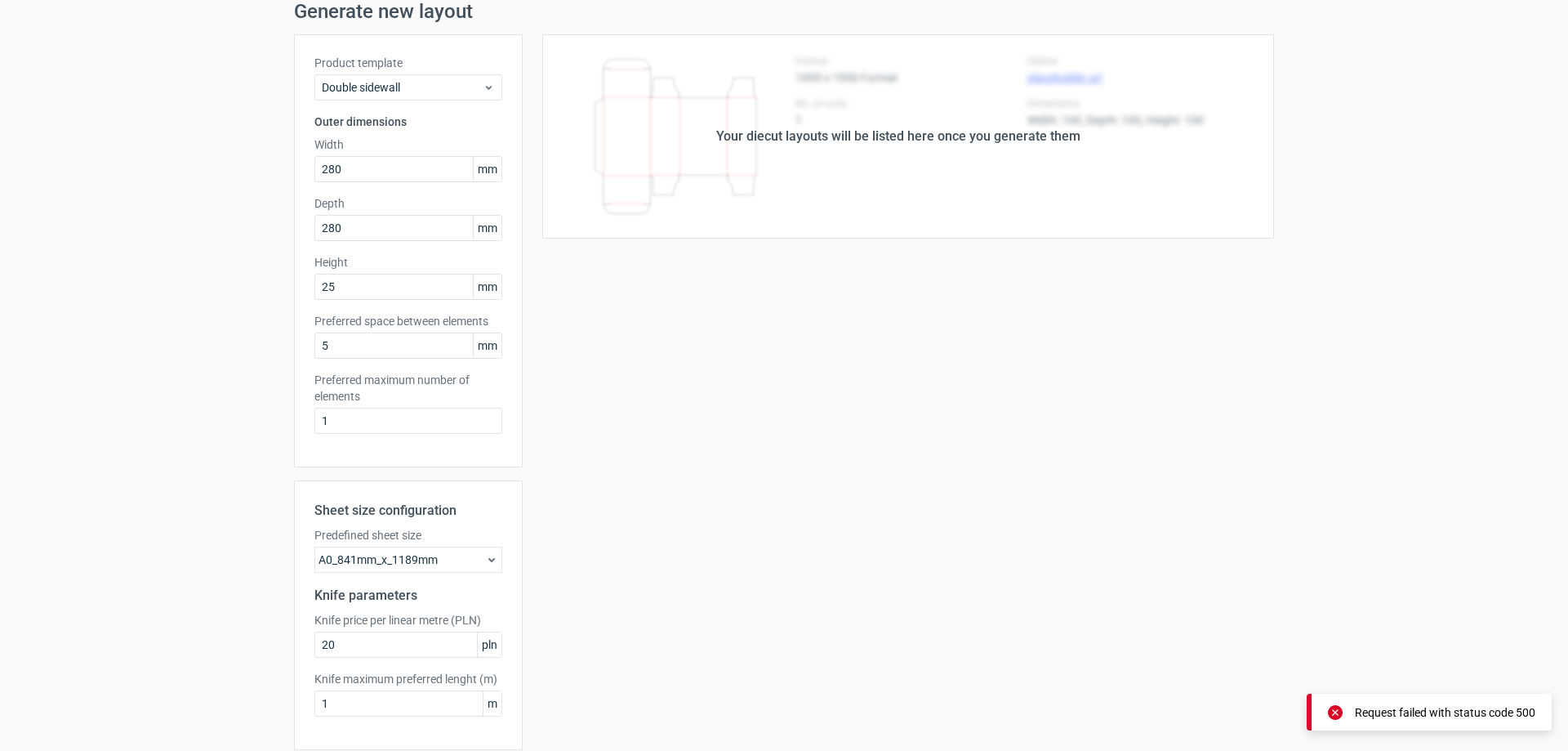
scroll to position [0, 0]
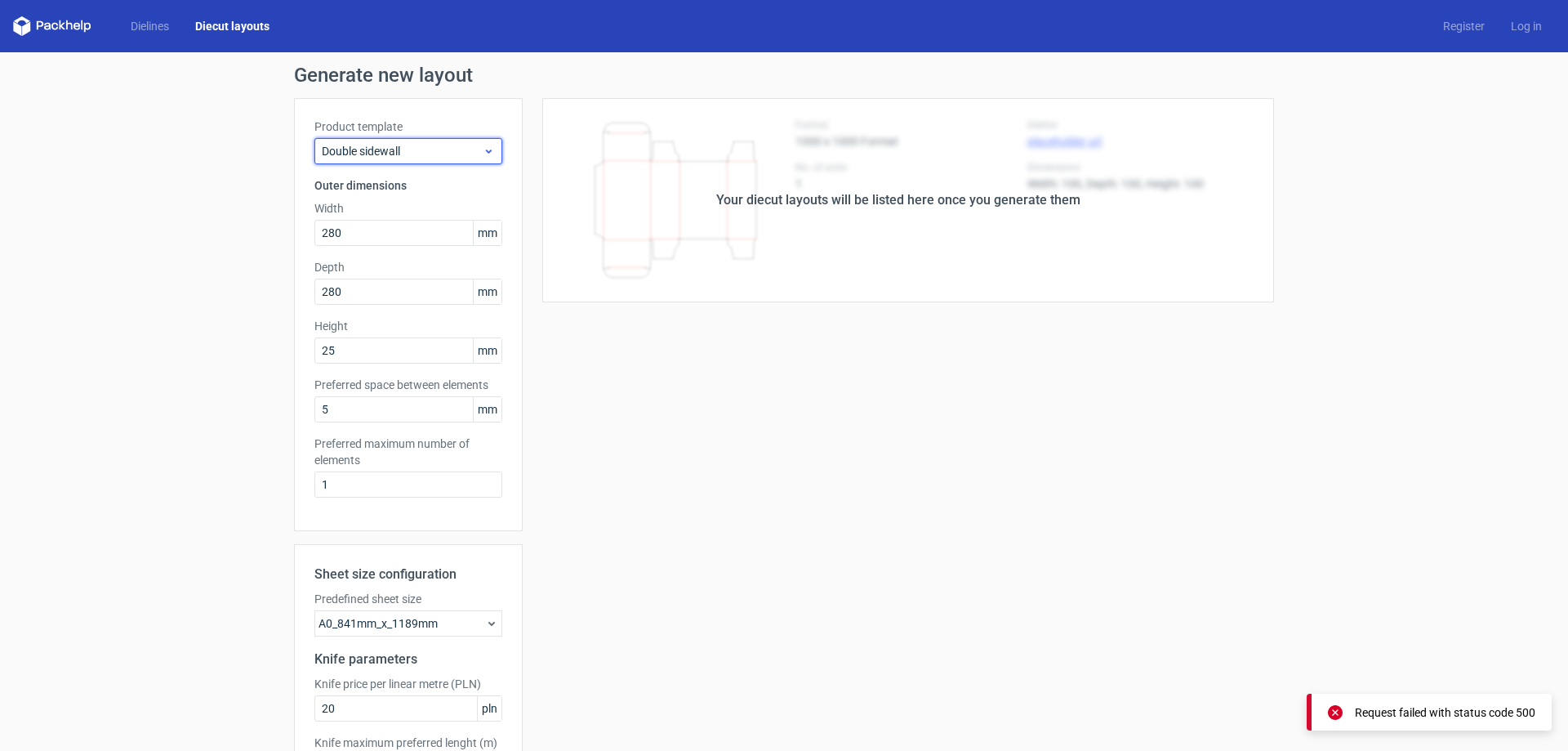
click at [472, 156] on span "Double sidewall" at bounding box center [402, 151] width 161 height 17
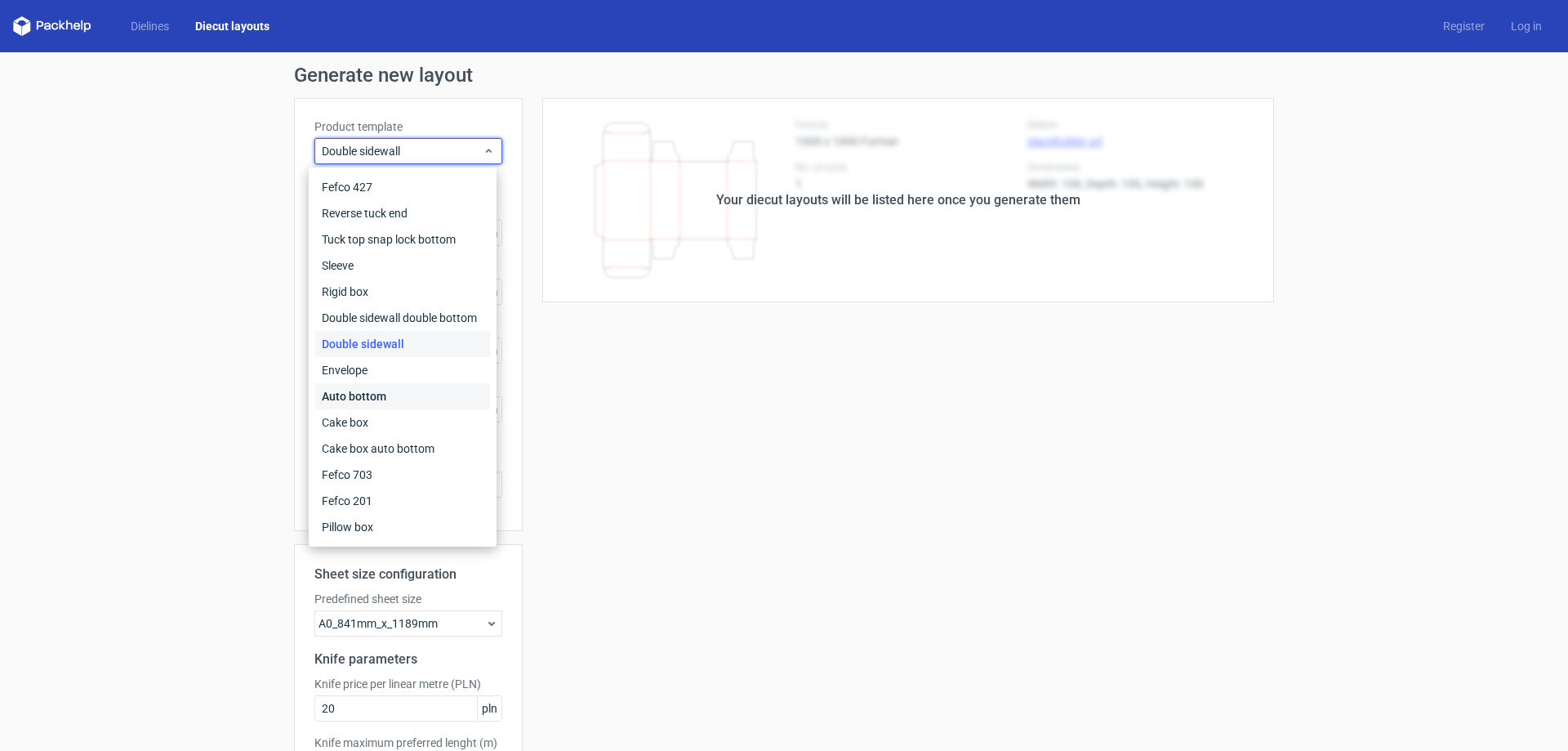
click at [380, 394] on div "Auto bottom" at bounding box center [402, 396] width 175 height 26
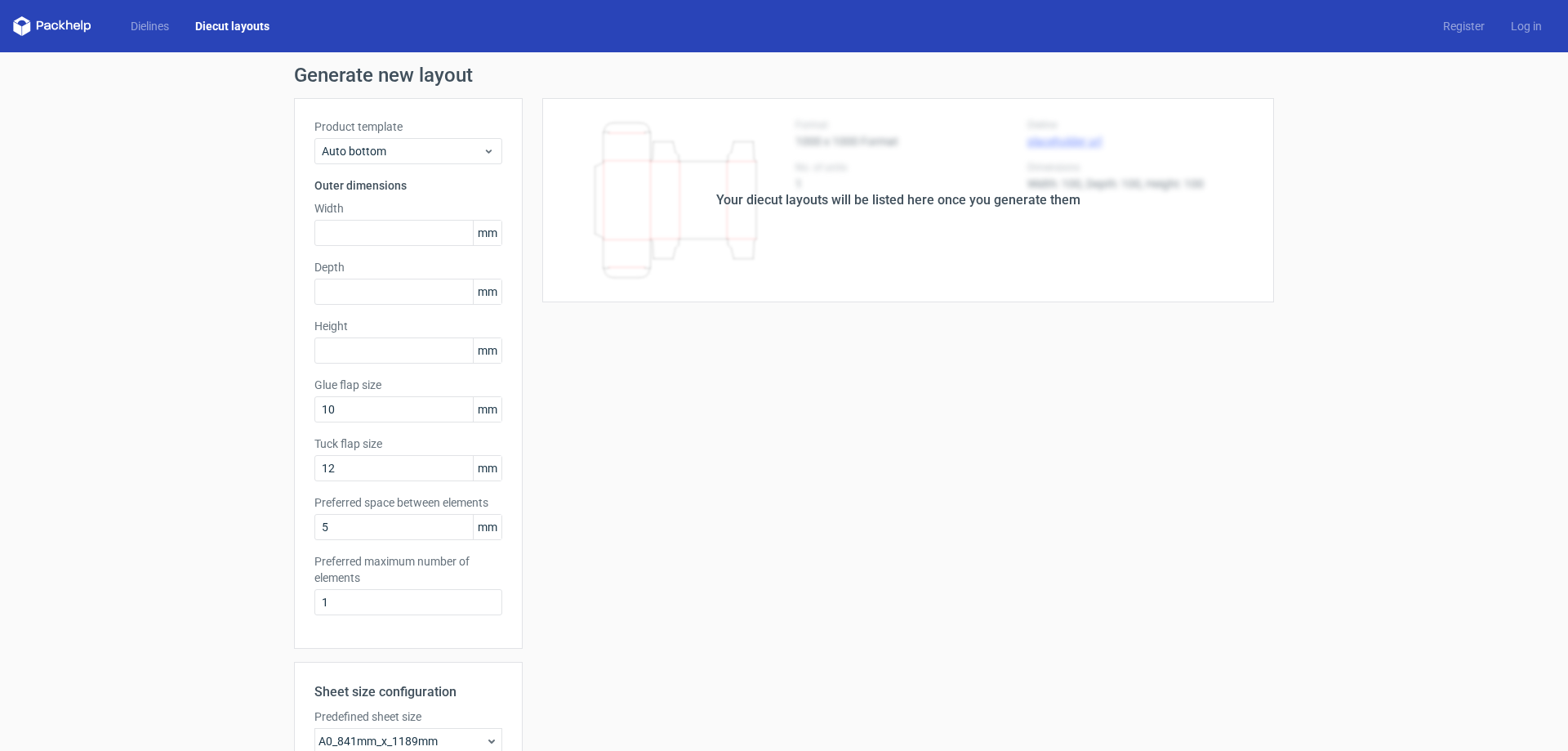
click at [234, 23] on link "Diecut layouts" at bounding box center [232, 25] width 101 height 17
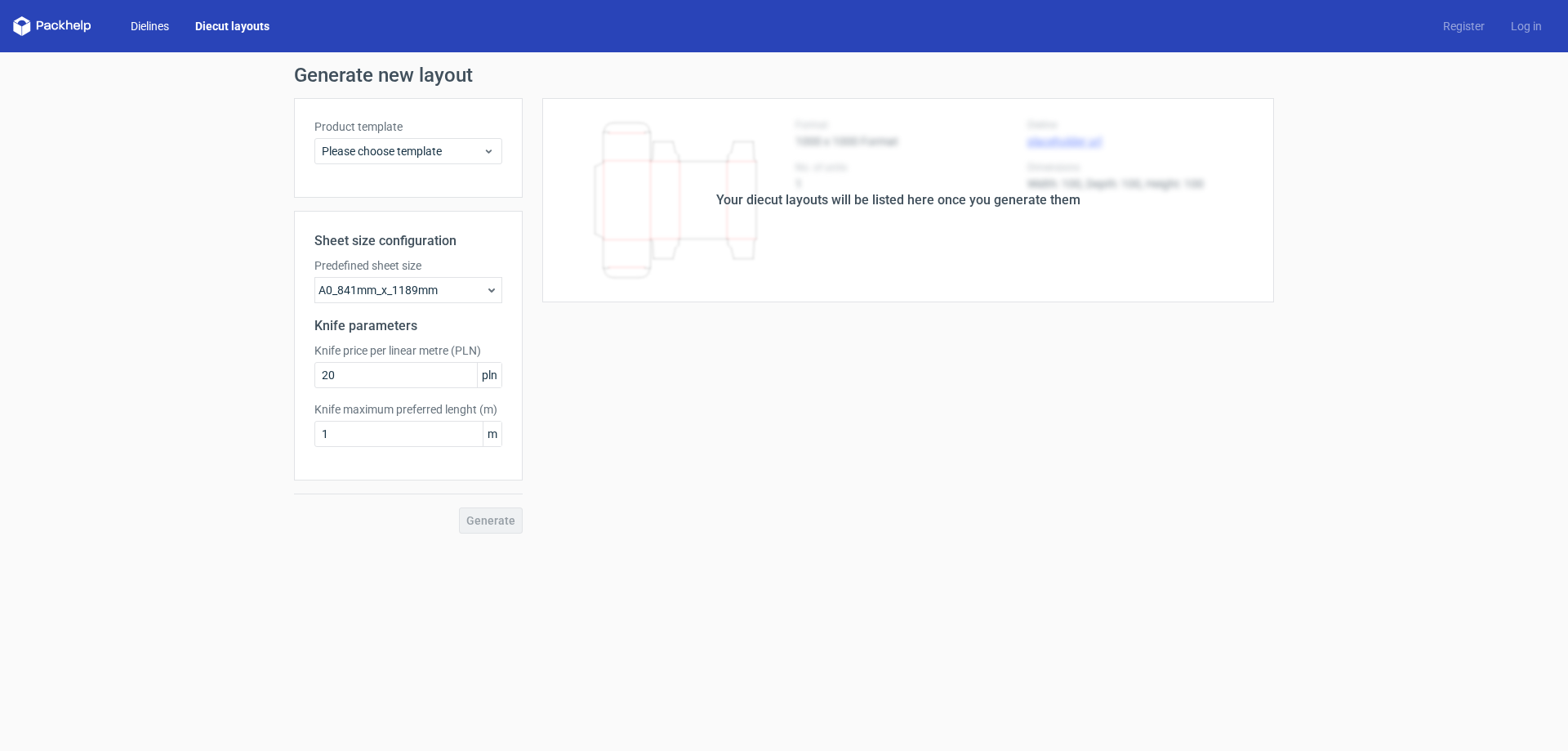
click at [148, 27] on link "Dielines" at bounding box center [150, 25] width 65 height 17
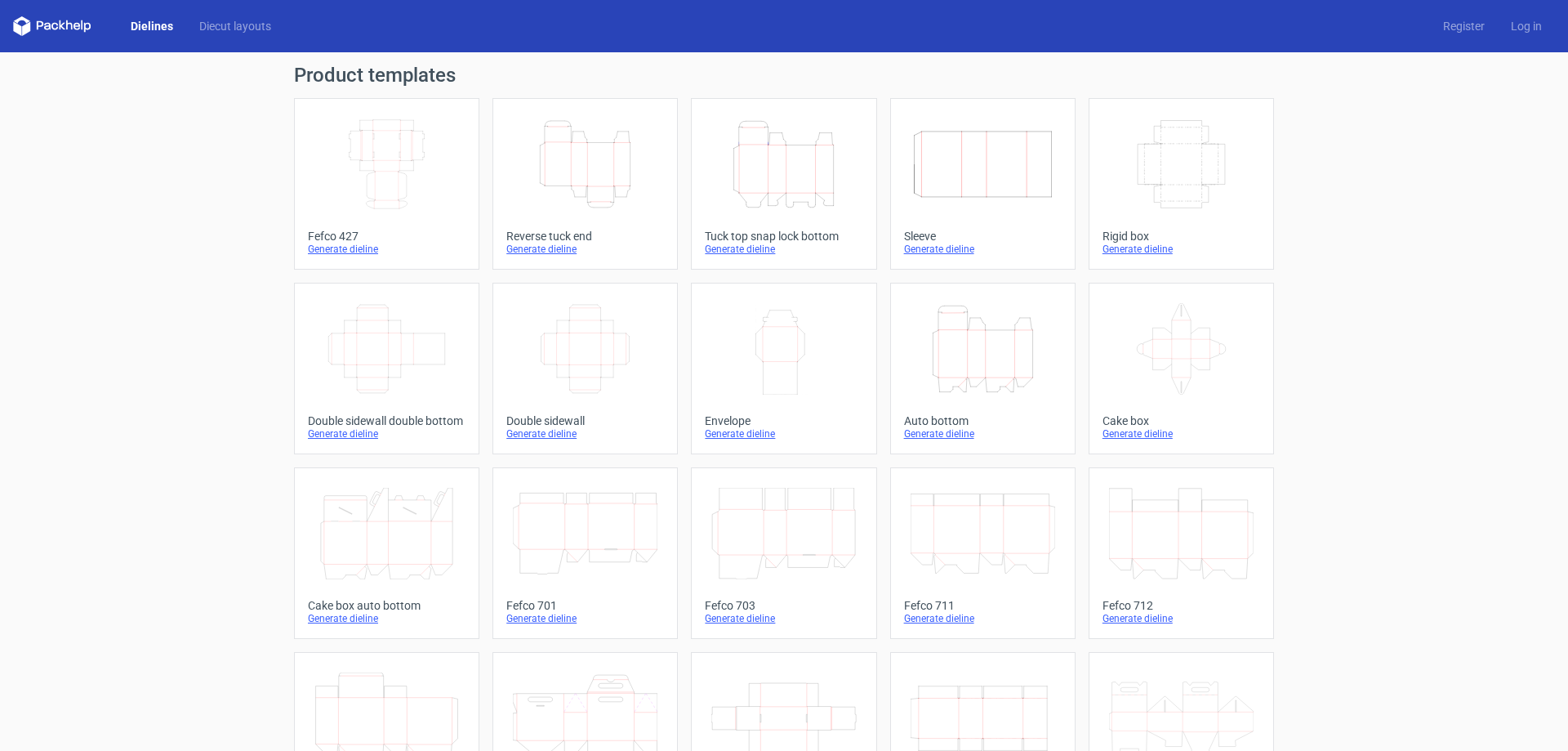
click at [534, 439] on div "Generate dieline" at bounding box center [585, 433] width 157 height 13
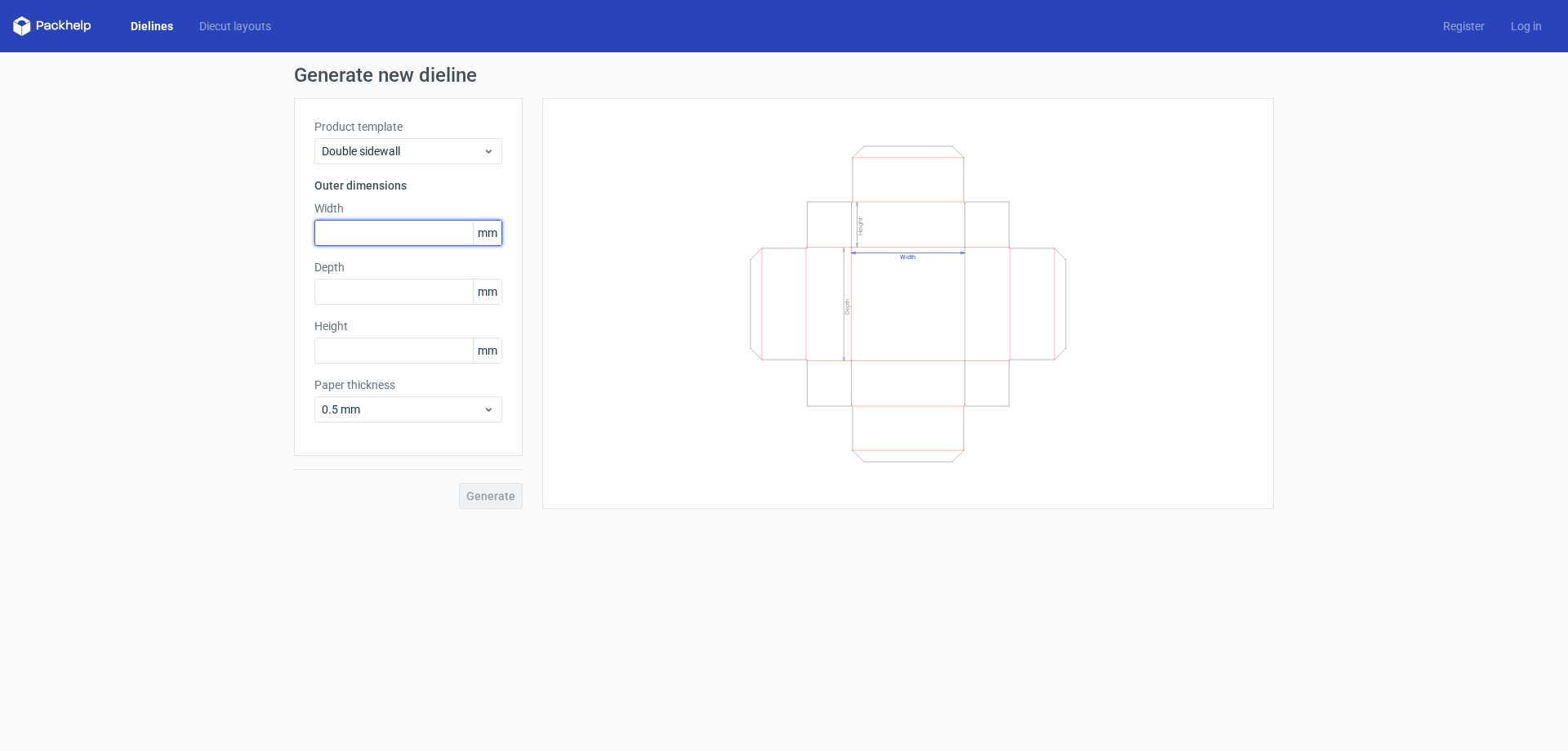
click at [360, 240] on input "text" at bounding box center [409, 233] width 188 height 26
type input "280"
click at [325, 301] on input "text" at bounding box center [409, 291] width 188 height 26
type input "280"
click at [371, 350] on input "text" at bounding box center [409, 350] width 188 height 26
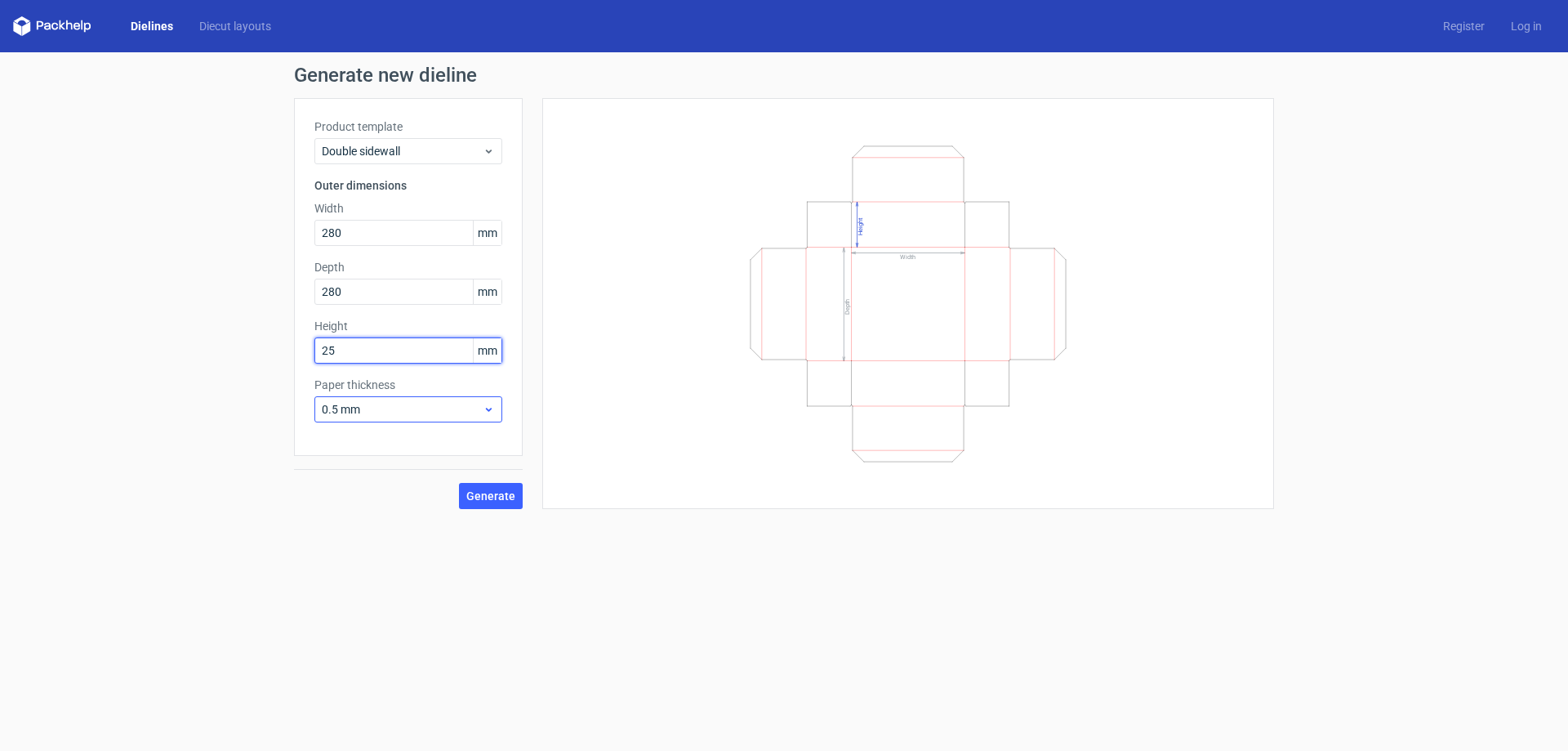
type input "25"
click at [493, 412] on icon at bounding box center [489, 409] width 13 height 13
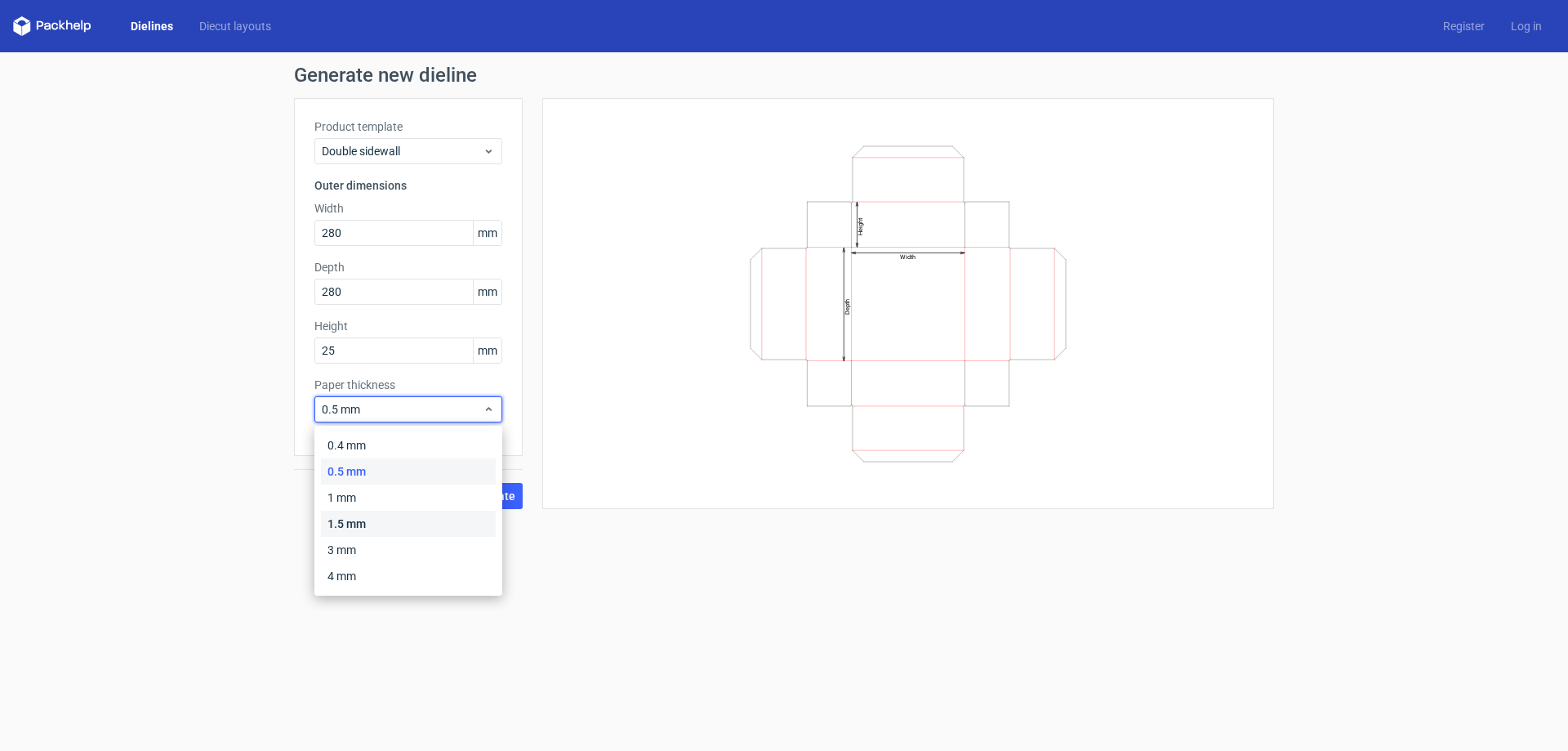
click at [345, 519] on div "1.5 mm" at bounding box center [408, 523] width 175 height 26
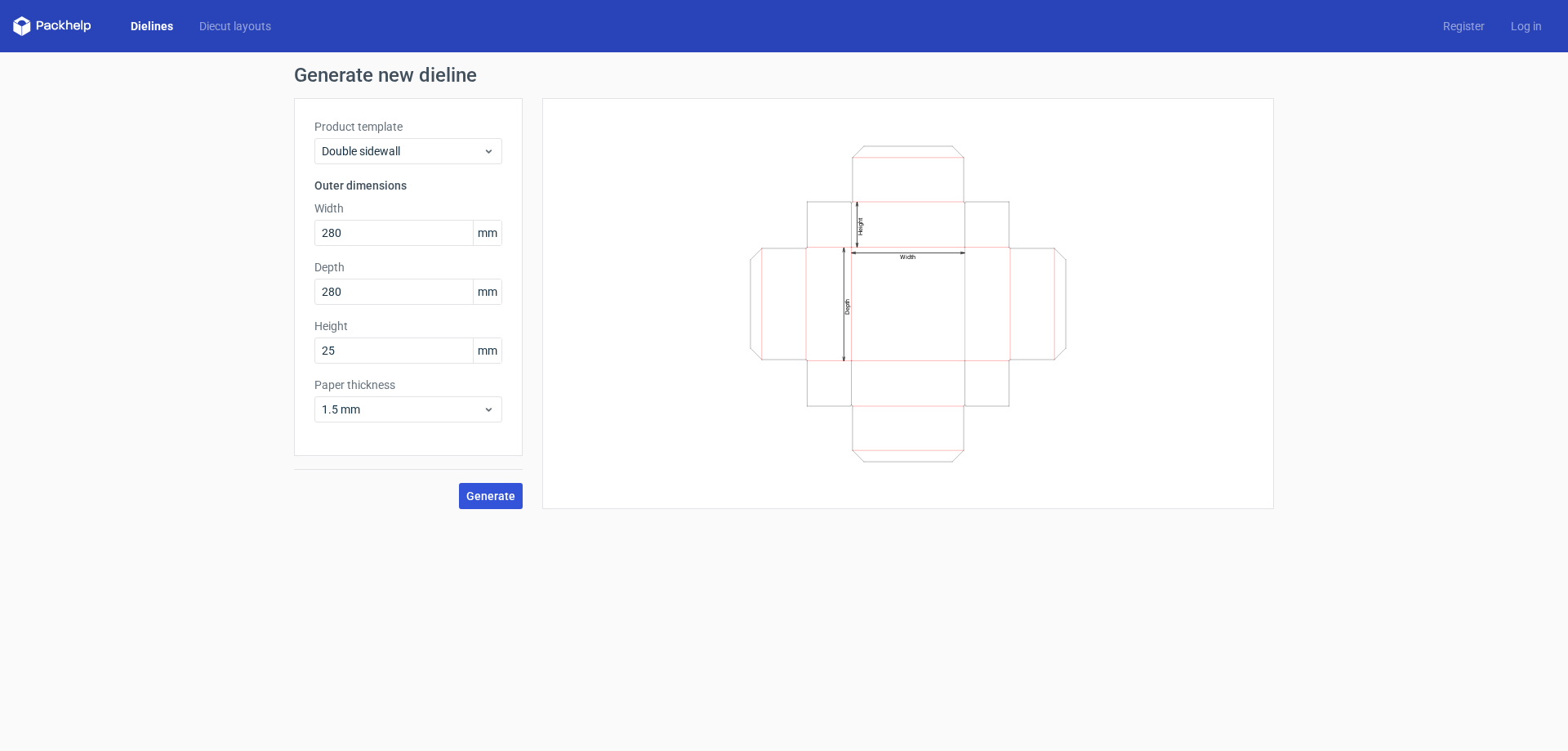
click at [506, 493] on span "Generate" at bounding box center [491, 496] width 49 height 12
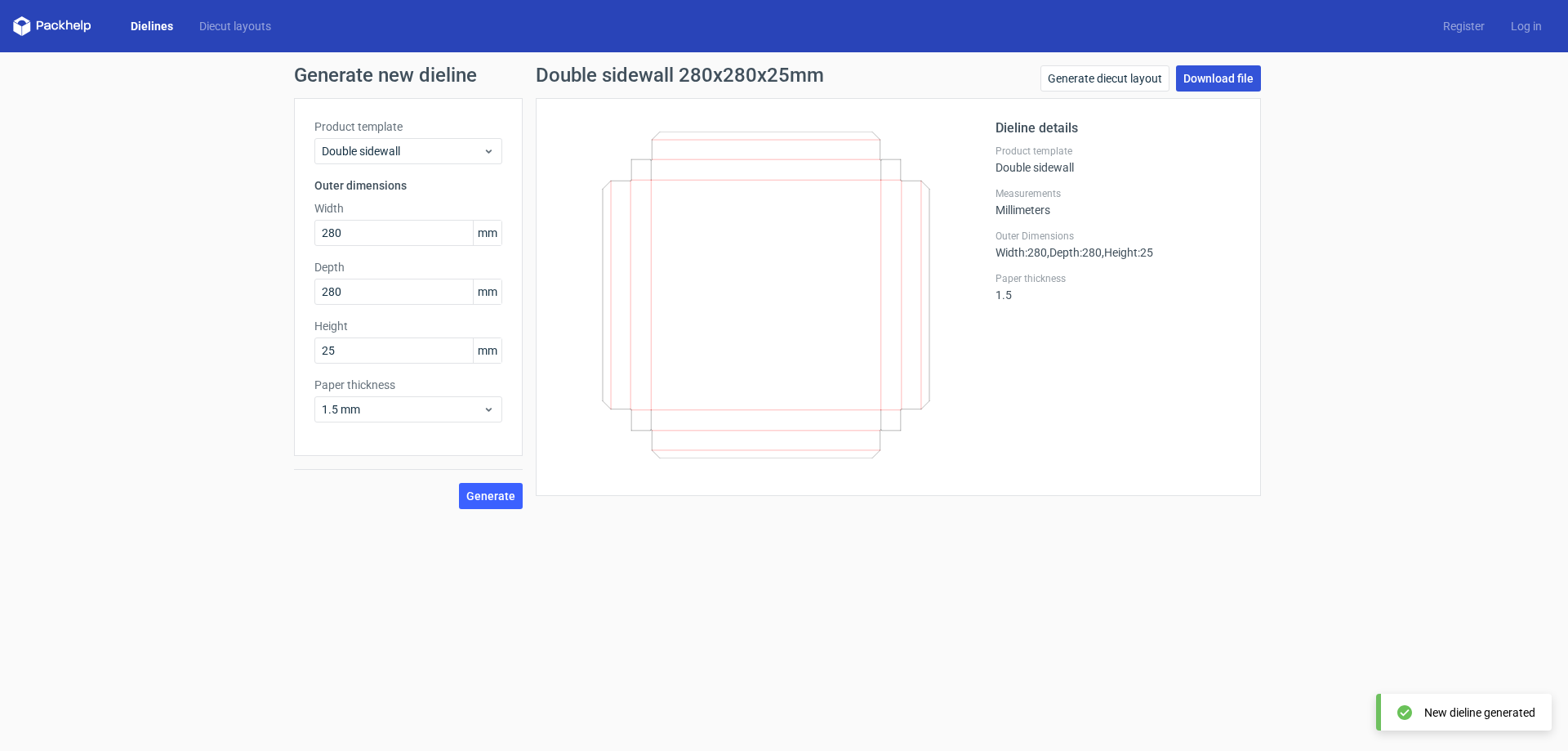
click at [1219, 77] on link "Download file" at bounding box center [1218, 78] width 85 height 26
click at [486, 140] on div "Double sidewall" at bounding box center [409, 151] width 188 height 26
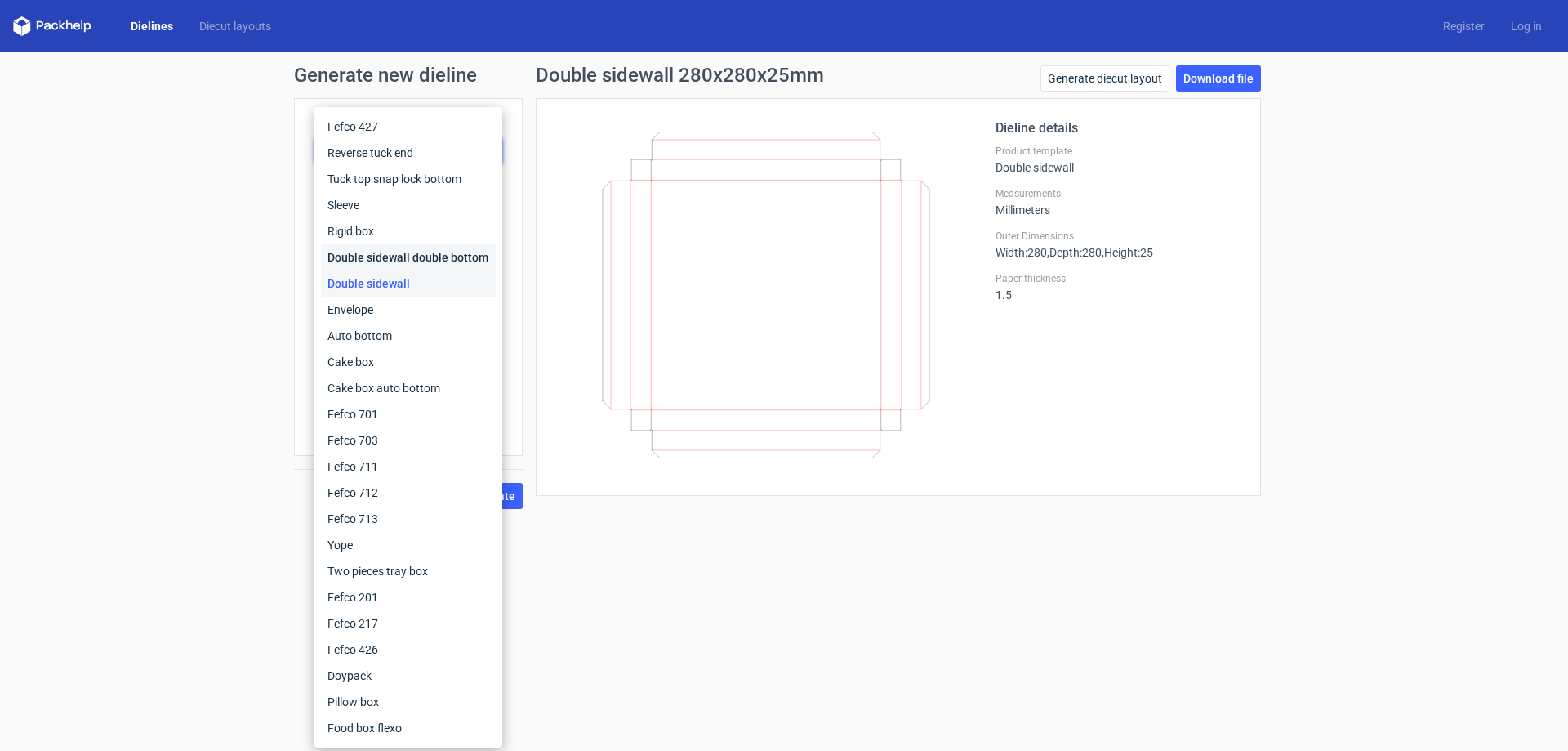
click at [415, 254] on div "Double sidewall double bottom" at bounding box center [408, 257] width 175 height 26
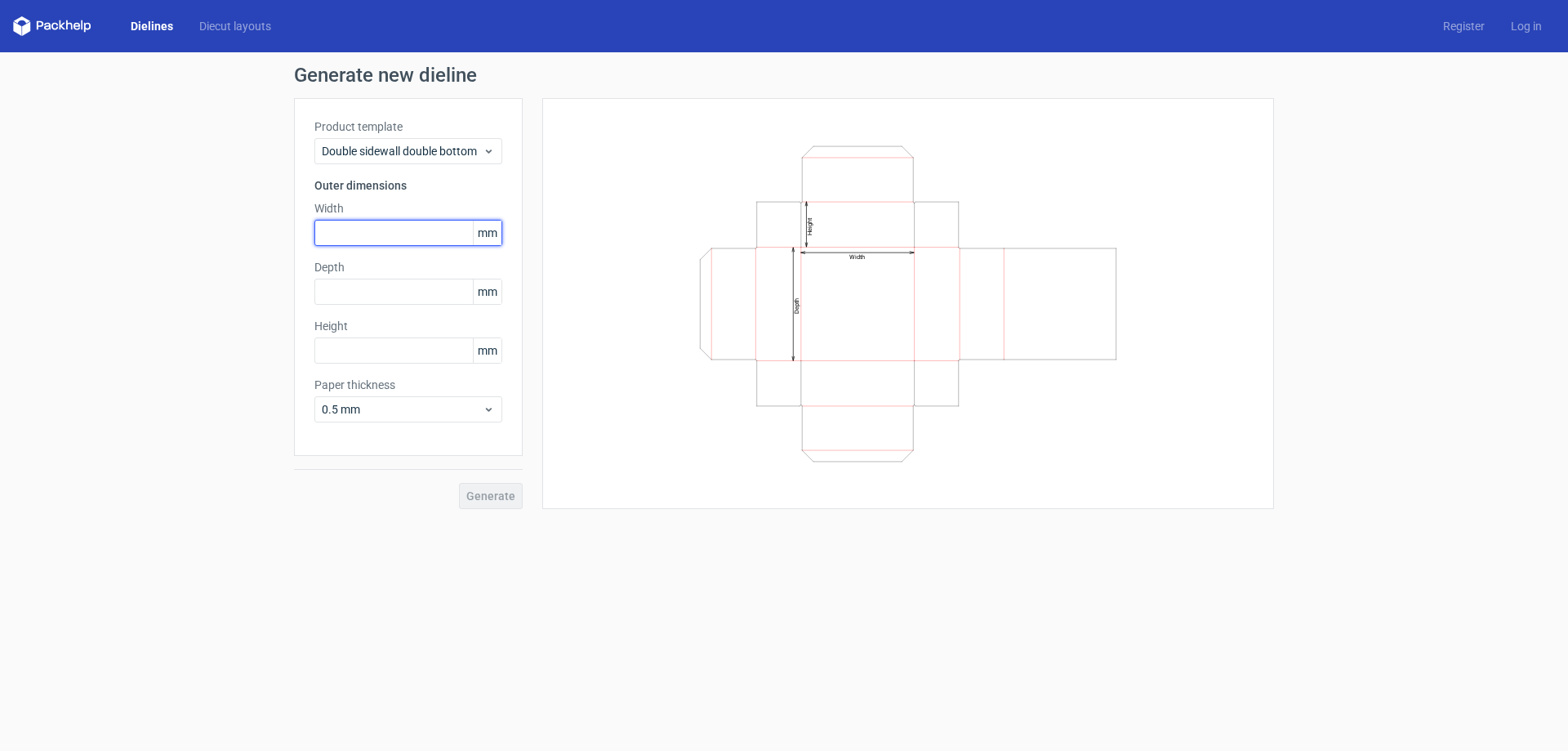
click at [373, 236] on input "text" at bounding box center [409, 233] width 188 height 26
type input "280"
click at [346, 302] on input "text" at bounding box center [409, 291] width 188 height 26
type input "280"
click at [388, 350] on input "text" at bounding box center [409, 350] width 188 height 26
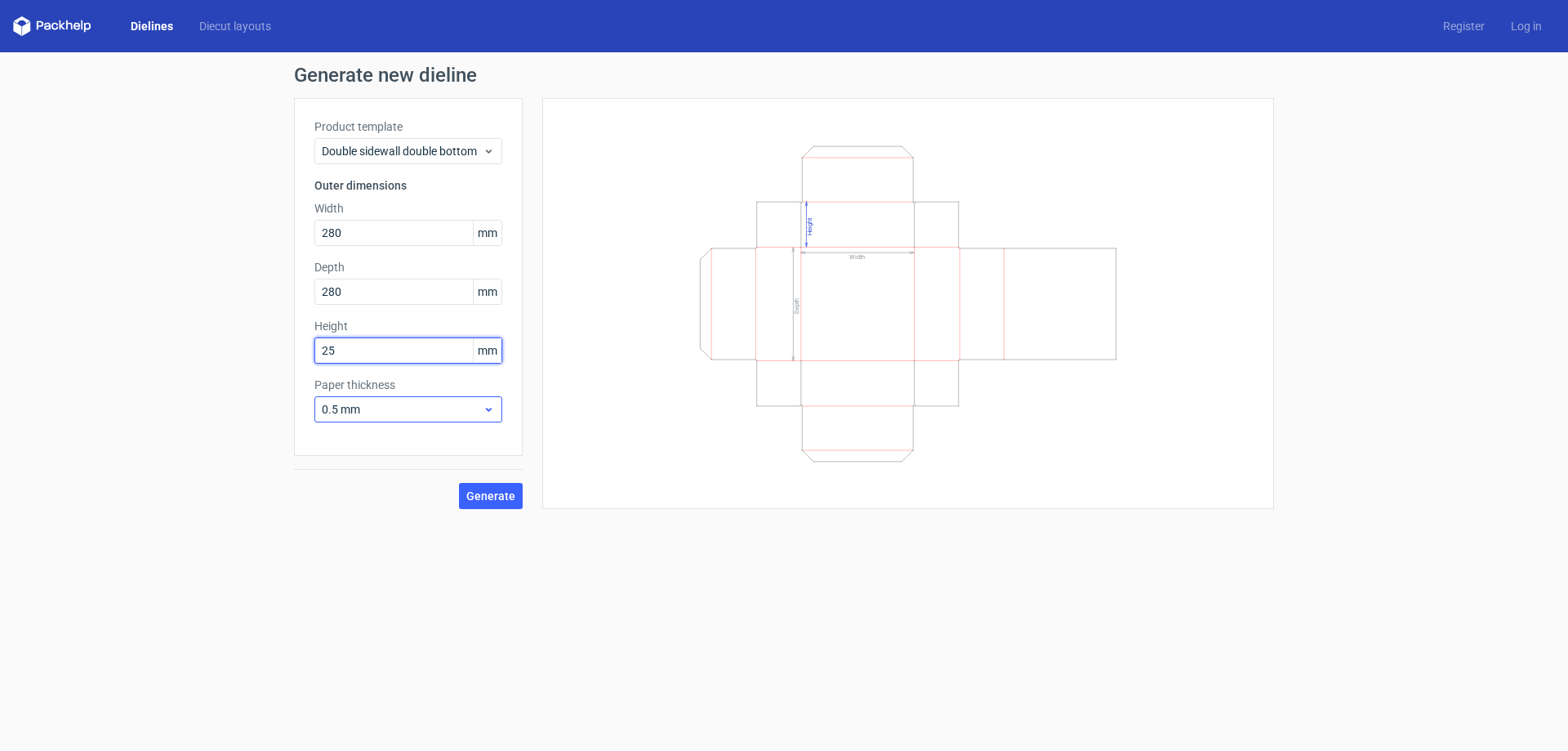
type input "25"
click at [425, 404] on span "0.5 mm" at bounding box center [402, 409] width 161 height 17
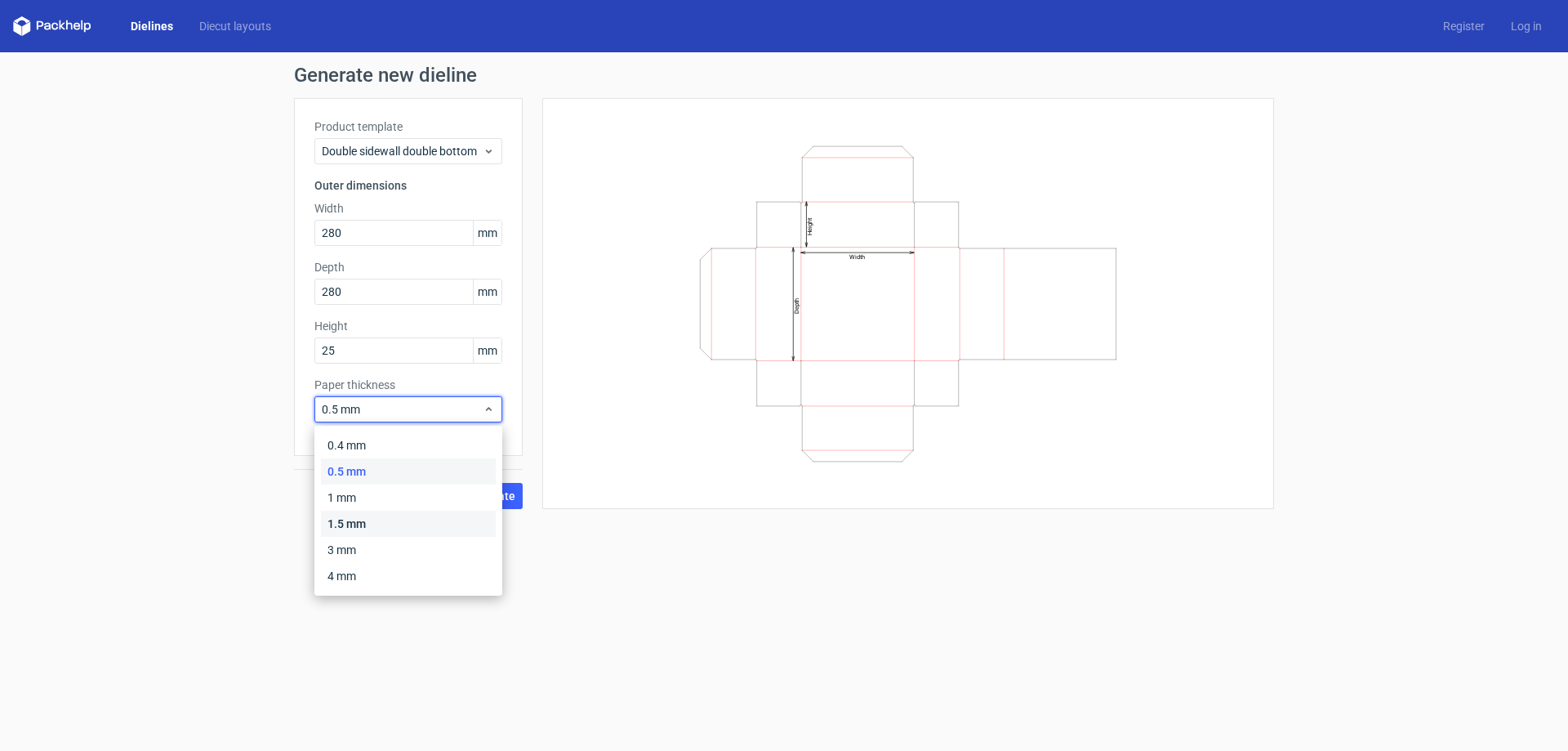
click at [360, 520] on div "1.5 mm" at bounding box center [408, 523] width 175 height 26
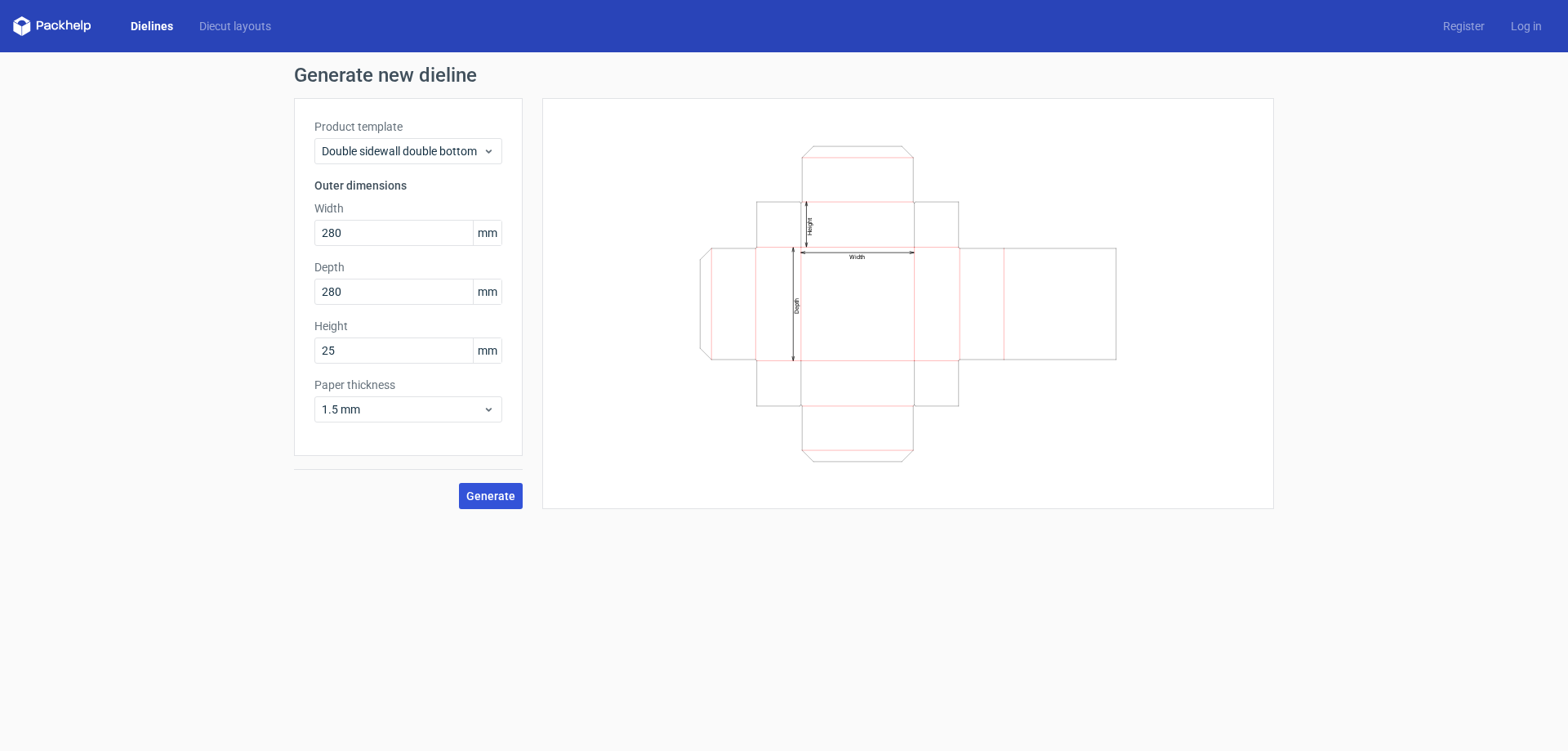
click at [472, 500] on span "Generate" at bounding box center [491, 496] width 49 height 12
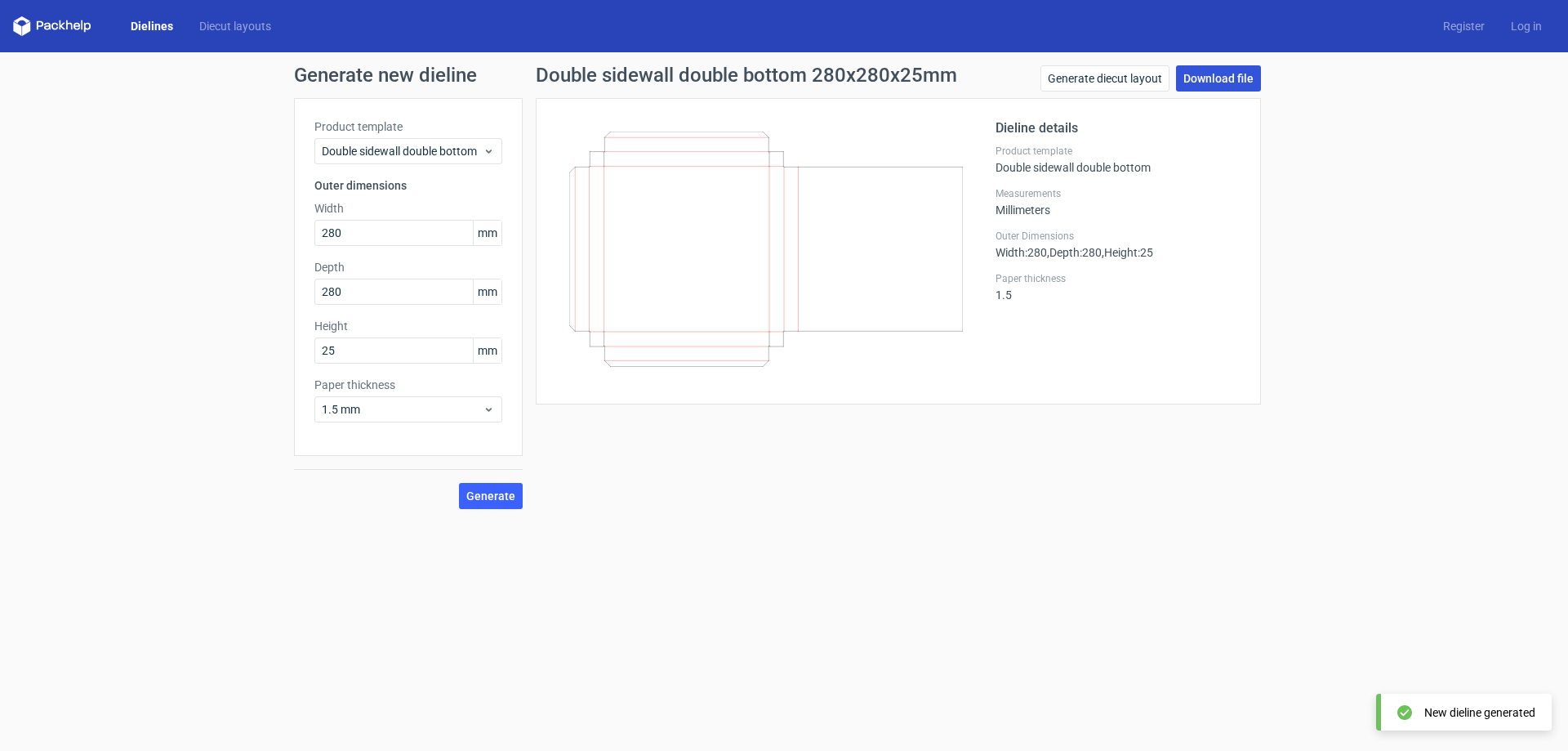
click at [1198, 82] on link "Download file" at bounding box center [1218, 78] width 85 height 26
click at [474, 152] on span "Double sidewall double bottom" at bounding box center [402, 151] width 161 height 17
